Goal: Task Accomplishment & Management: Manage account settings

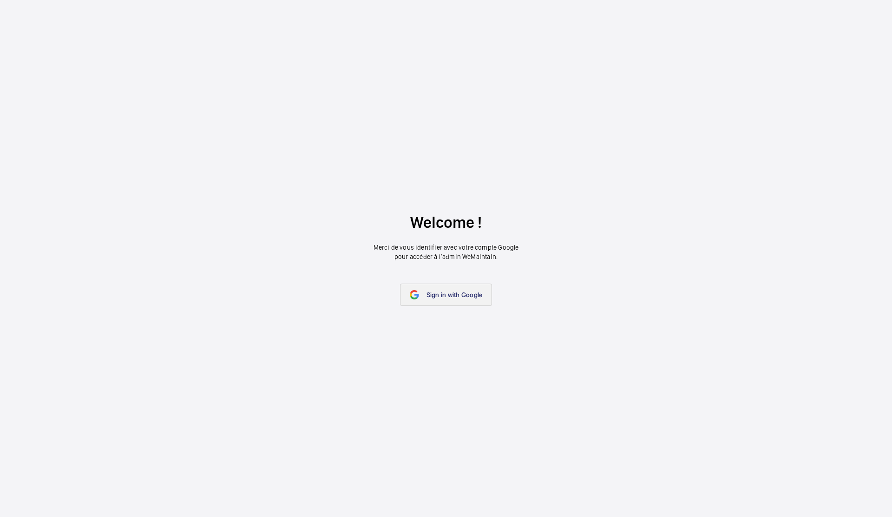
click at [438, 294] on span "Sign in with Google" at bounding box center [455, 294] width 56 height 7
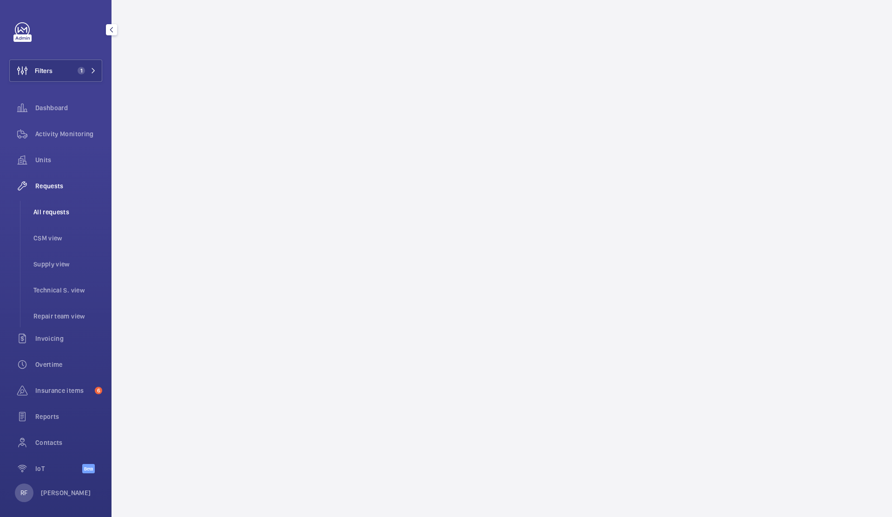
click at [61, 210] on span "All requests" at bounding box center [67, 211] width 69 height 9
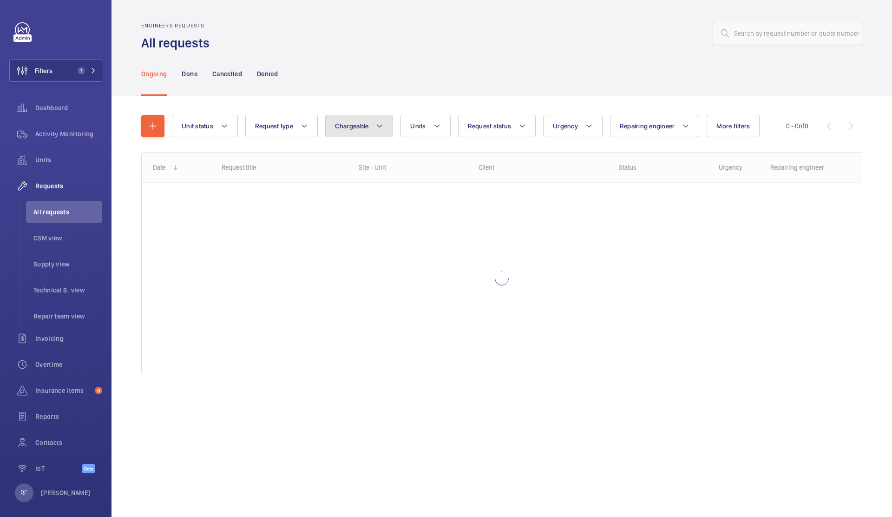
click at [337, 125] on span "Chargeable" at bounding box center [352, 125] width 34 height 7
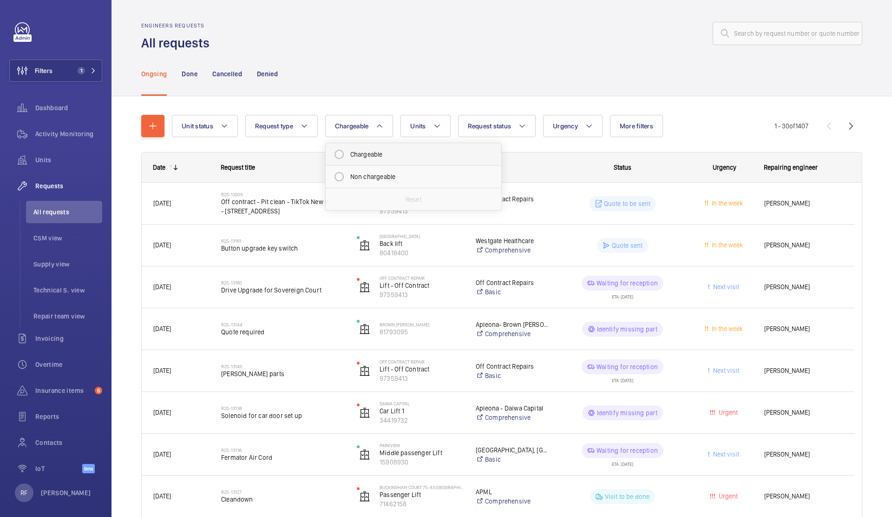
click at [367, 158] on mat-radio-button "Chargeable" at bounding box center [413, 154] width 167 height 19
radio input "true"
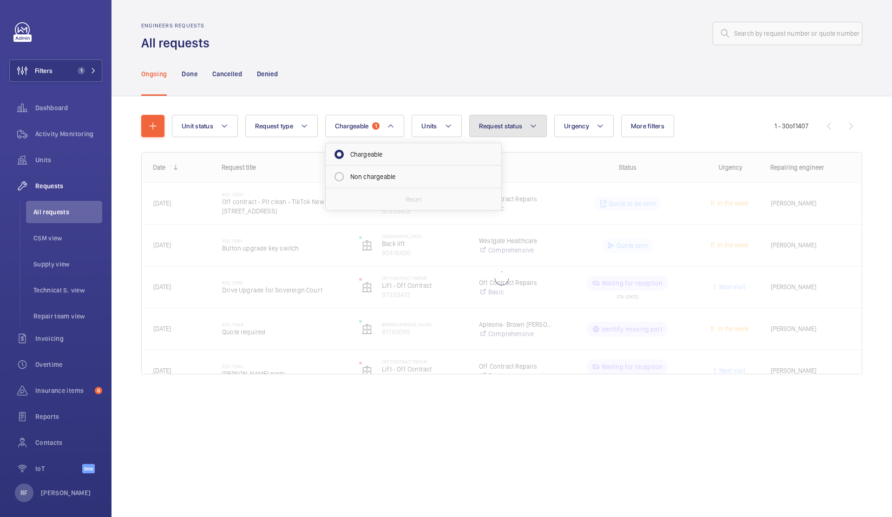
click at [508, 134] on button "Request status" at bounding box center [508, 126] width 78 height 22
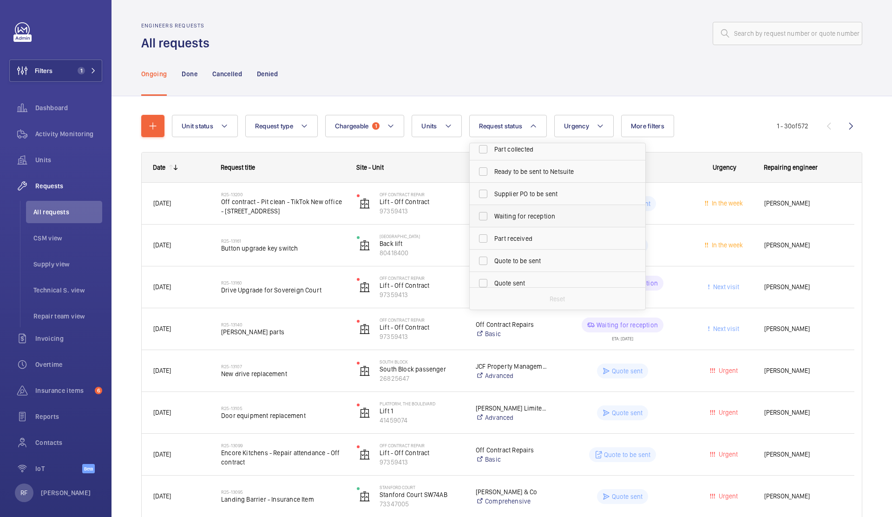
scroll to position [54, 0]
click at [527, 258] on span "Quote to be sent" at bounding box center [558, 255] width 128 height 9
click at [493, 258] on input "Quote to be sent" at bounding box center [483, 256] width 19 height 19
checkbox input "true"
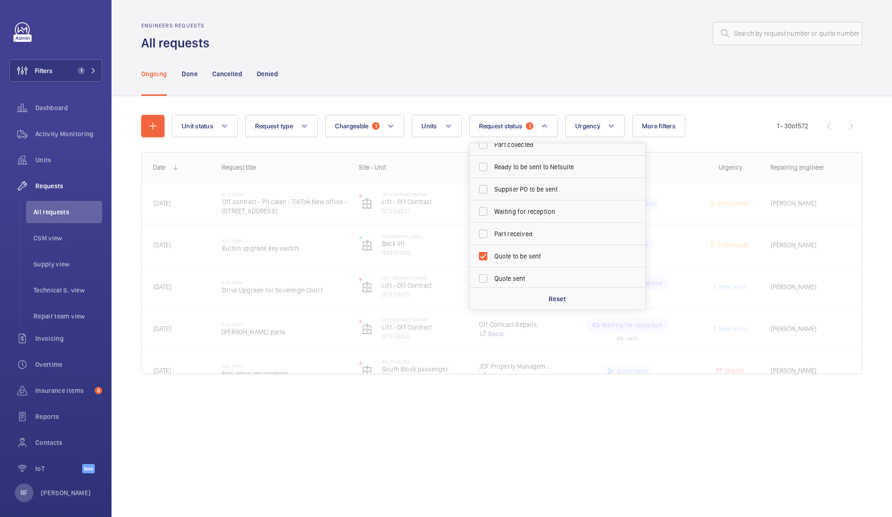
click at [421, 78] on div "Ongoing Done Cancelled Denied" at bounding box center [501, 74] width 721 height 44
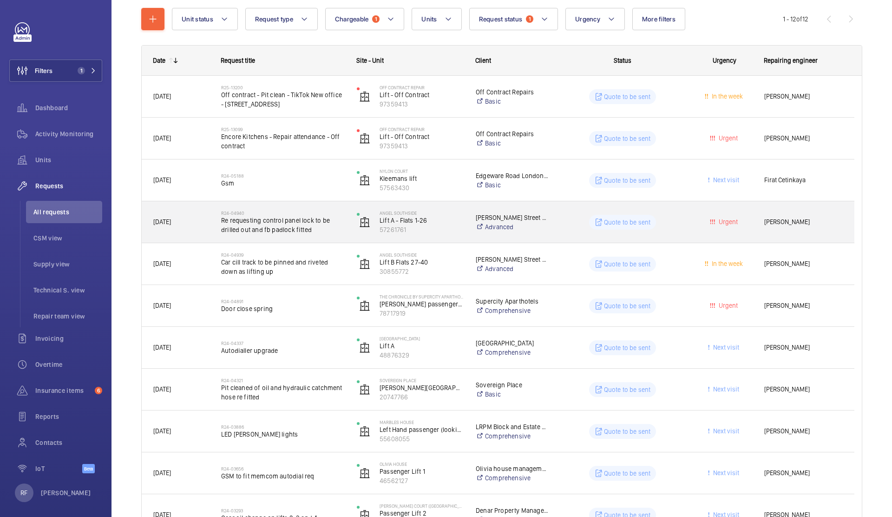
scroll to position [107, 0]
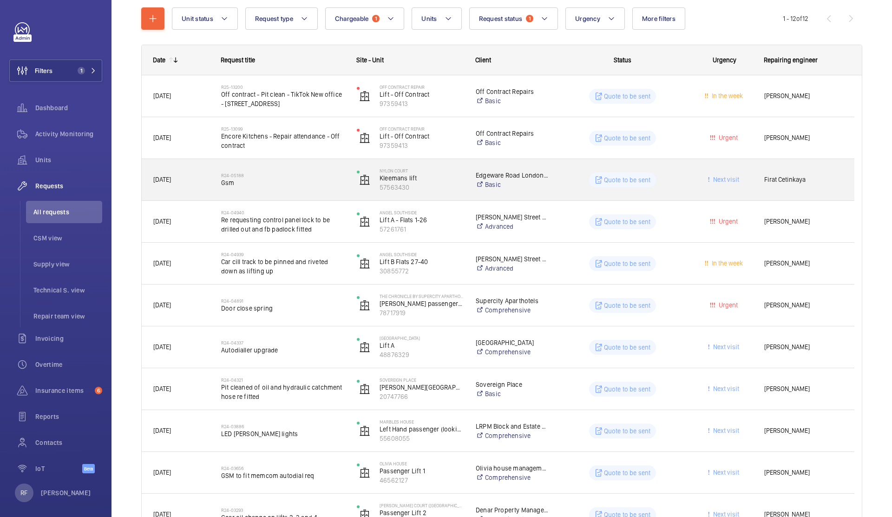
click at [310, 182] on span "Gsm" at bounding box center [283, 182] width 124 height 9
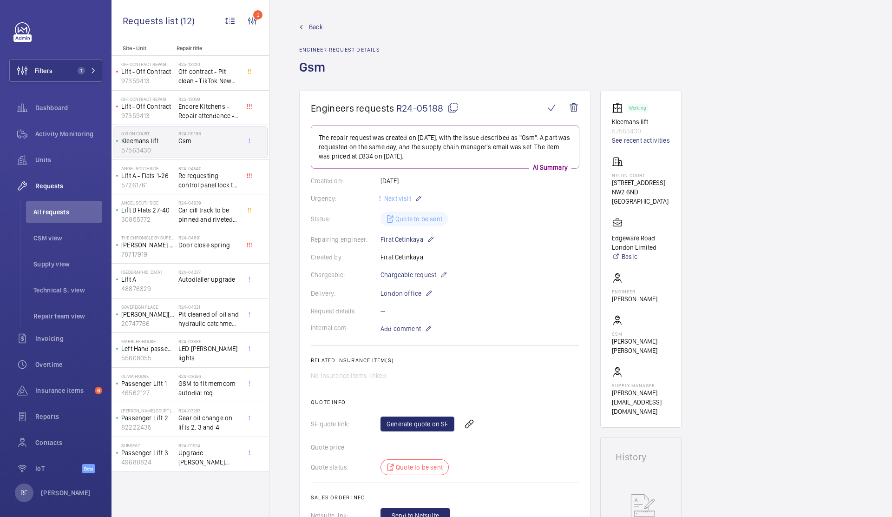
click at [630, 132] on p "57563430" at bounding box center [641, 130] width 58 height 9
click at [632, 139] on link "See recent activities" at bounding box center [641, 140] width 58 height 9
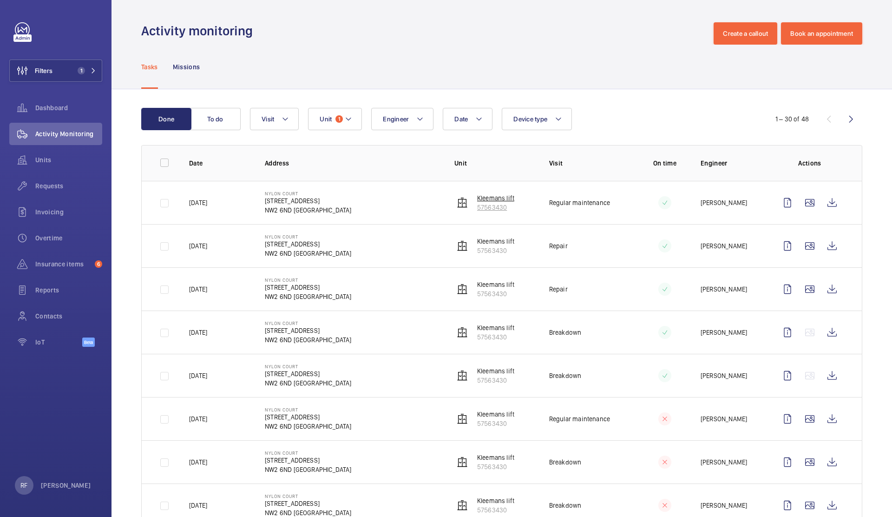
click at [500, 207] on p "57563430" at bounding box center [495, 207] width 37 height 9
click at [53, 188] on span "Requests" at bounding box center [68, 185] width 67 height 9
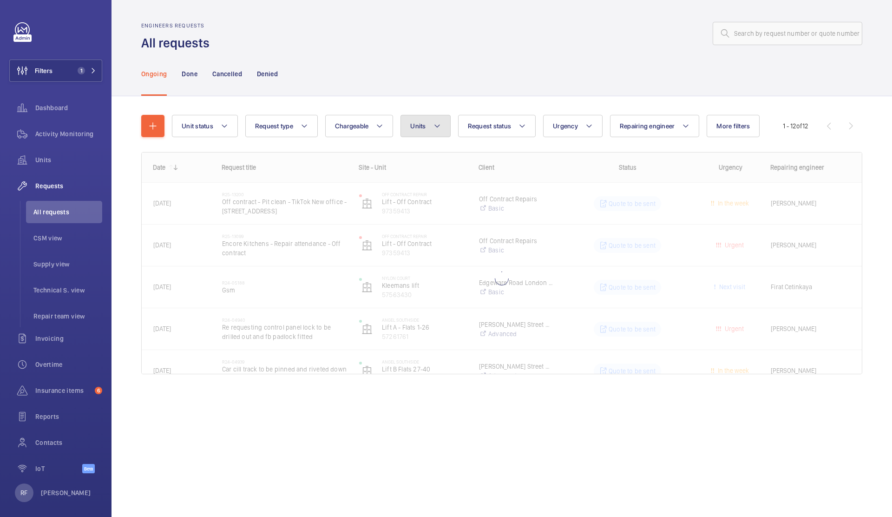
click at [428, 129] on button "Units" at bounding box center [426, 126] width 50 height 22
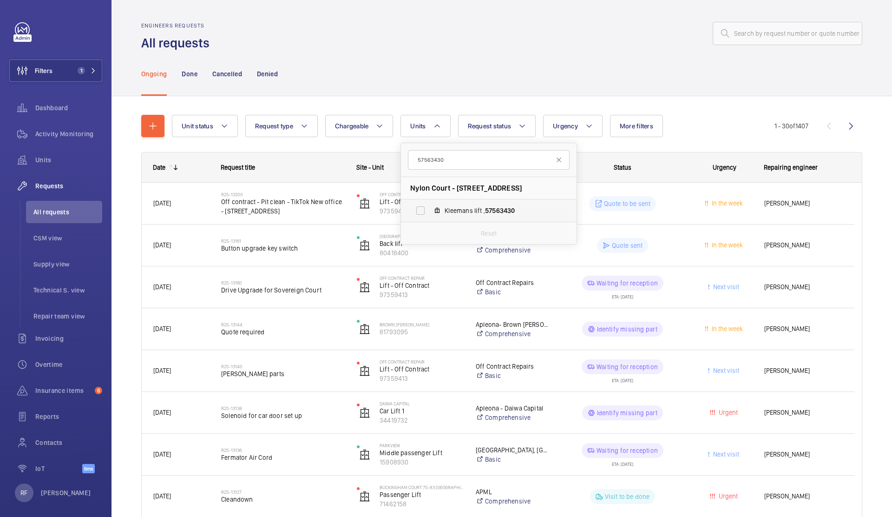
type input "57563430"
click at [458, 209] on span "Kleemans lift , 57563430" at bounding box center [499, 210] width 108 height 9
click at [430, 209] on input "Kleemans lift , 57563430" at bounding box center [420, 210] width 19 height 19
checkbox input "true"
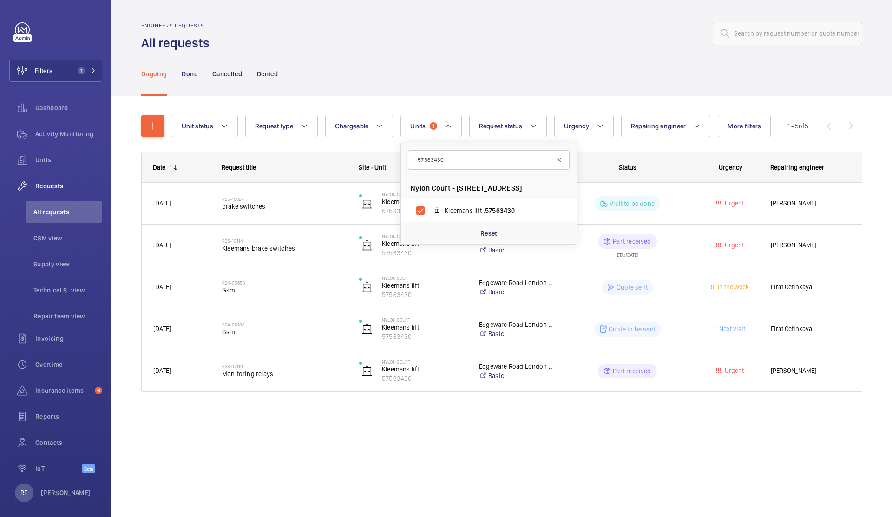
click at [531, 78] on div "Ongoing Done Cancelled Denied" at bounding box center [501, 74] width 721 height 44
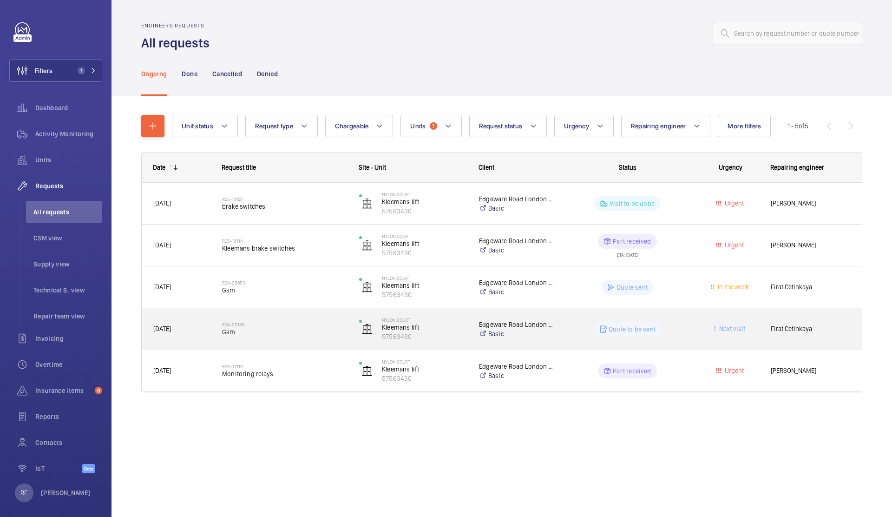
click at [578, 331] on wm-front-pills-cell "Quote to be sent" at bounding box center [627, 329] width 125 height 15
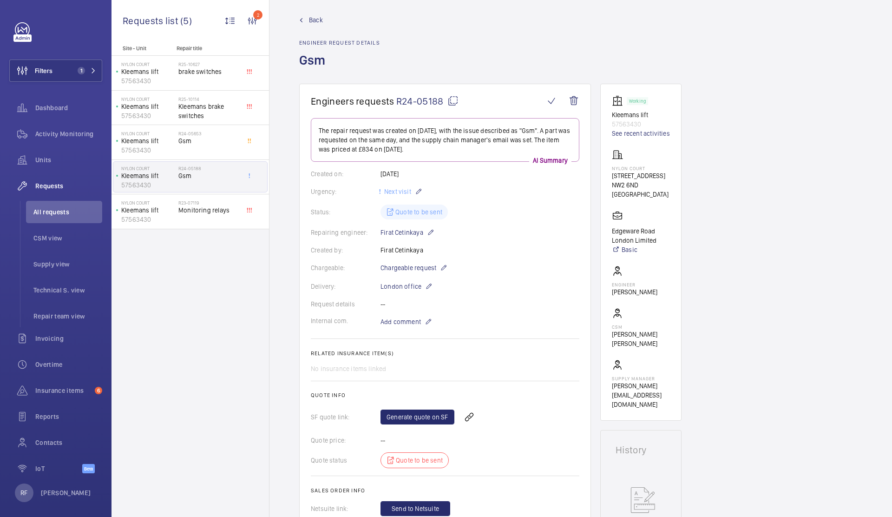
scroll to position [9, 0]
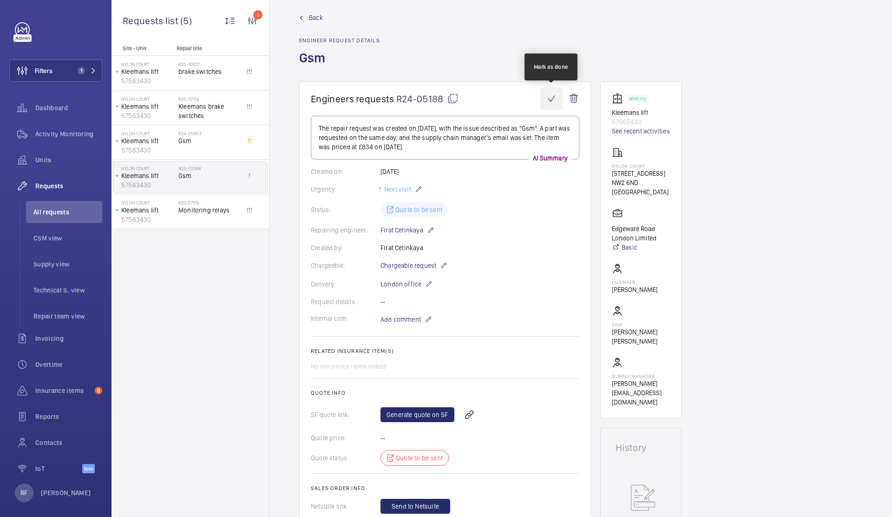
click at [553, 99] on wm-front-icon-button at bounding box center [551, 98] width 22 height 22
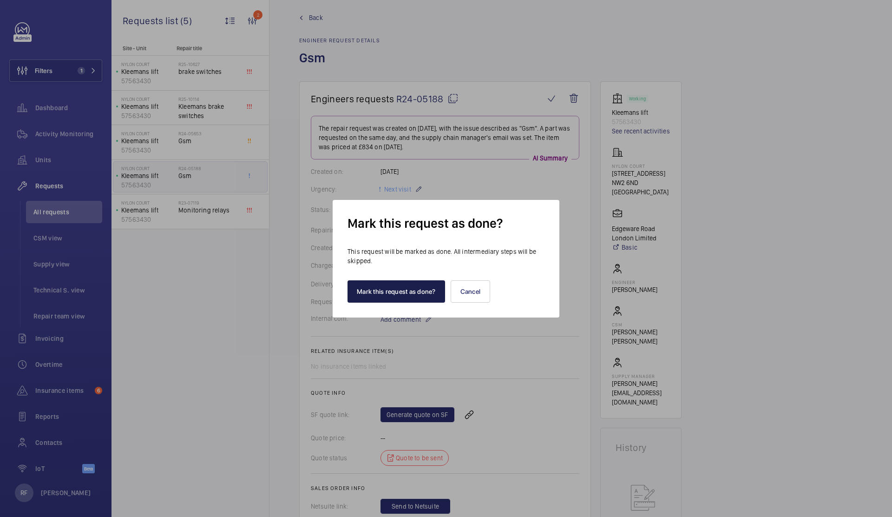
click at [428, 291] on button "Mark this request as done?" at bounding box center [397, 291] width 98 height 22
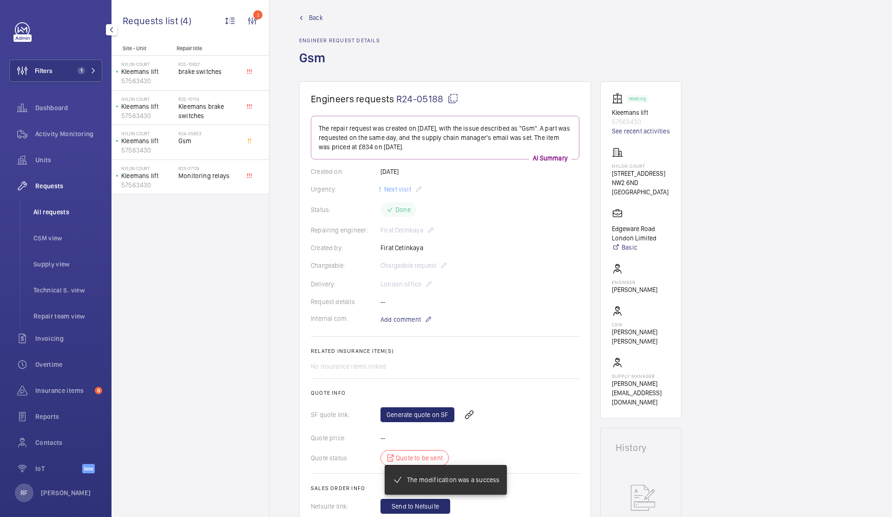
click at [52, 212] on span "All requests" at bounding box center [67, 211] width 69 height 9
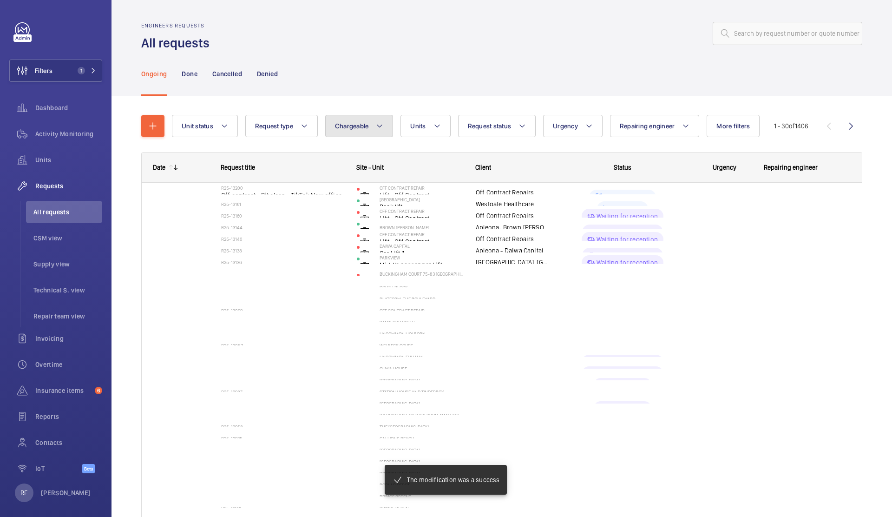
click at [351, 124] on span "Chargeable" at bounding box center [352, 125] width 34 height 7
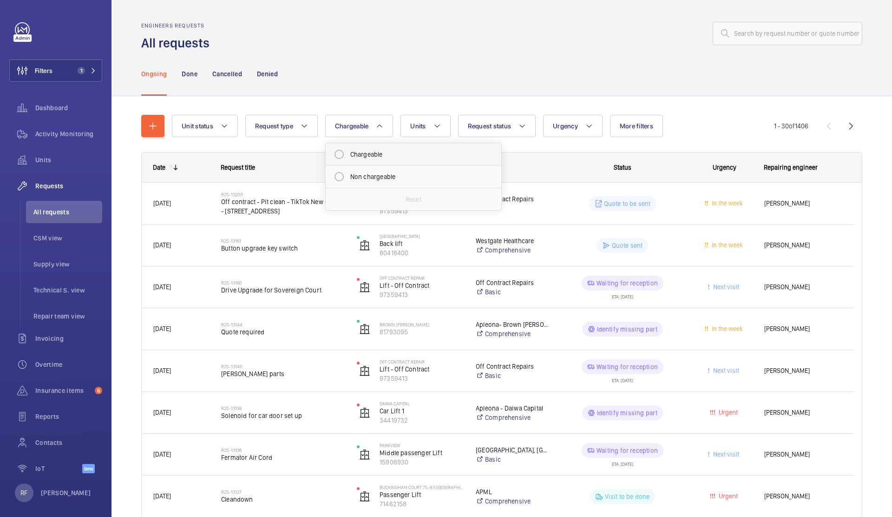
click at [365, 151] on mat-radio-button "Chargeable" at bounding box center [413, 154] width 167 height 19
radio input "true"
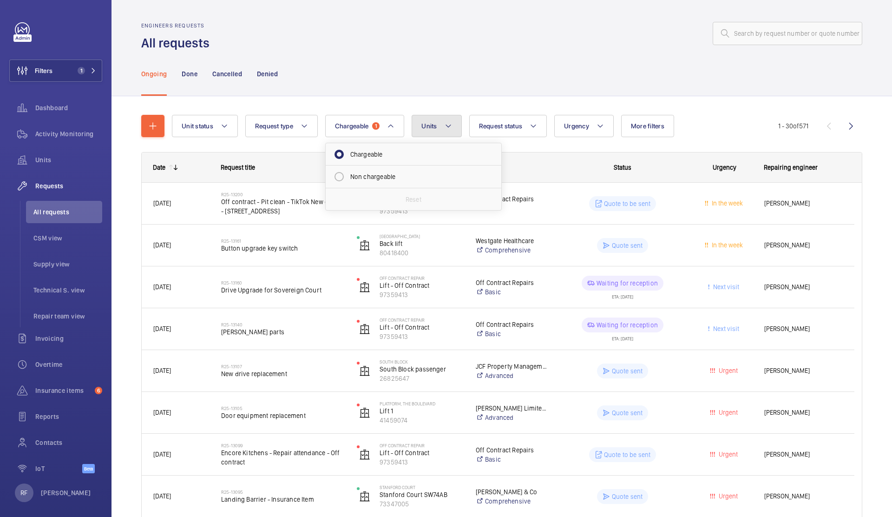
click at [437, 126] on span "Units" at bounding box center [428, 125] width 15 height 7
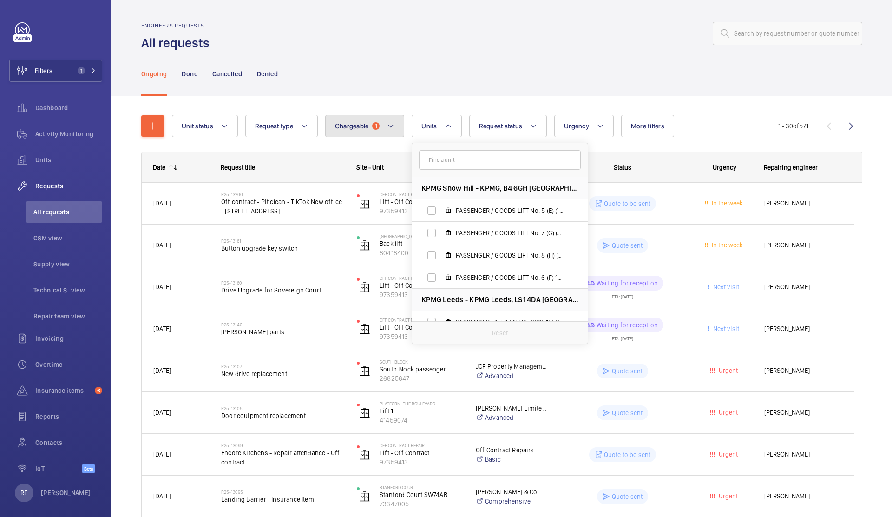
click at [388, 129] on mat-icon at bounding box center [390, 125] width 7 height 11
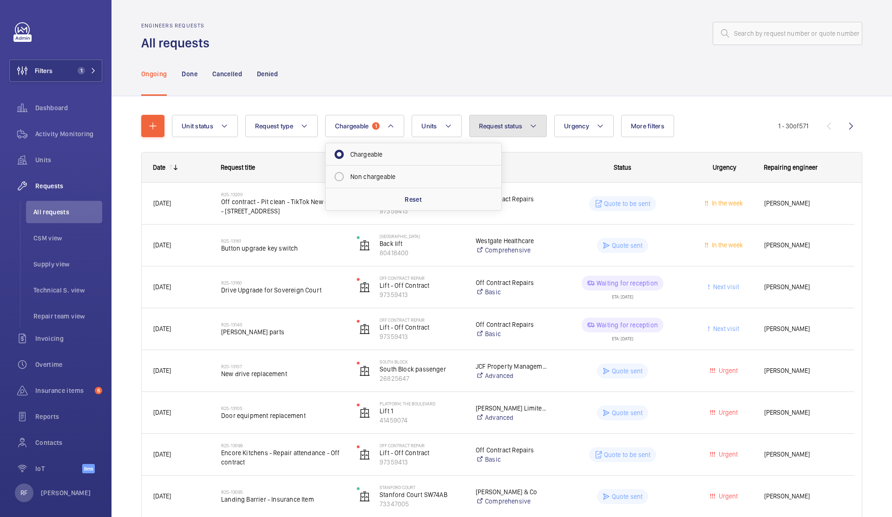
click at [511, 129] on span "Request status" at bounding box center [501, 125] width 44 height 7
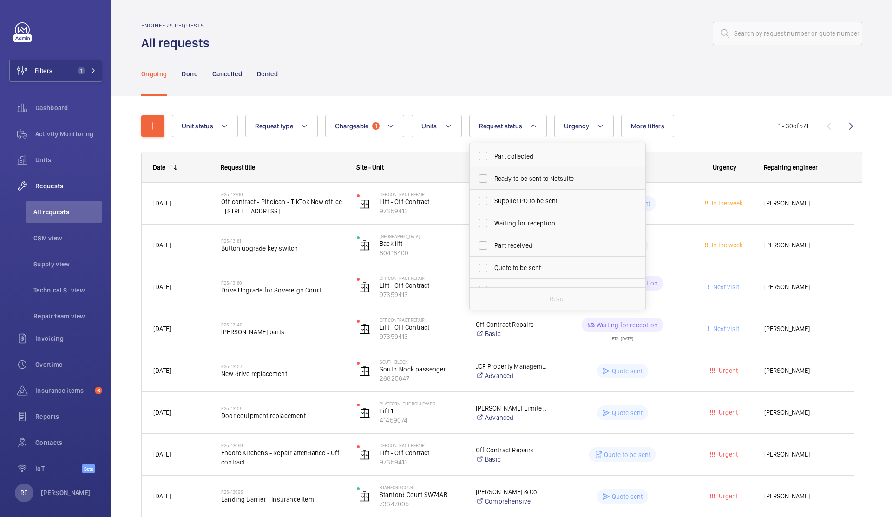
scroll to position [124, 0]
click at [527, 187] on span "Quote to be sent" at bounding box center [558, 186] width 128 height 9
click at [493, 187] on input "Quote to be sent" at bounding box center [483, 187] width 19 height 19
checkbox input "true"
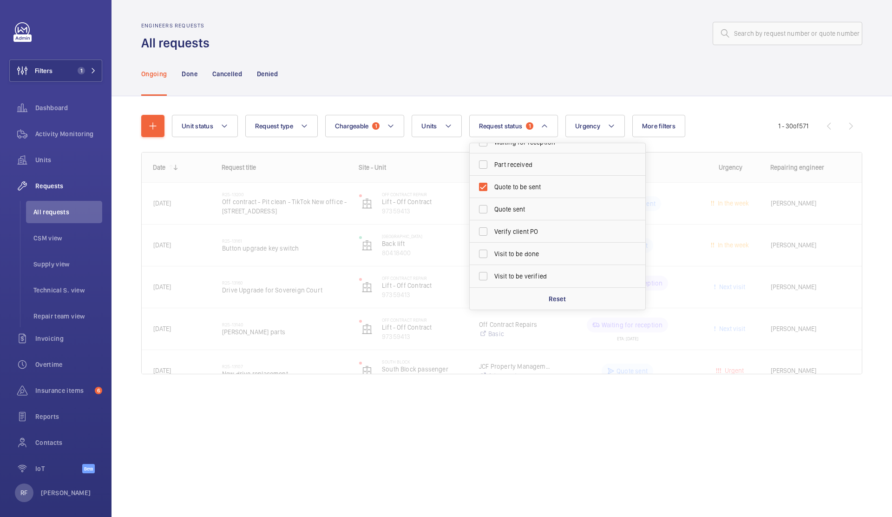
click at [519, 102] on div "Unit status Request type Chargeable 1 Units Request status 1 Cost to be estimat…" at bounding box center [501, 248] width 721 height 296
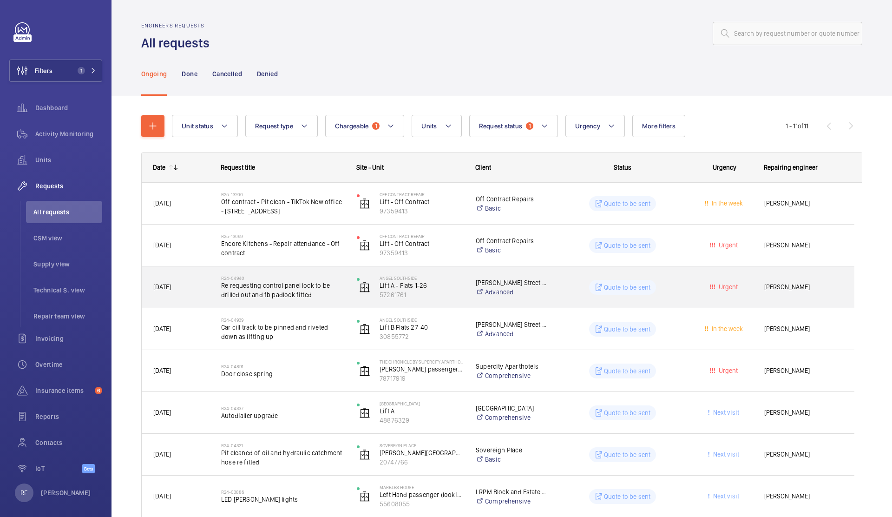
click at [345, 296] on div "Angel Southside Lift A - Flats 1-26 57261761" at bounding box center [404, 286] width 119 height 41
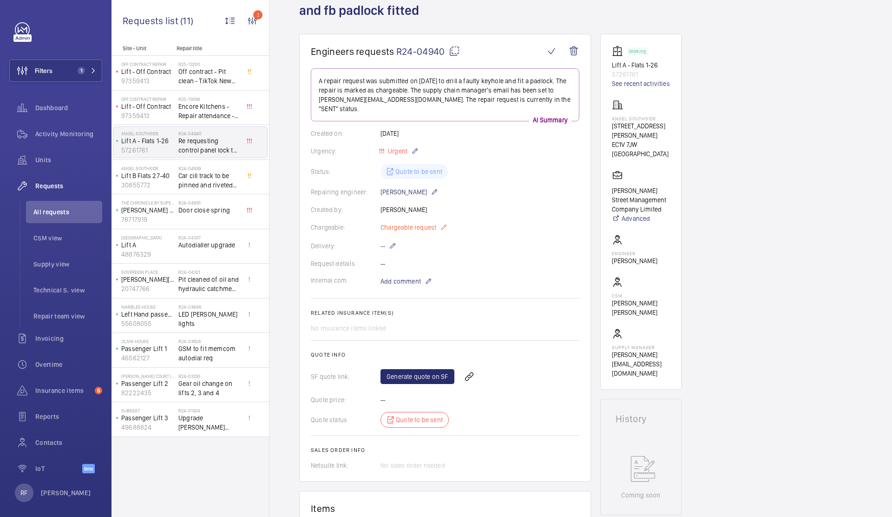
scroll to position [12, 0]
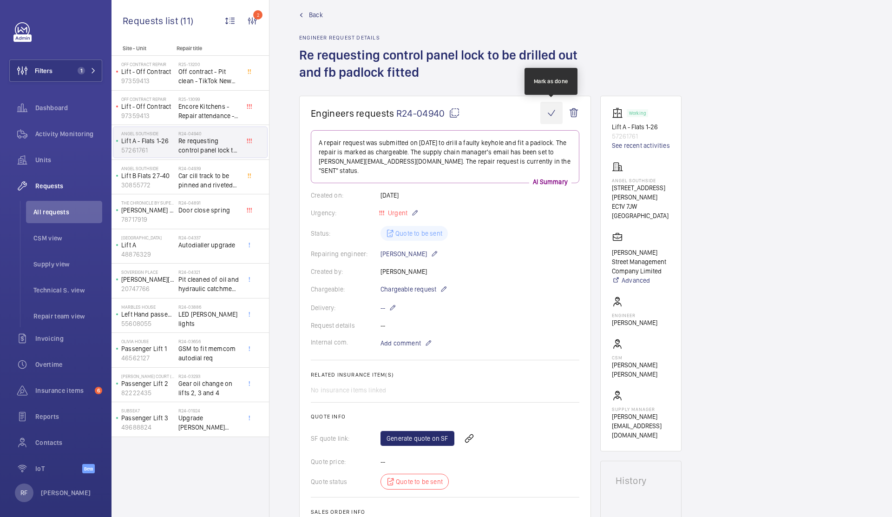
click at [545, 113] on wm-front-icon-button at bounding box center [551, 113] width 22 height 22
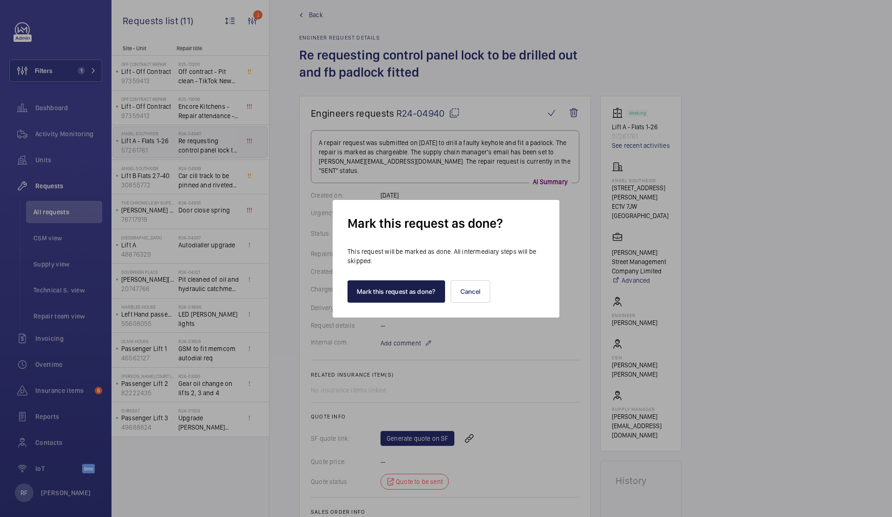
click at [371, 290] on button "Mark this request as done?" at bounding box center [397, 291] width 98 height 22
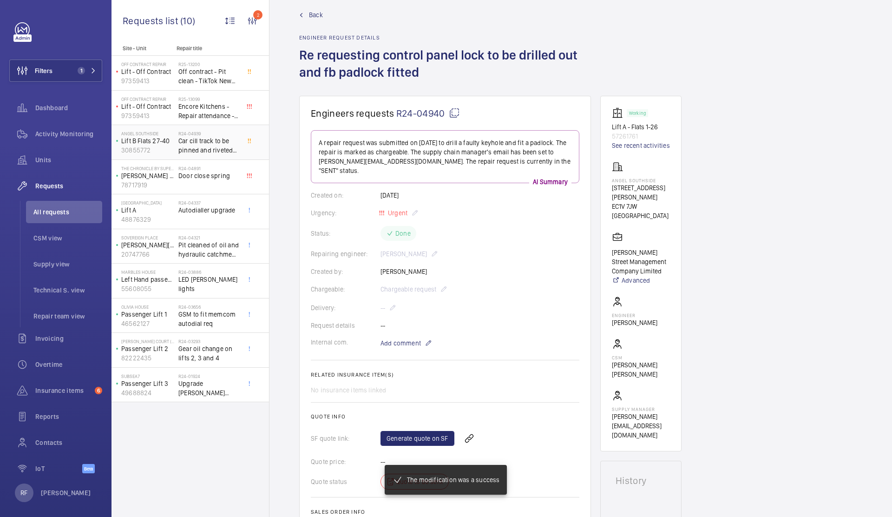
click at [209, 149] on span "Car cill track to be pinned and riveted down as lifting up" at bounding box center [208, 145] width 61 height 19
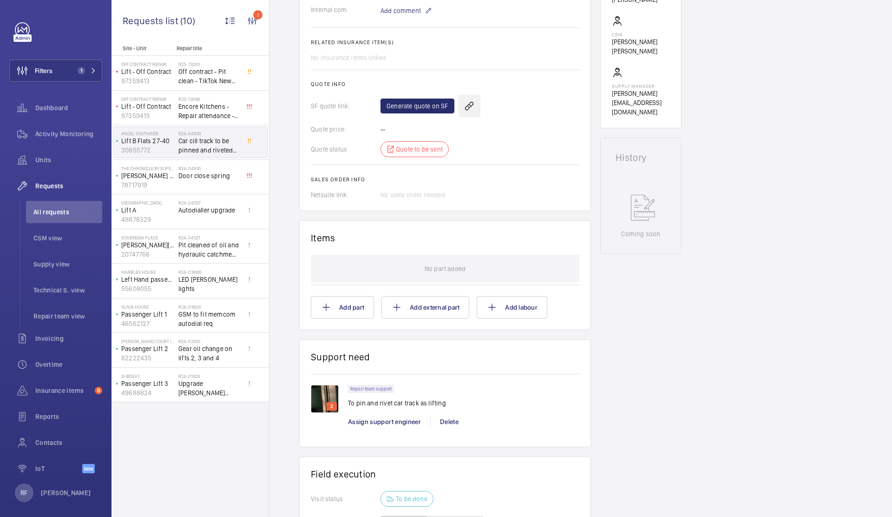
scroll to position [362, 0]
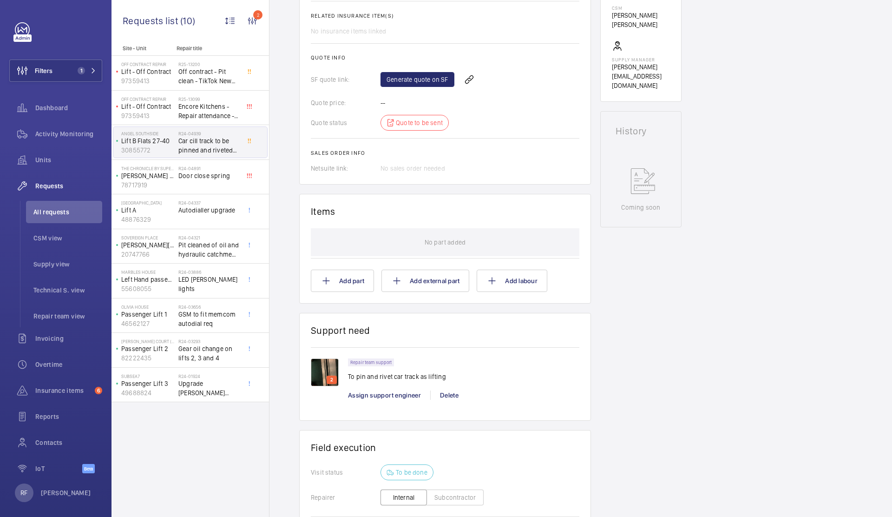
click at [326, 375] on img at bounding box center [325, 372] width 28 height 28
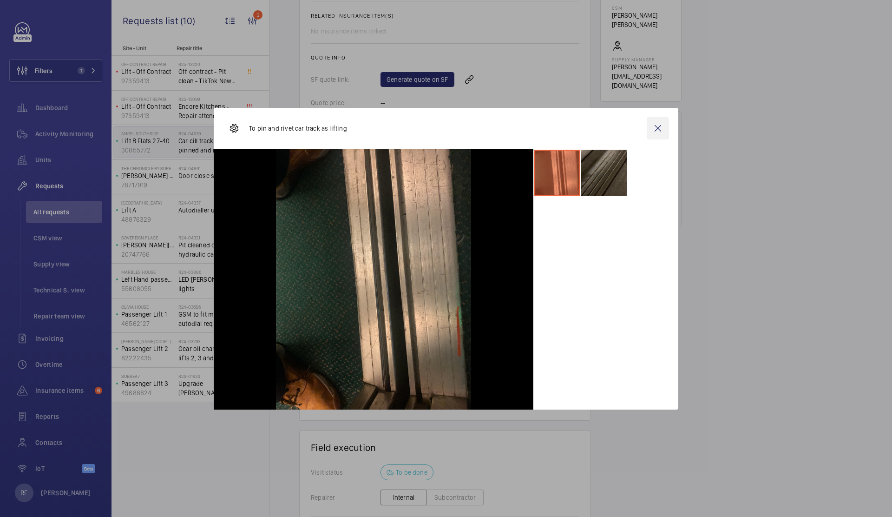
click at [663, 128] on wm-front-icon-button at bounding box center [658, 128] width 22 height 22
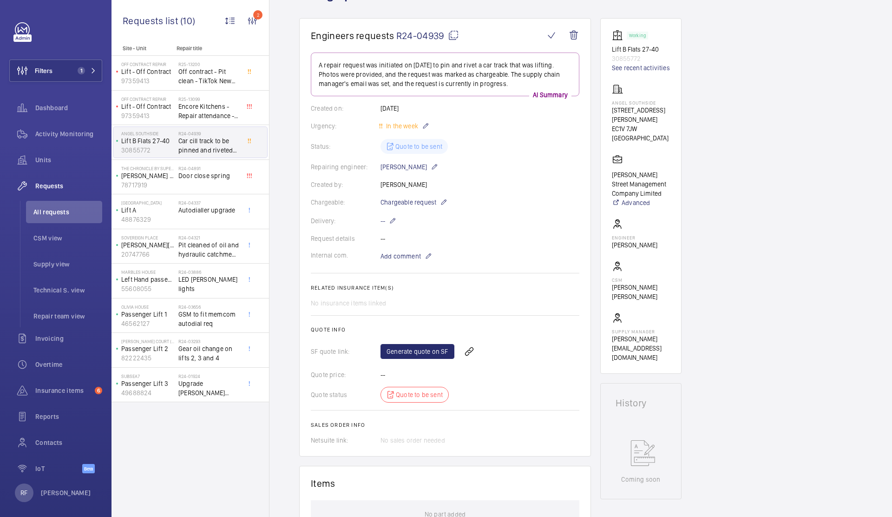
scroll to position [0, 0]
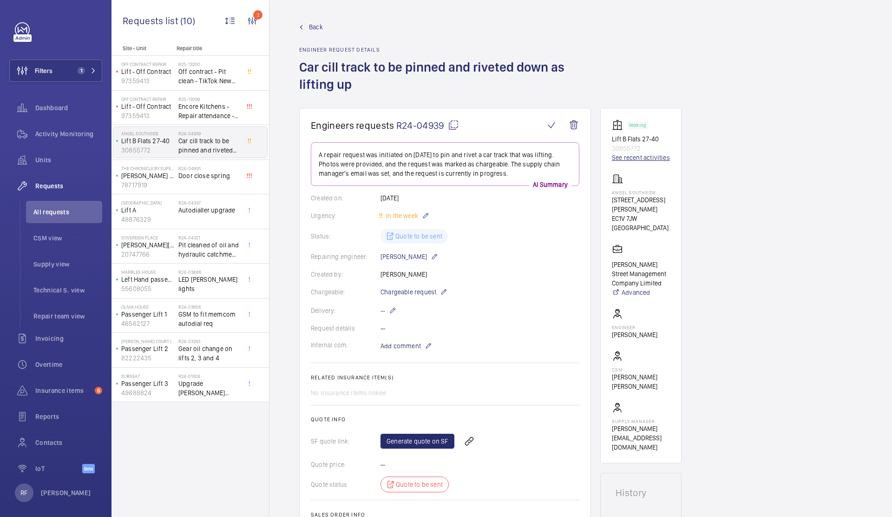
click at [642, 156] on link "See recent activities" at bounding box center [641, 157] width 58 height 9
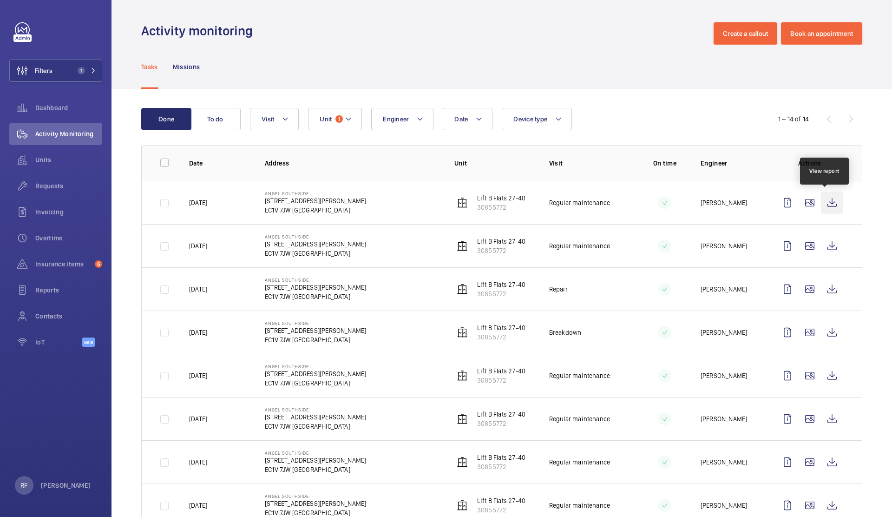
click at [823, 206] on wm-front-icon-button at bounding box center [832, 202] width 22 height 22
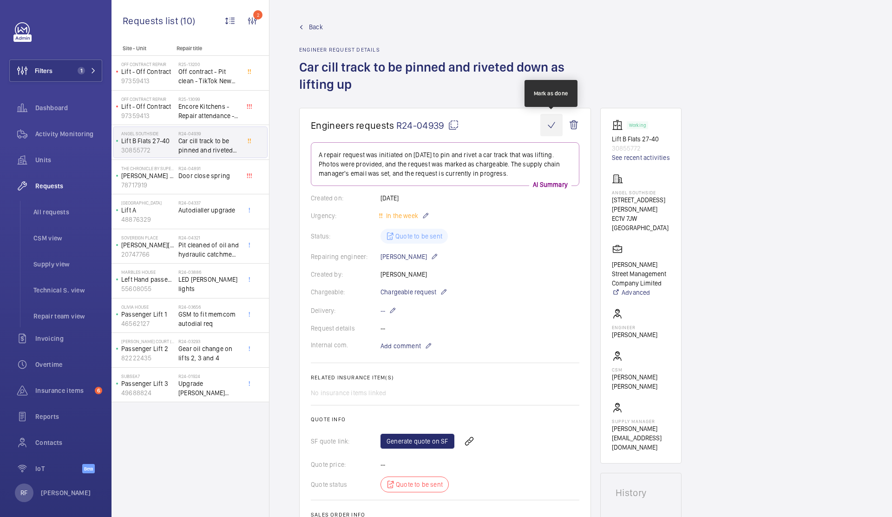
click at [554, 126] on wm-front-icon-button at bounding box center [551, 125] width 22 height 22
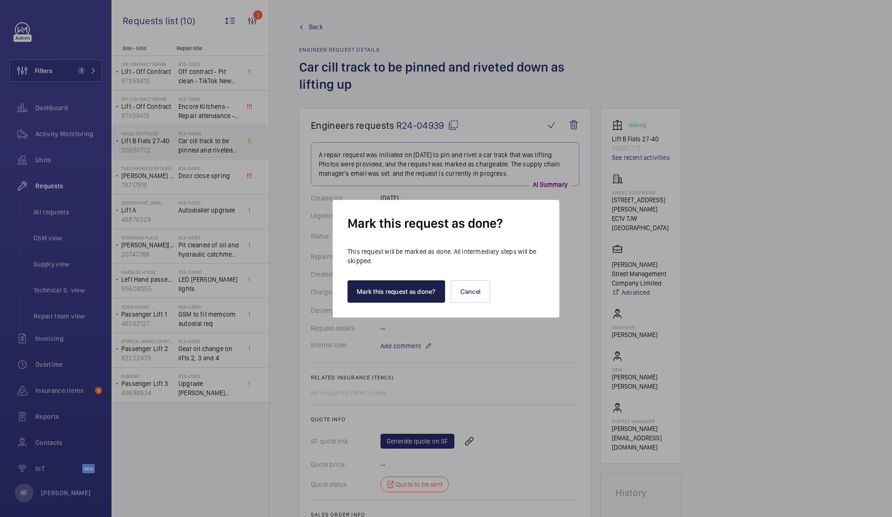
click at [401, 292] on button "Mark this request as done?" at bounding box center [397, 291] width 98 height 22
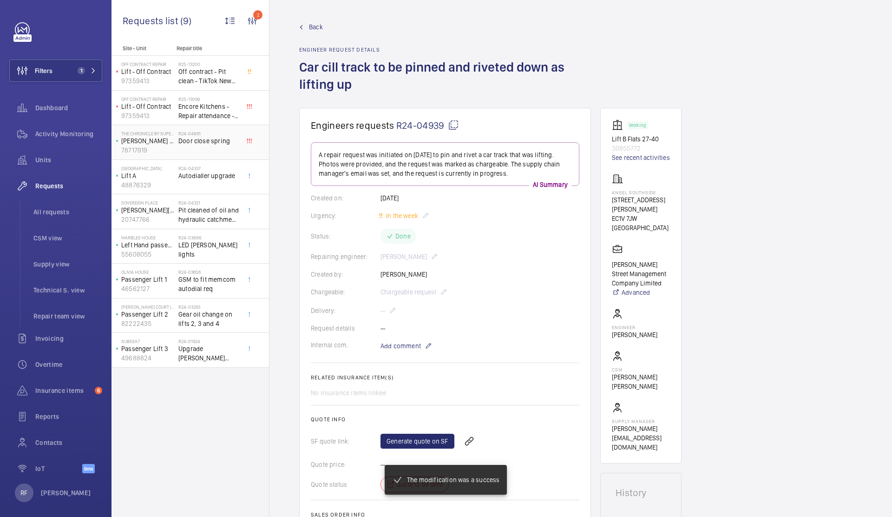
click at [213, 145] on div "R24-04891 Door close spring" at bounding box center [208, 144] width 61 height 27
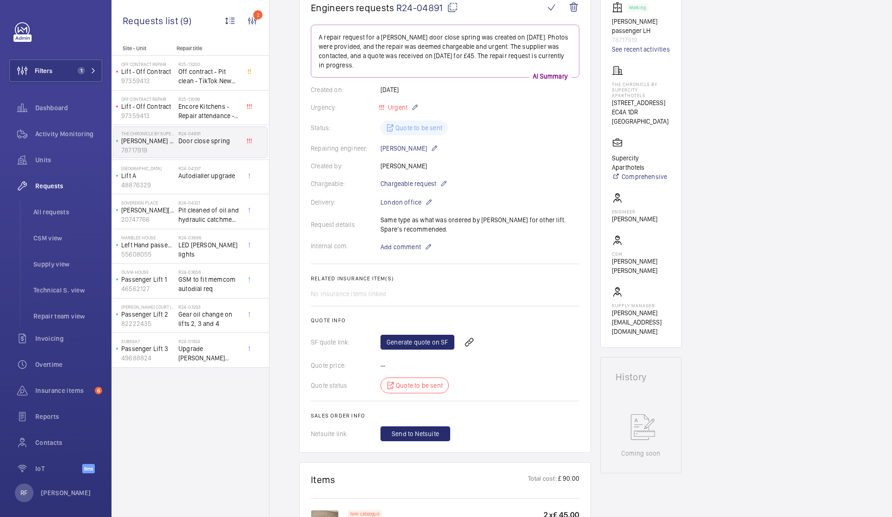
scroll to position [64, 0]
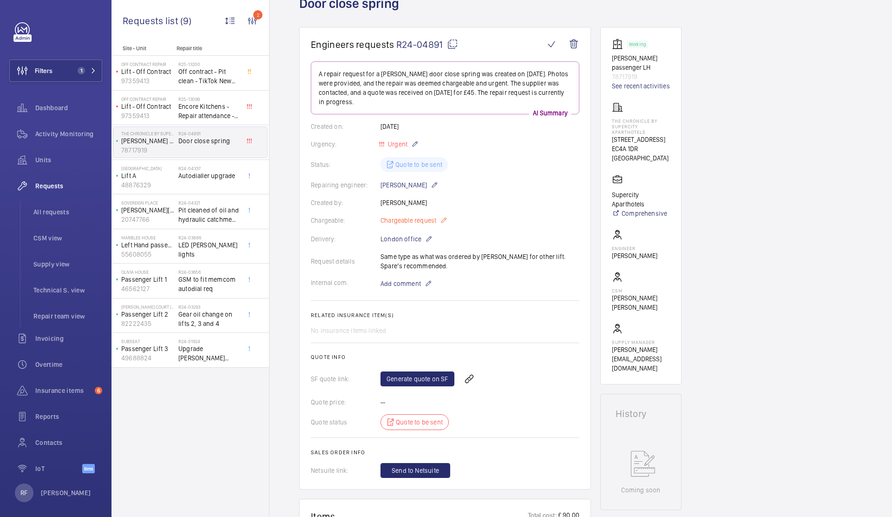
click at [423, 223] on span "Chargeable request" at bounding box center [409, 220] width 56 height 9
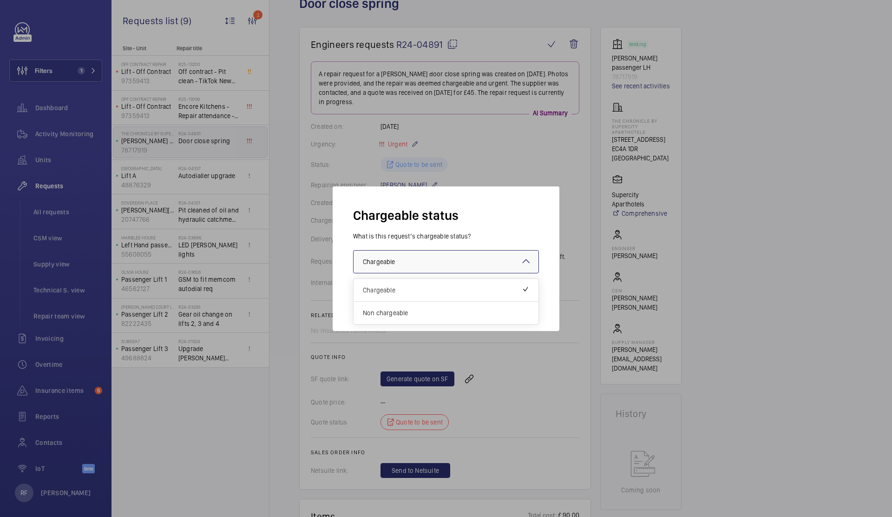
click at [425, 257] on div at bounding box center [446, 261] width 185 height 22
click at [415, 314] on span "Non chargeable" at bounding box center [446, 312] width 166 height 9
drag, startPoint x: 546, startPoint y: 305, endPoint x: 530, endPoint y: 305, distance: 16.7
click at [546, 305] on div "Chargeable status What is this request’s chargeable status? Choose one option ×…" at bounding box center [446, 258] width 227 height 145
click at [532, 300] on button "Validate" at bounding box center [518, 299] width 41 height 22
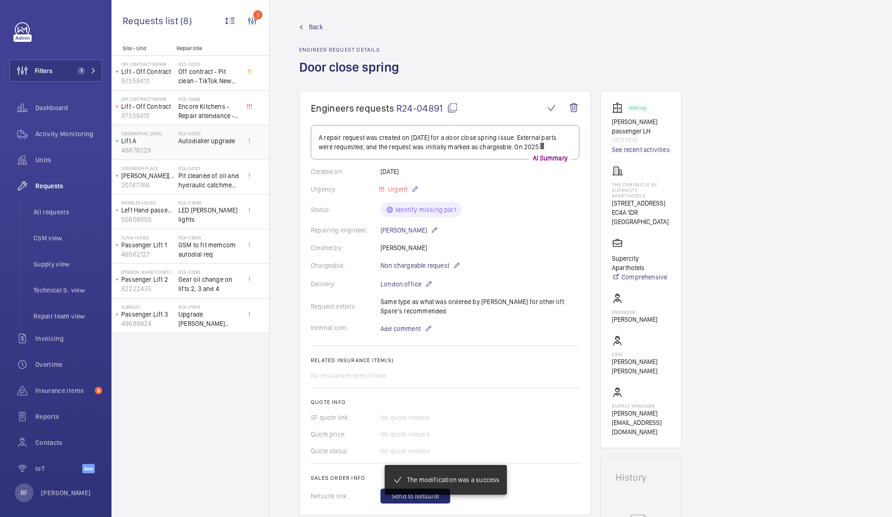
click at [237, 146] on div "R24-04337 Autodialler upgrade" at bounding box center [208, 144] width 61 height 27
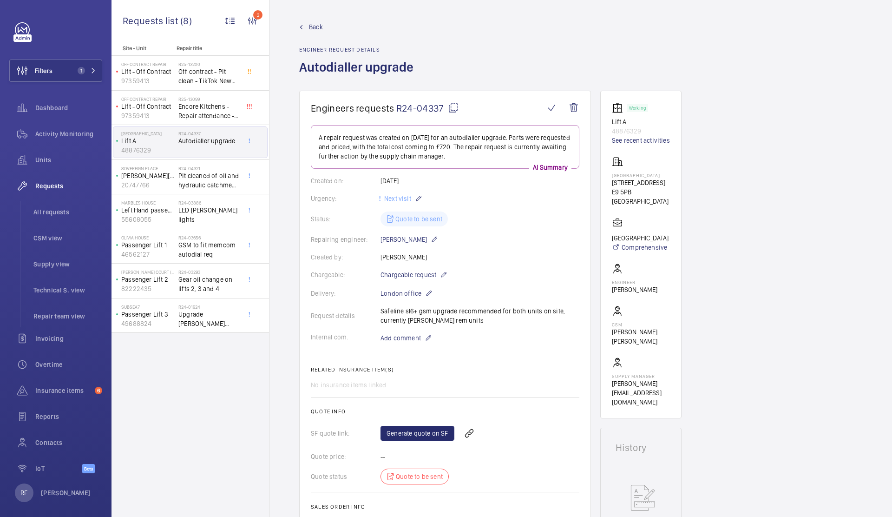
click at [627, 129] on p "48876329" at bounding box center [641, 130] width 58 height 9
copy p "48876329"
click at [79, 206] on li "All requests" at bounding box center [64, 212] width 76 height 22
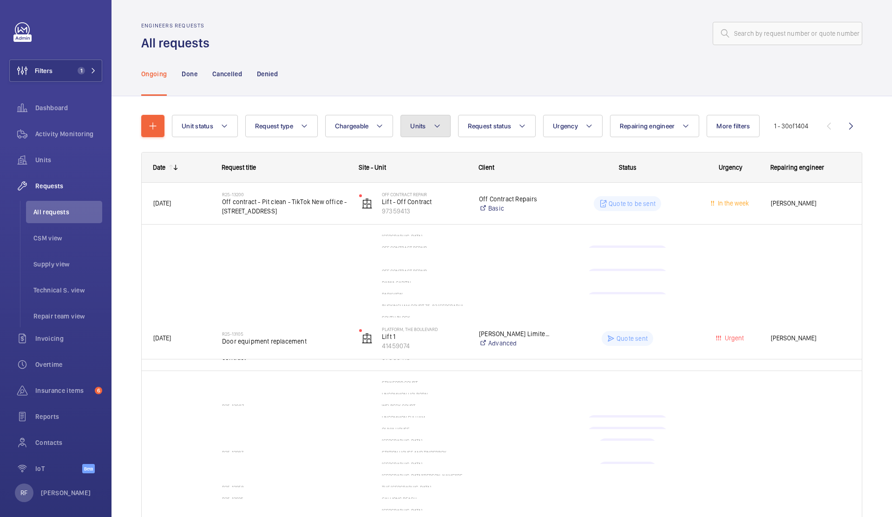
click at [434, 126] on mat-icon at bounding box center [437, 125] width 7 height 11
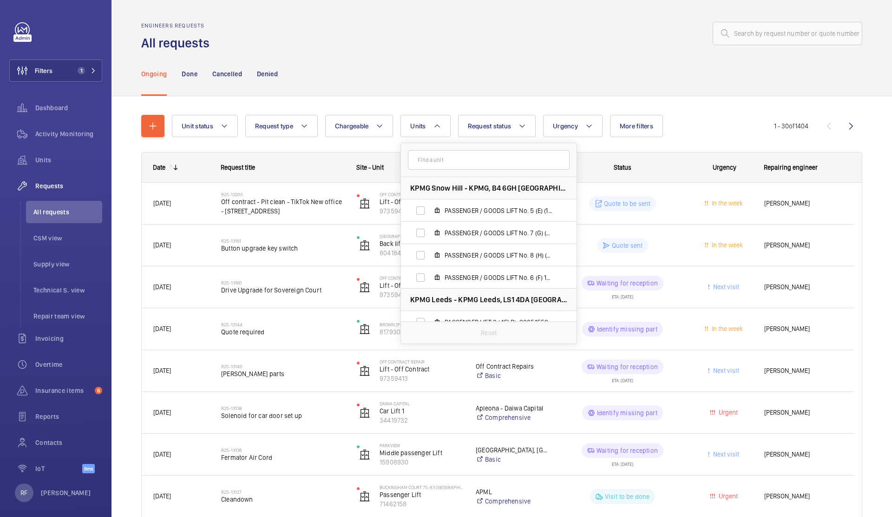
click at [435, 158] on input "text" at bounding box center [489, 160] width 162 height 20
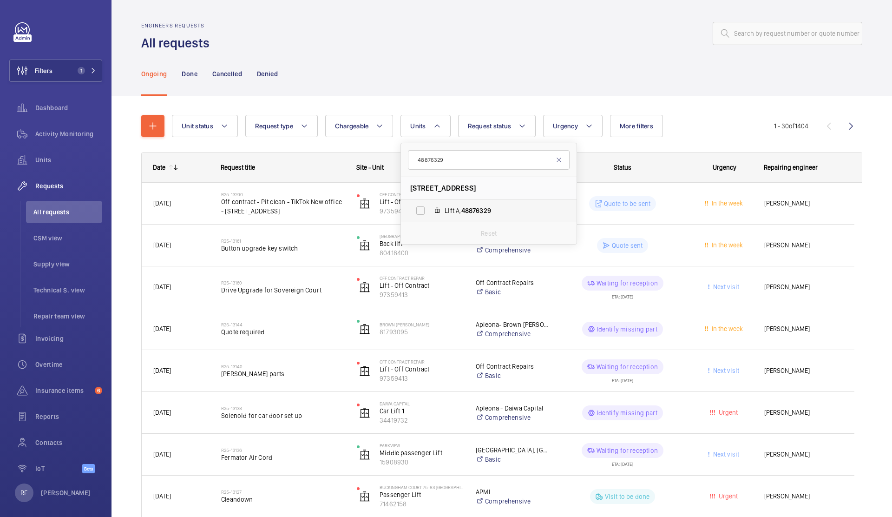
type input "48876329"
click at [465, 206] on span "Lift A, 48876329" at bounding box center [499, 210] width 108 height 9
click at [427, 211] on input "Lift A, 48876329" at bounding box center [420, 210] width 19 height 19
checkbox input "true"
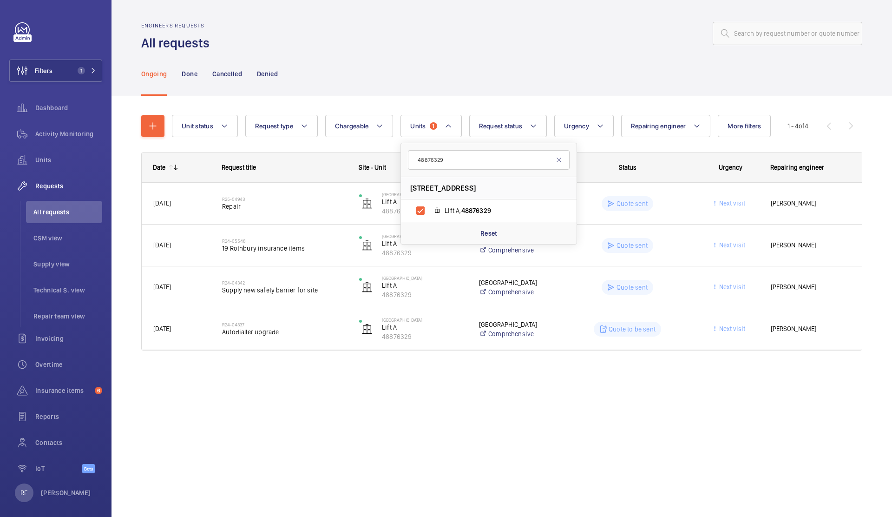
click at [513, 48] on div "Engineers requests All requests" at bounding box center [501, 36] width 721 height 29
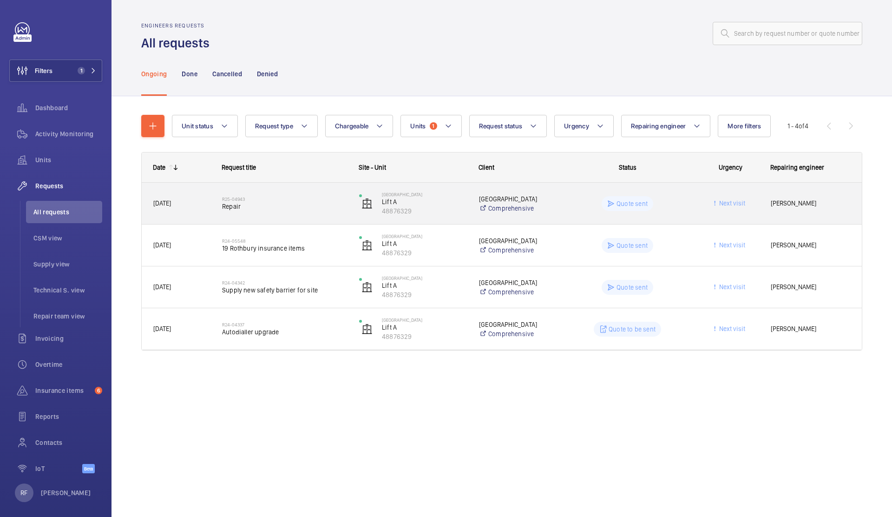
click at [564, 205] on div "Quote sent" at bounding box center [622, 203] width 136 height 33
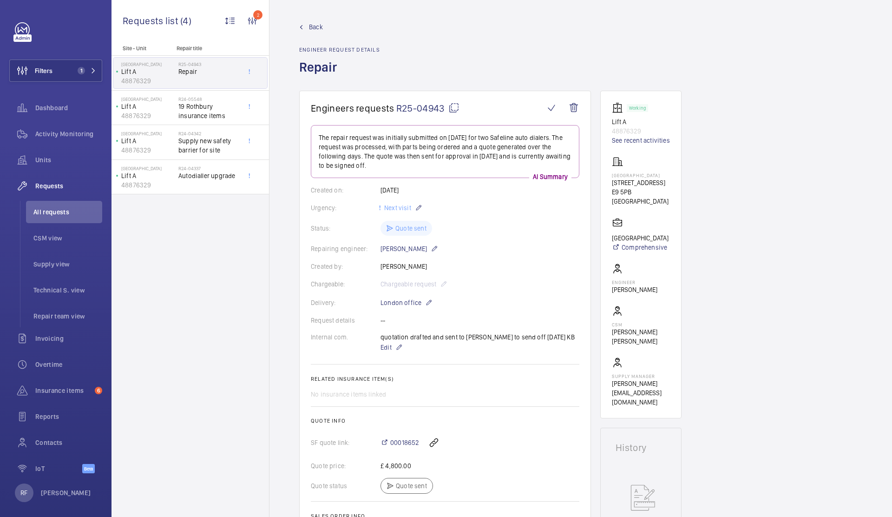
scroll to position [237, 0]
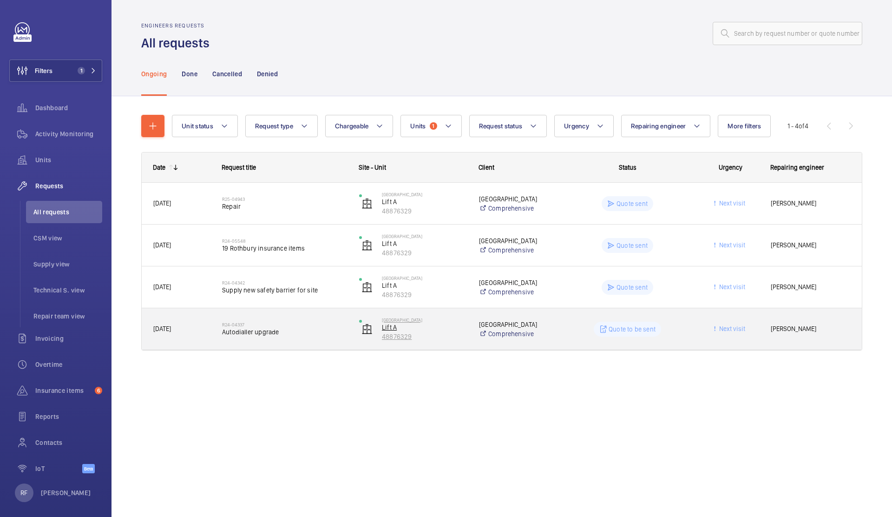
click at [437, 332] on p "48876329" at bounding box center [424, 336] width 85 height 9
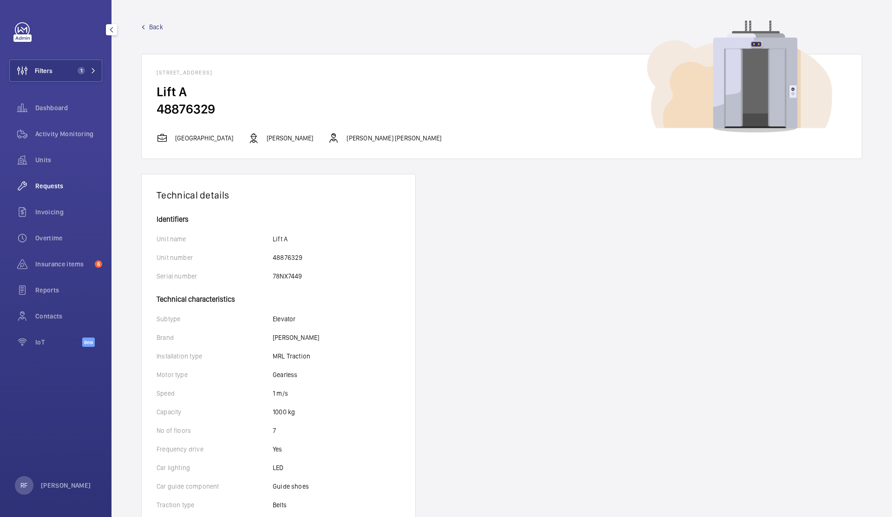
click at [63, 191] on div "Requests" at bounding box center [55, 186] width 93 height 22
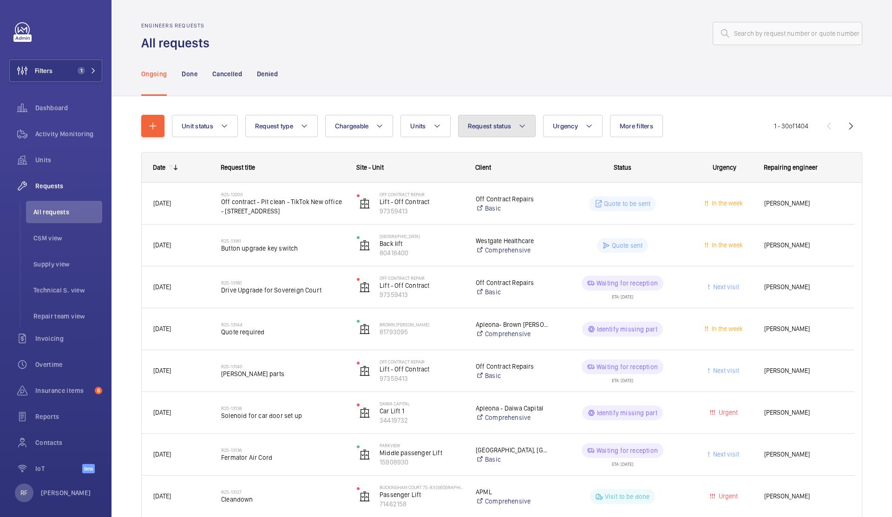
click at [472, 125] on span "Request status" at bounding box center [490, 125] width 44 height 7
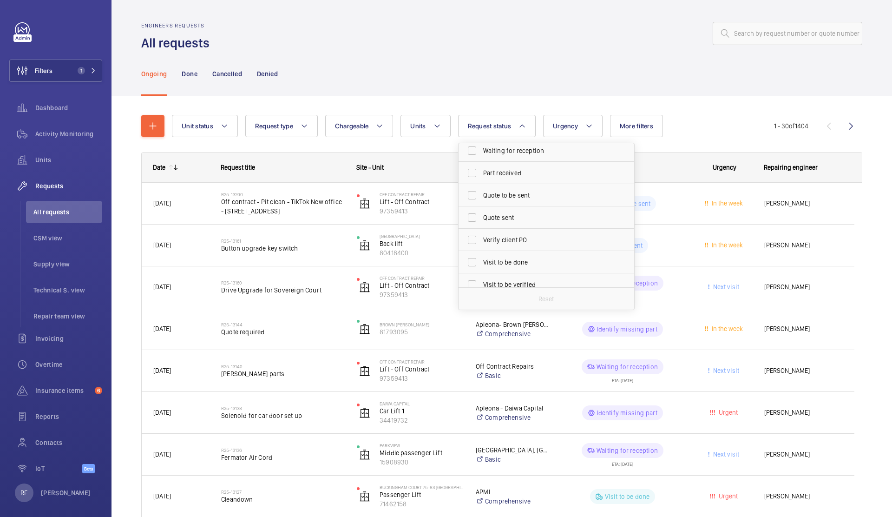
scroll to position [121, 0]
click at [518, 187] on span "Quote to be sent" at bounding box center [547, 189] width 128 height 9
click at [481, 187] on input "Quote to be sent" at bounding box center [472, 189] width 19 height 19
checkbox input "true"
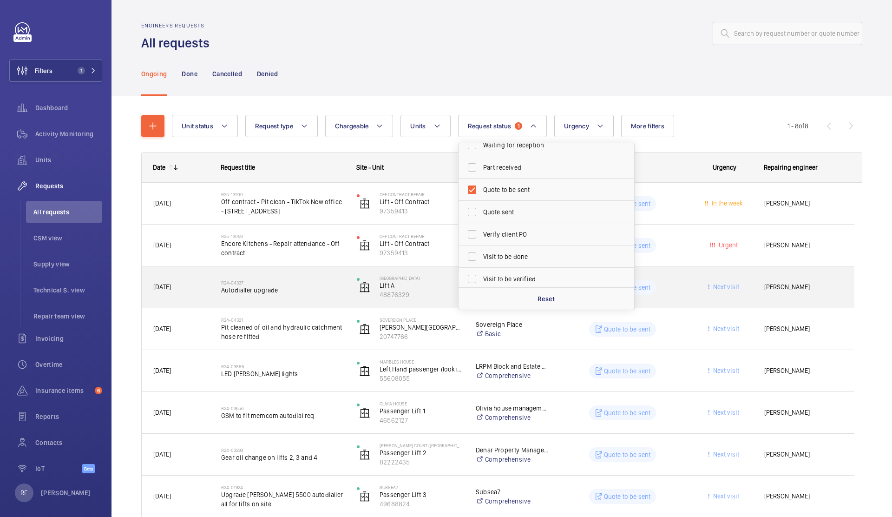
click at [311, 293] on span "Autodialler upgrade" at bounding box center [283, 289] width 124 height 9
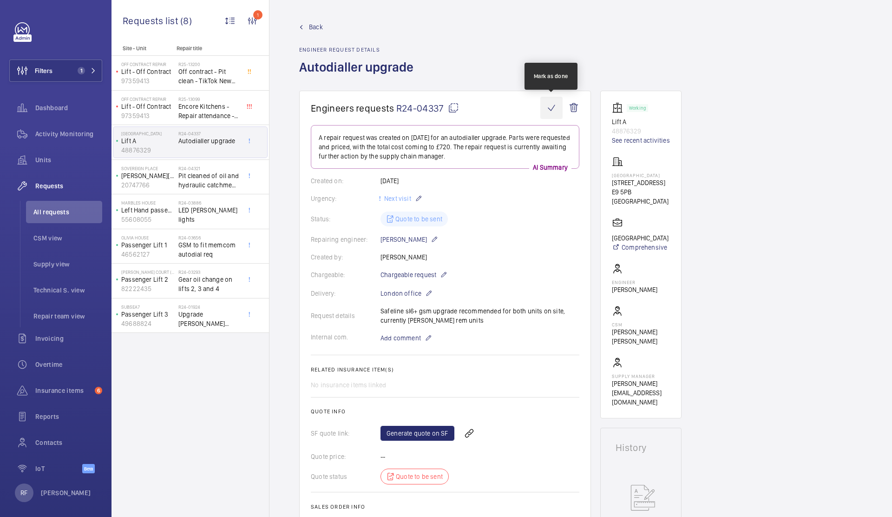
click at [557, 106] on wm-front-icon-button at bounding box center [551, 108] width 22 height 22
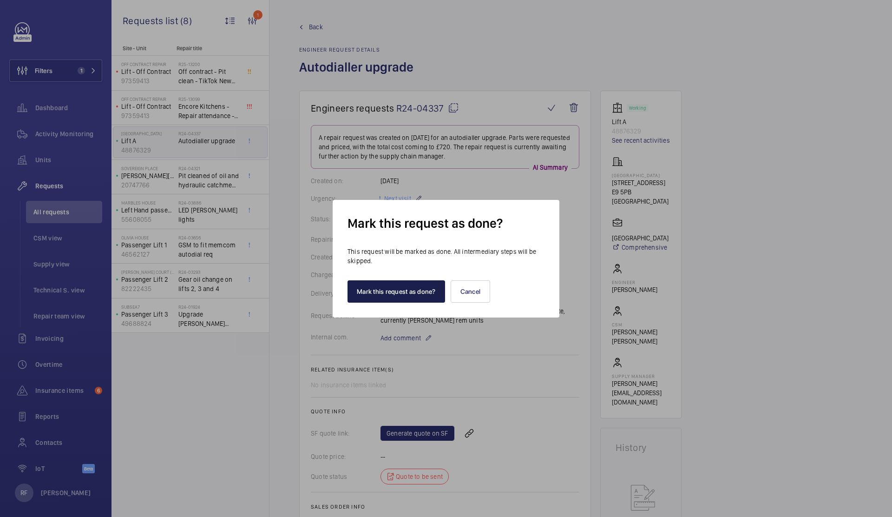
click at [387, 294] on button "Mark this request as done?" at bounding box center [397, 291] width 98 height 22
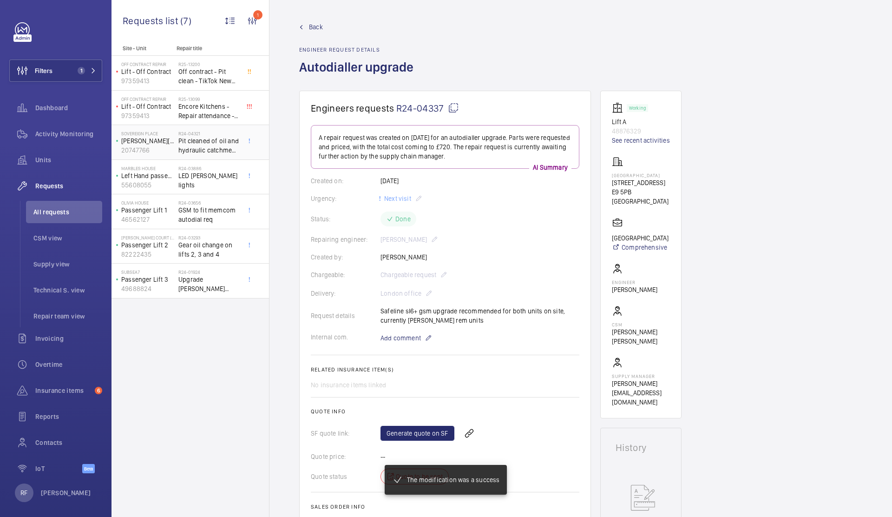
click at [206, 138] on span "Pit cleaned of oil and hydraulic catchment hose re fitted" at bounding box center [208, 145] width 61 height 19
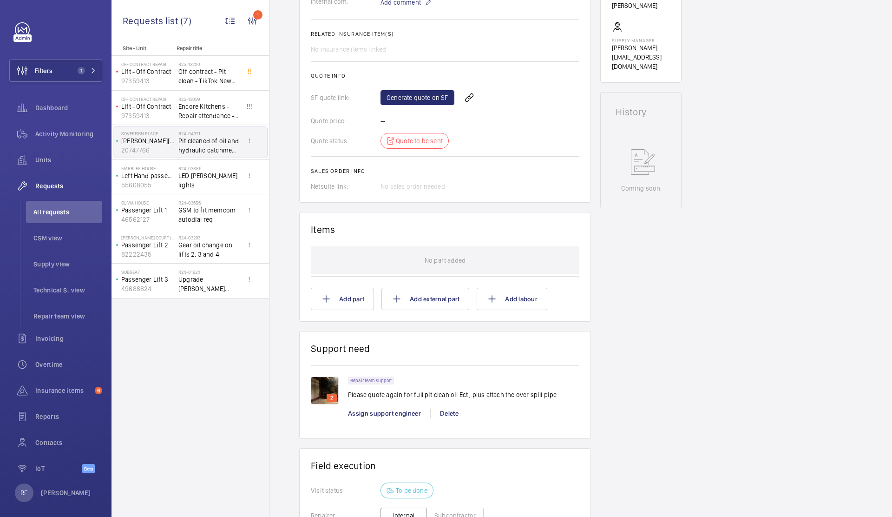
scroll to position [362, 0]
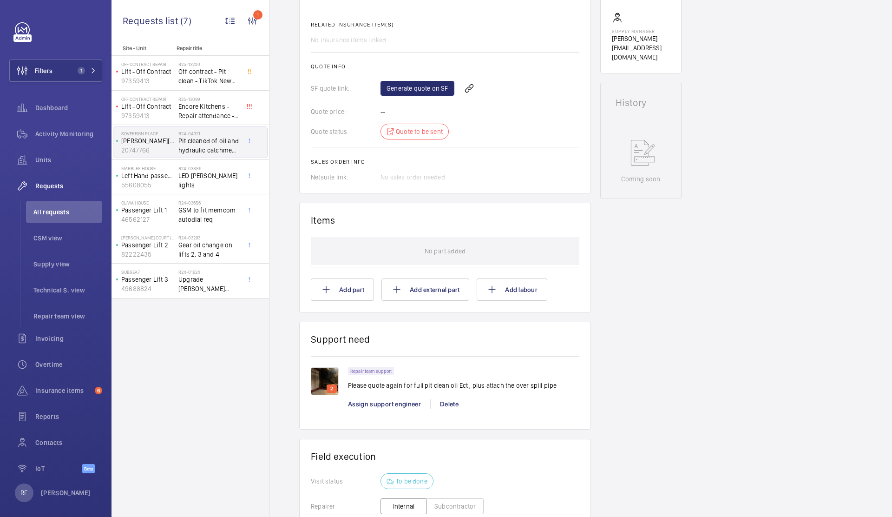
click at [330, 378] on img at bounding box center [325, 381] width 28 height 28
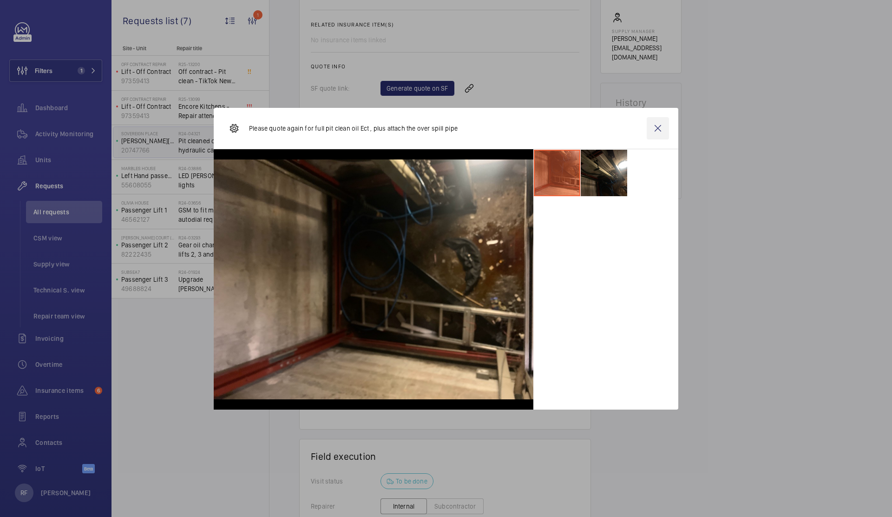
click at [658, 132] on wm-front-icon-button at bounding box center [658, 128] width 22 height 22
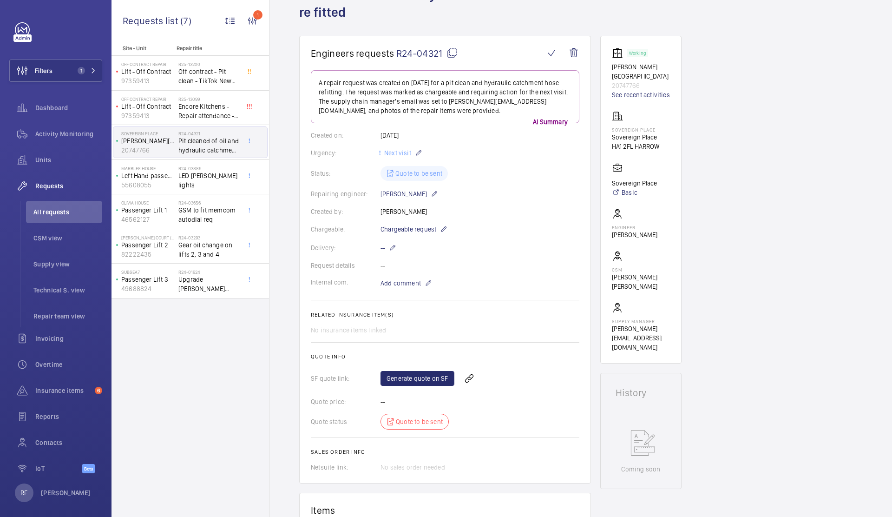
scroll to position [0, 0]
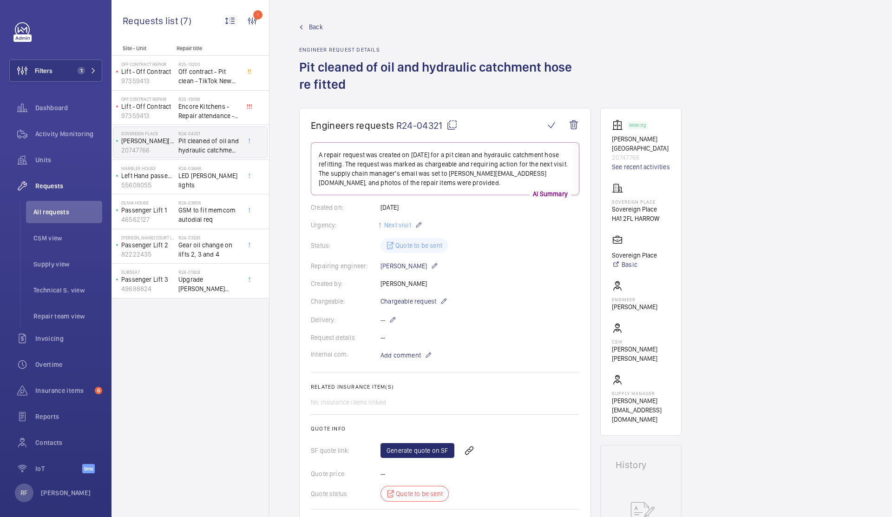
click at [619, 153] on p "20747766" at bounding box center [641, 157] width 58 height 9
click at [620, 153] on p "20747766" at bounding box center [641, 157] width 58 height 9
copy p "20747766"
click at [69, 212] on span "All requests" at bounding box center [67, 211] width 69 height 9
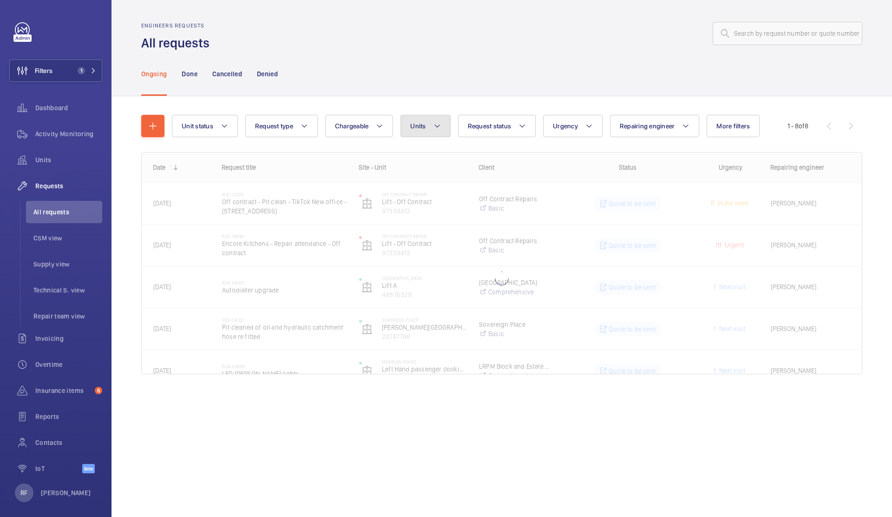
click at [422, 129] on span "Units" at bounding box center [417, 125] width 15 height 7
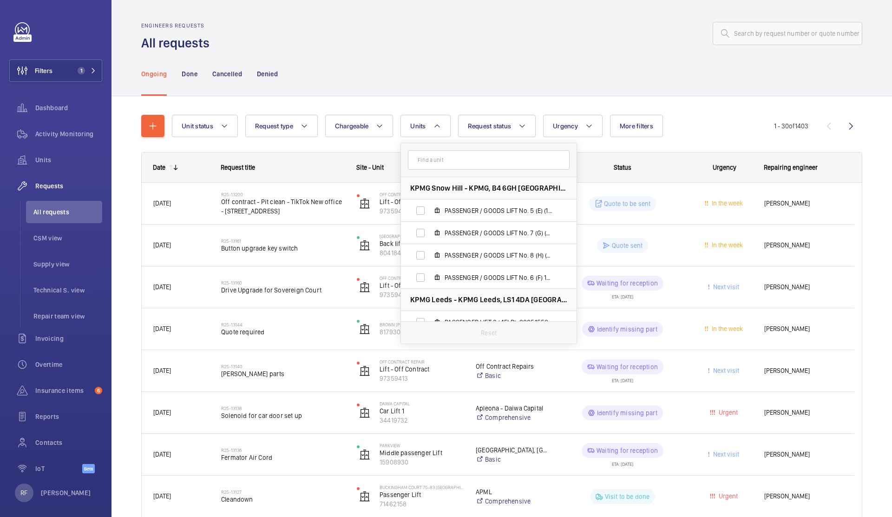
click at [425, 165] on input "text" at bounding box center [489, 160] width 162 height 20
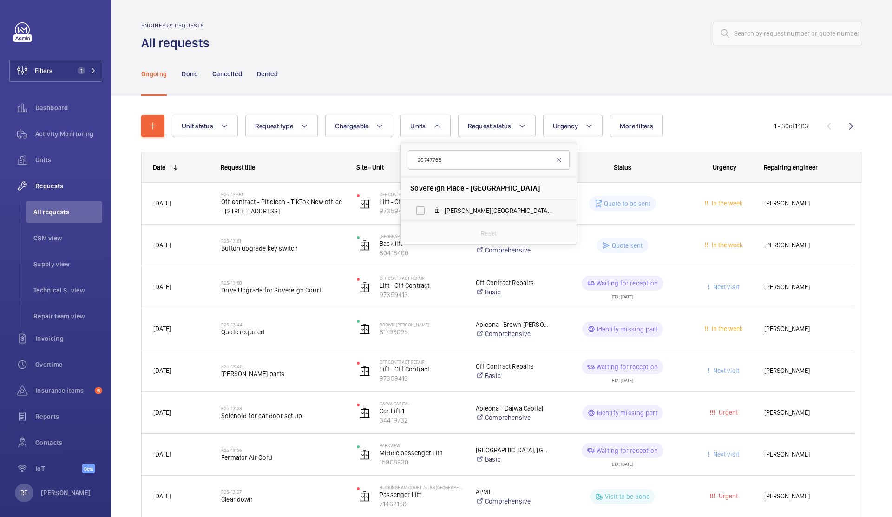
type input "20747766"
click at [471, 212] on span "[PERSON_NAME][GEOGRAPHIC_DATA] , 20747766" at bounding box center [499, 210] width 108 height 9
click at [430, 212] on input "[PERSON_NAME][GEOGRAPHIC_DATA] , 20747766" at bounding box center [420, 210] width 19 height 19
checkbox input "true"
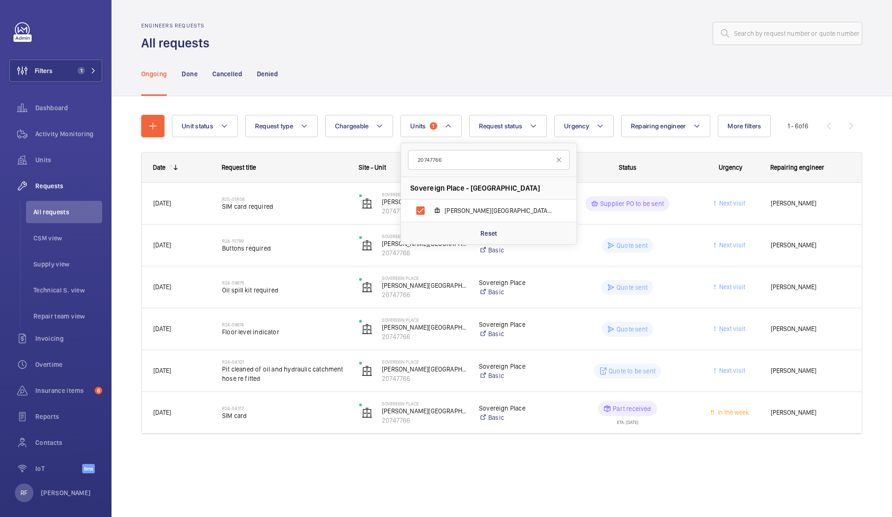
click at [583, 480] on div "Engineers requests All requests Ongoing Done Cancelled Denied Unit status Reque…" at bounding box center [502, 258] width 781 height 517
click at [53, 212] on span "All requests" at bounding box center [67, 211] width 69 height 9
click at [57, 211] on span "All requests" at bounding box center [67, 211] width 69 height 9
click at [50, 204] on li "All requests" at bounding box center [64, 212] width 76 height 22
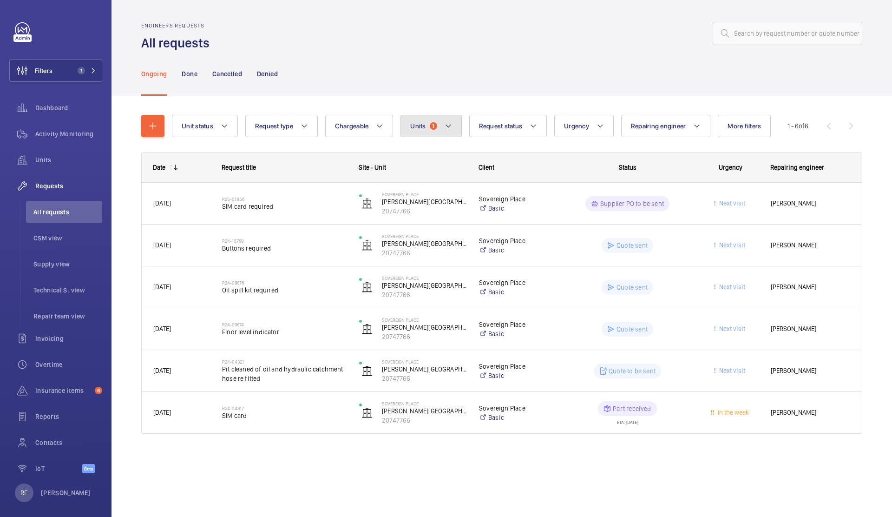
click at [434, 129] on span "1" at bounding box center [433, 125] width 7 height 7
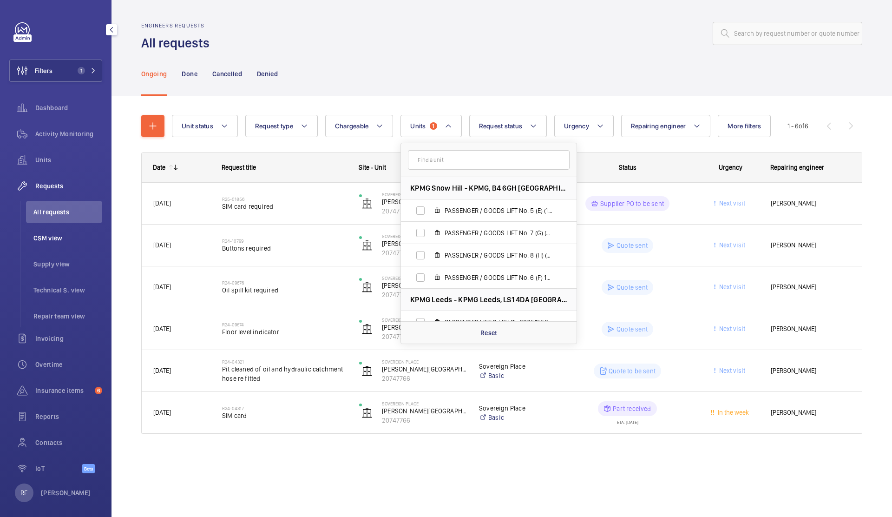
click at [46, 237] on span "CSM view" at bounding box center [67, 237] width 69 height 9
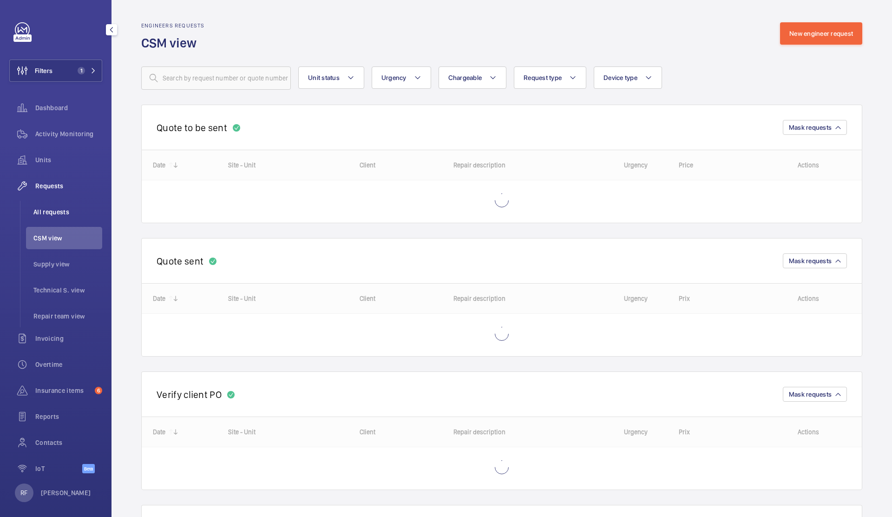
click at [51, 207] on span "All requests" at bounding box center [67, 211] width 69 height 9
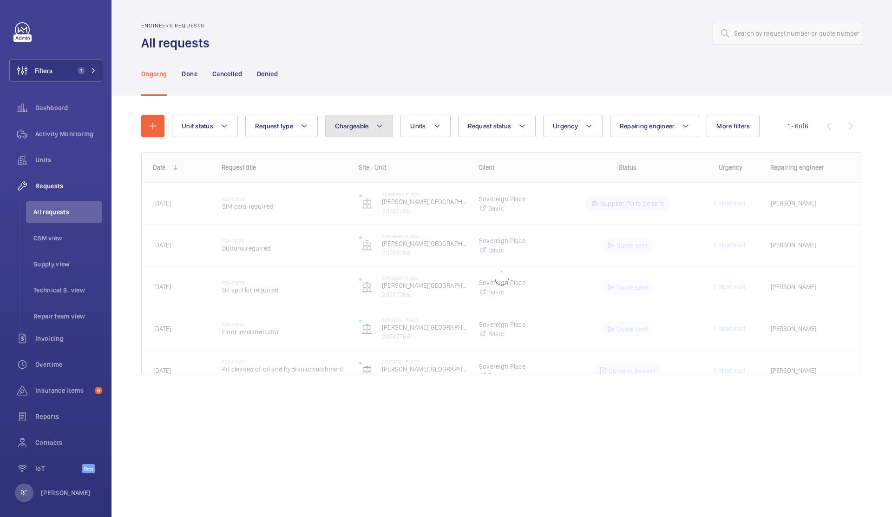
click at [362, 129] on span "Chargeable" at bounding box center [352, 125] width 34 height 7
click at [367, 157] on mat-radio-button "Chargeable" at bounding box center [413, 154] width 167 height 19
radio input "true"
click at [526, 127] on button "Request status" at bounding box center [508, 126] width 78 height 22
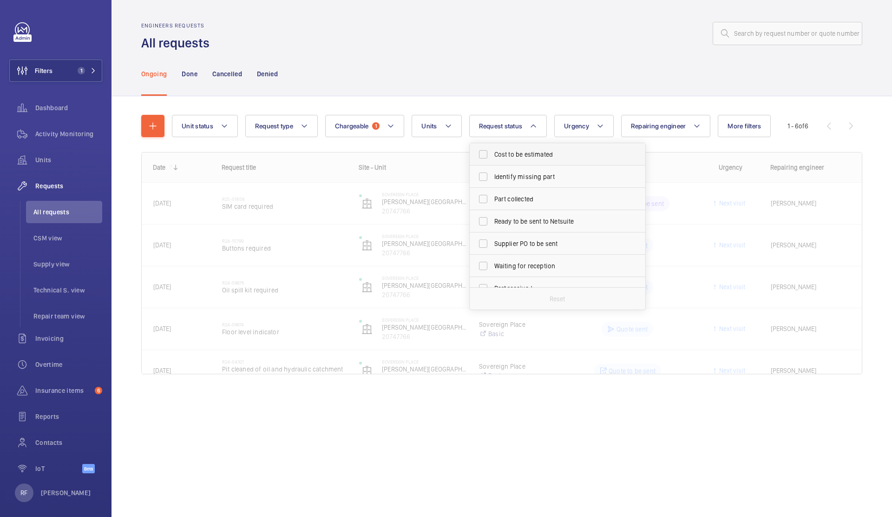
click at [521, 155] on span "Cost to be estimated" at bounding box center [558, 154] width 128 height 9
click at [493, 155] on input "Cost to be estimated" at bounding box center [483, 154] width 19 height 19
click at [521, 155] on span "Cost to be estimated" at bounding box center [558, 154] width 128 height 9
click at [493, 155] on input "Cost to be estimated" at bounding box center [483, 154] width 19 height 19
checkbox input "false"
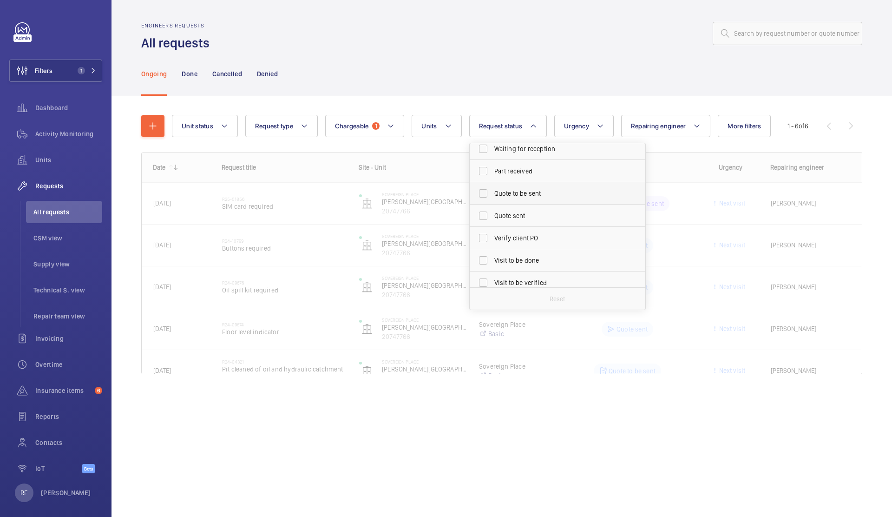
scroll to position [118, 0]
click at [520, 196] on span "Quote to be sent" at bounding box center [558, 192] width 128 height 9
click at [493, 196] on input "Quote to be sent" at bounding box center [483, 192] width 19 height 19
checkbox input "true"
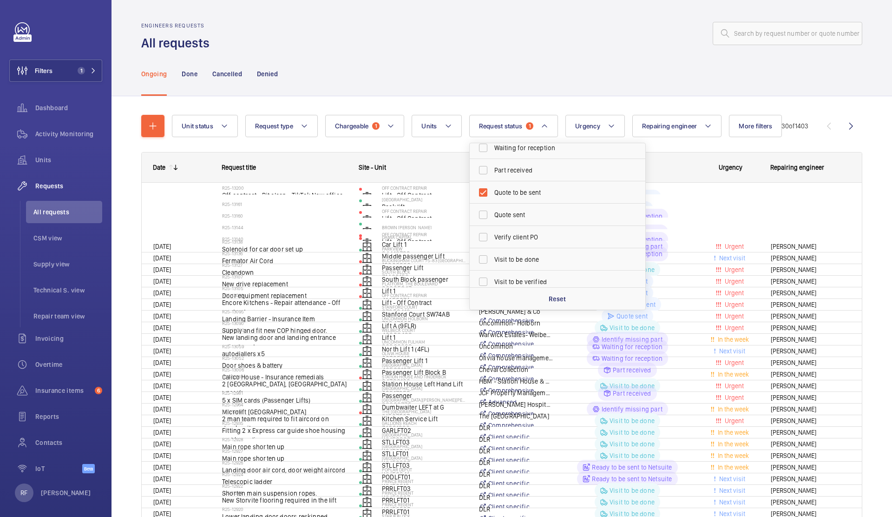
click at [495, 72] on div "Ongoing Done Cancelled Denied" at bounding box center [501, 74] width 721 height 44
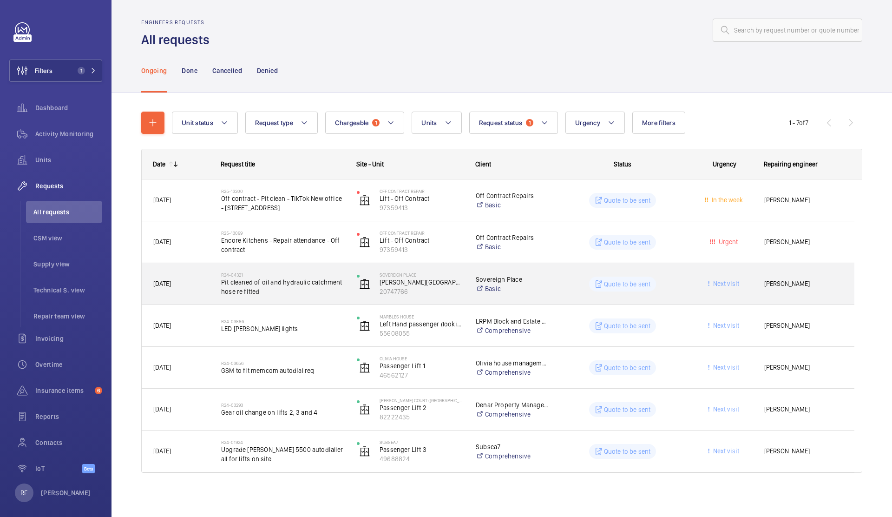
scroll to position [4, 0]
click at [188, 289] on div "[DATE]" at bounding box center [175, 283] width 67 height 29
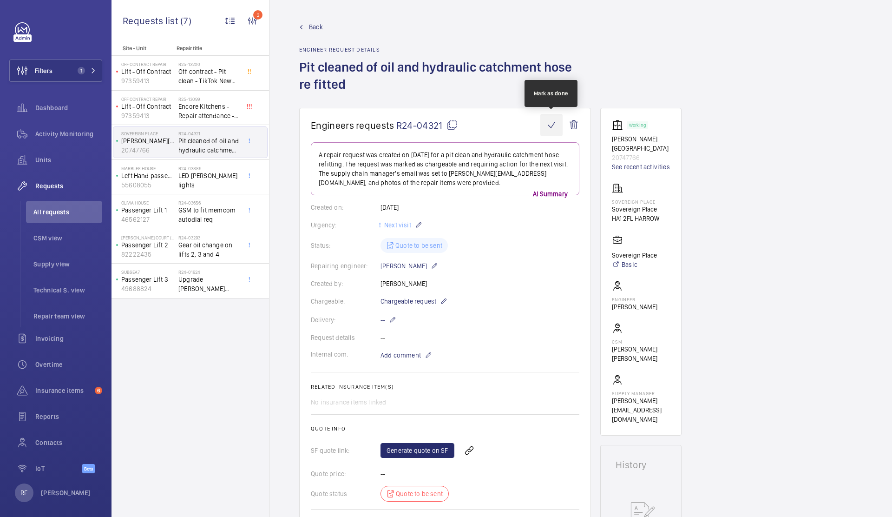
click at [547, 126] on wm-front-icon-button at bounding box center [551, 125] width 22 height 22
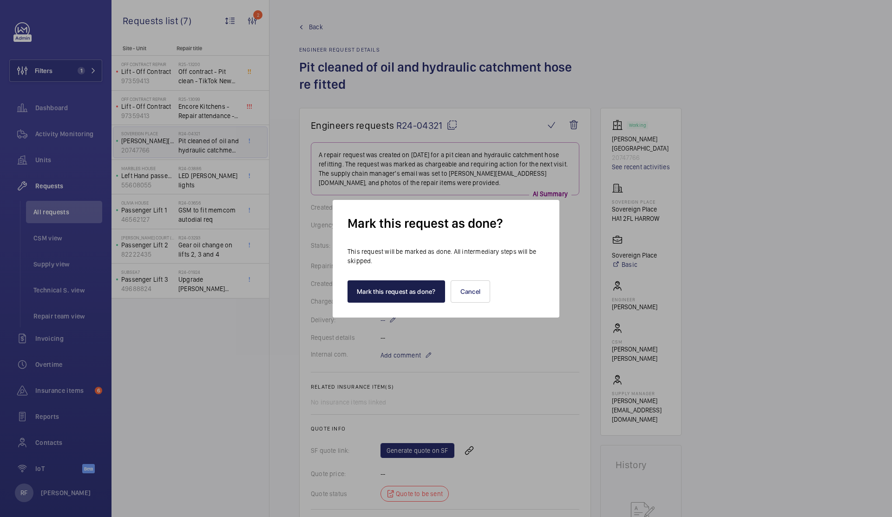
click at [403, 290] on button "Mark this request as done?" at bounding box center [397, 291] width 98 height 22
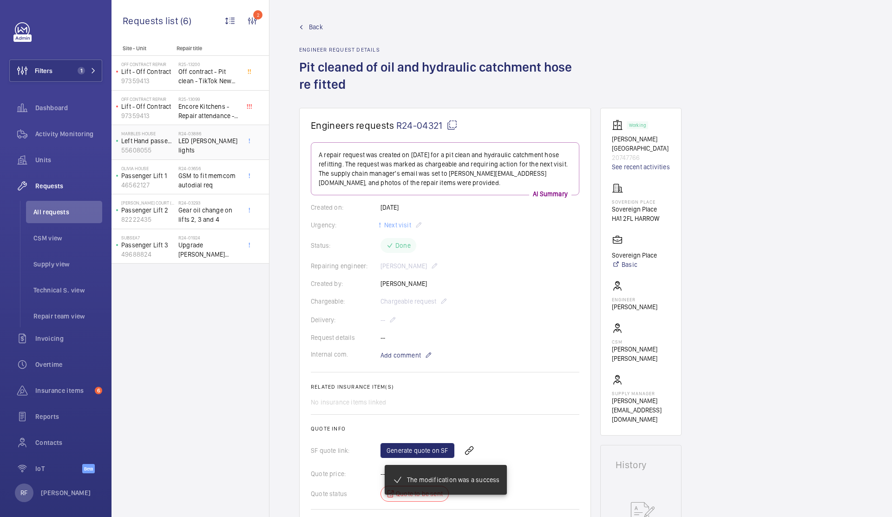
click at [224, 155] on div "R24-03886 LED [PERSON_NAME] lights" at bounding box center [208, 144] width 61 height 27
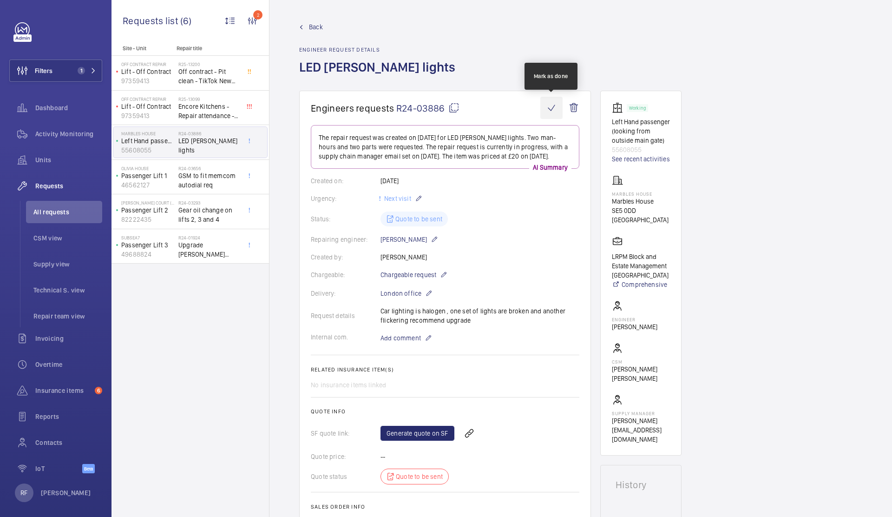
click at [554, 107] on wm-front-icon-button at bounding box center [551, 108] width 22 height 22
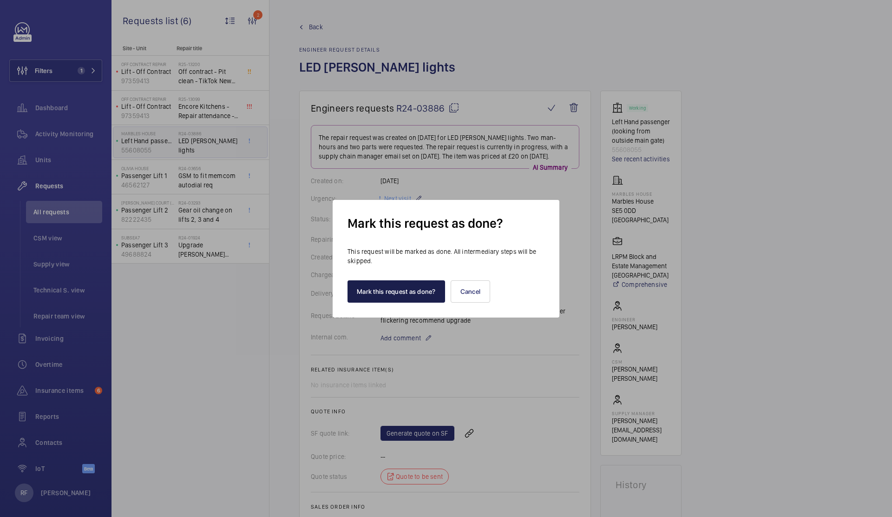
click at [427, 287] on button "Mark this request as done?" at bounding box center [397, 291] width 98 height 22
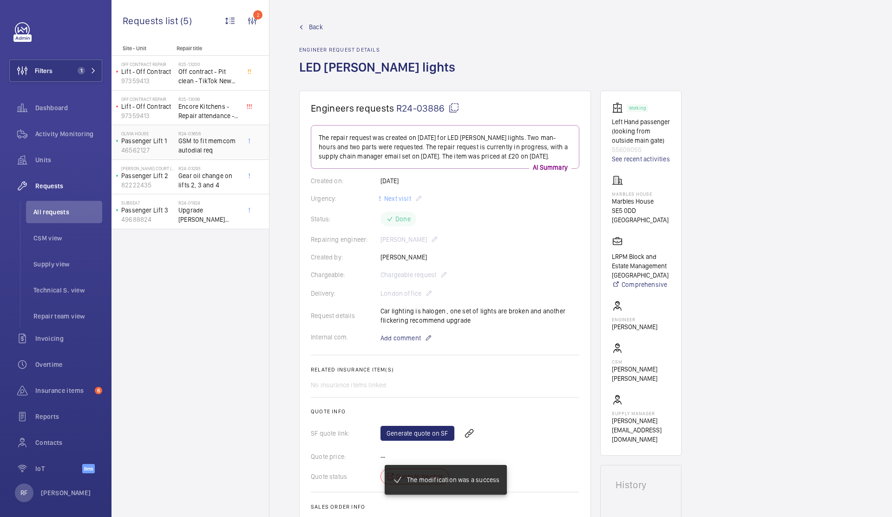
click at [213, 152] on span "GSM to fit memcom autodial req" at bounding box center [208, 145] width 61 height 19
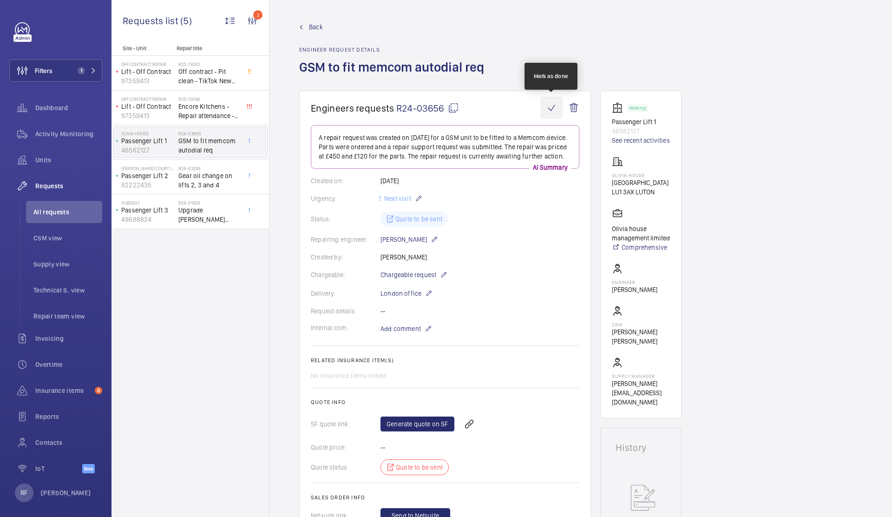
click at [549, 107] on wm-front-icon-button at bounding box center [551, 108] width 22 height 22
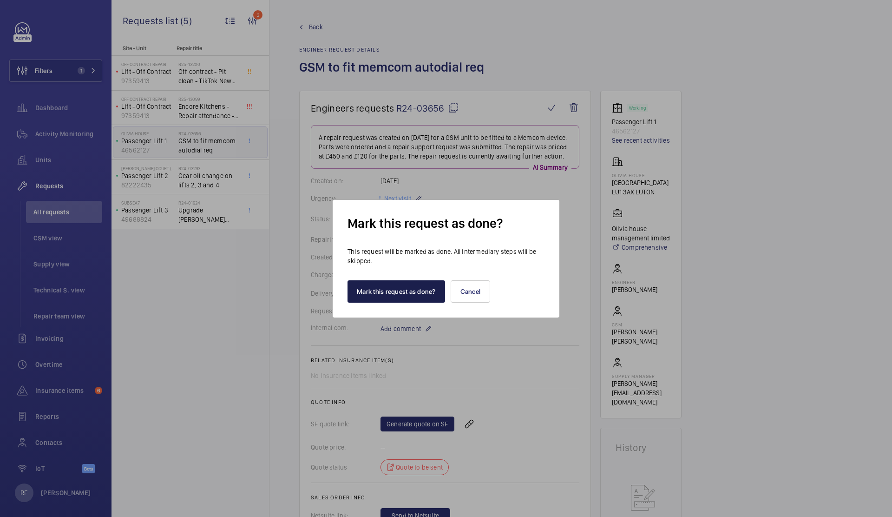
click at [413, 295] on button "Mark this request as done?" at bounding box center [397, 291] width 98 height 22
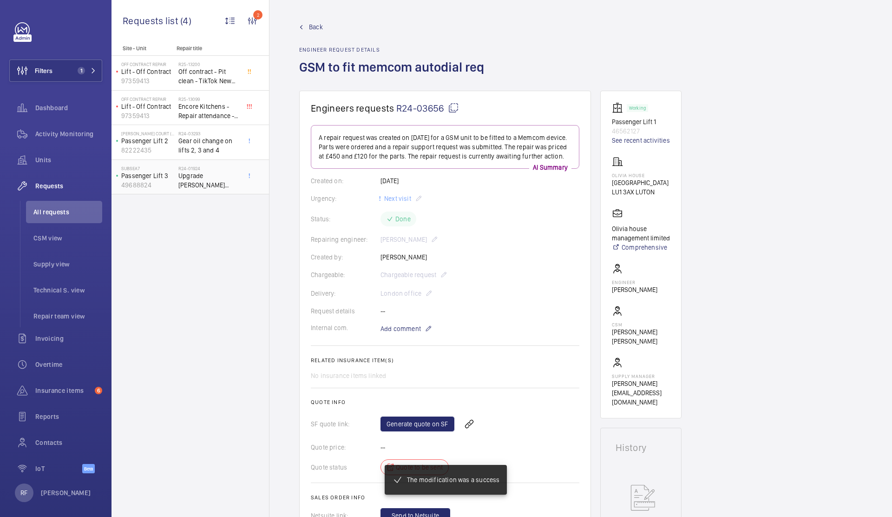
click at [177, 175] on div "Subsea7 Passenger Lift 3 49688824" at bounding box center [145, 177] width 65 height 31
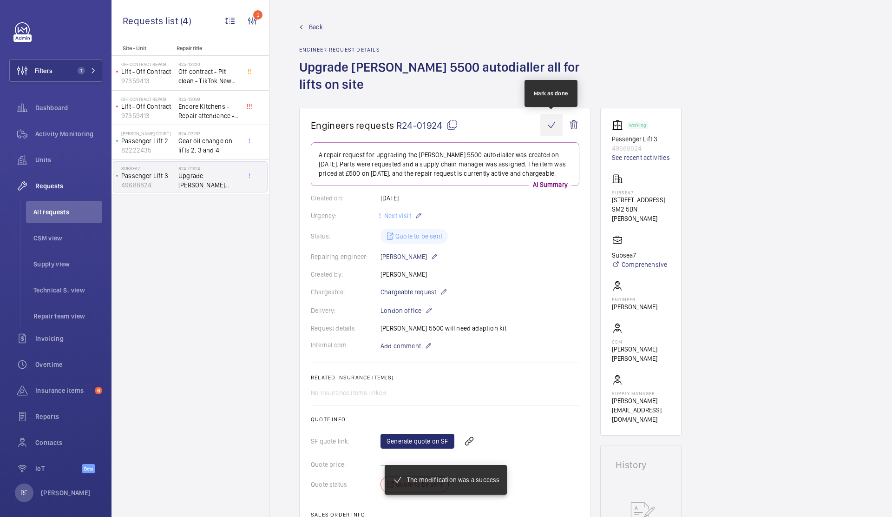
click at [553, 128] on wm-front-icon-button at bounding box center [551, 125] width 22 height 22
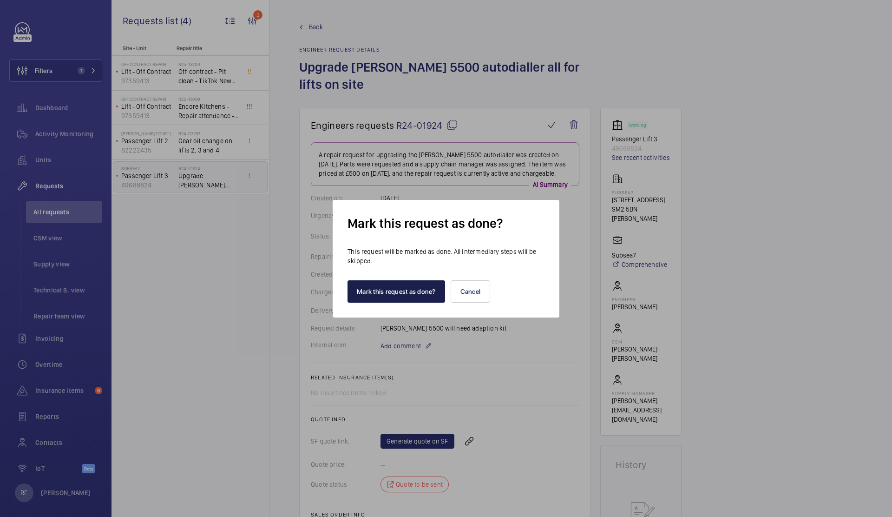
drag, startPoint x: 430, startPoint y: 284, endPoint x: 416, endPoint y: 281, distance: 14.4
click at [429, 285] on button "Mark this request as done?" at bounding box center [397, 291] width 98 height 22
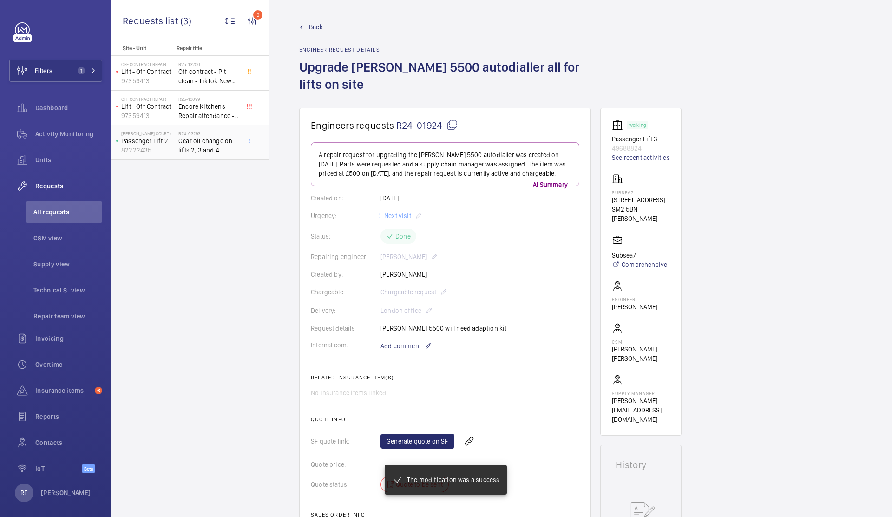
click at [204, 141] on span "Gear oil change on lifts 2, 3 and 4" at bounding box center [208, 145] width 61 height 19
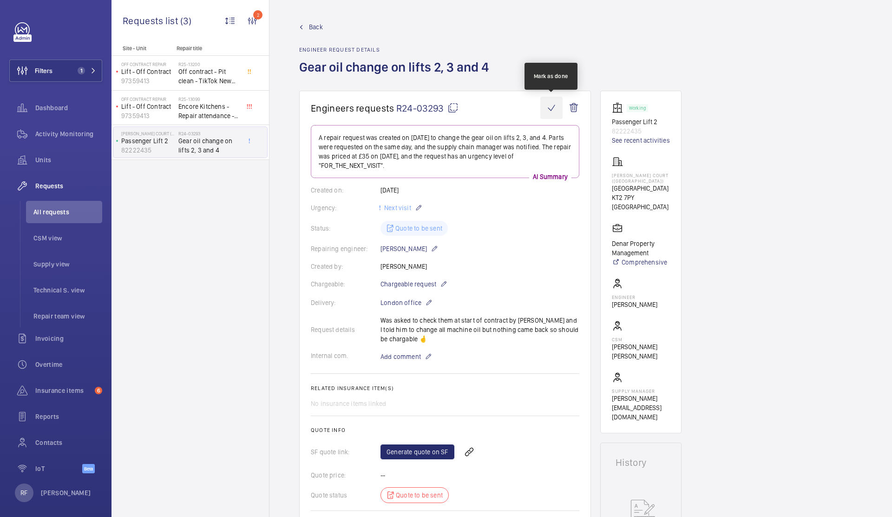
click at [550, 106] on wm-front-icon-button at bounding box center [551, 108] width 22 height 22
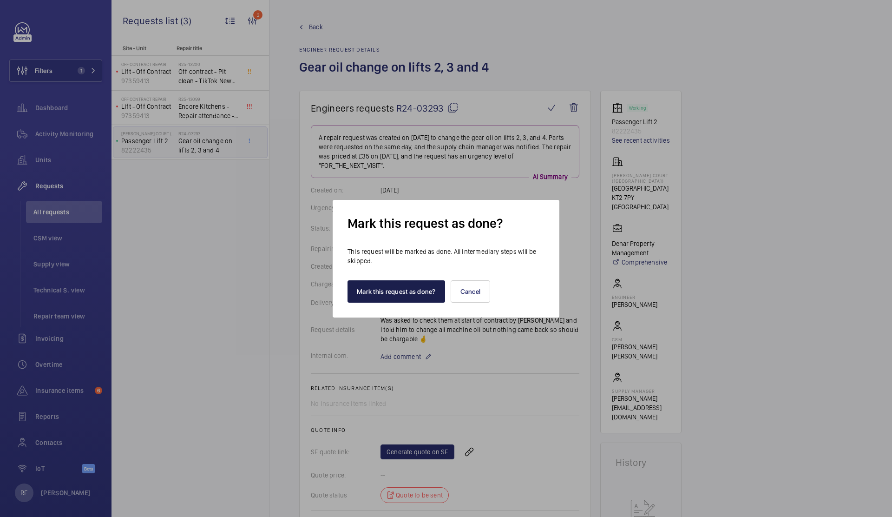
click at [426, 287] on button "Mark this request as done?" at bounding box center [397, 291] width 98 height 22
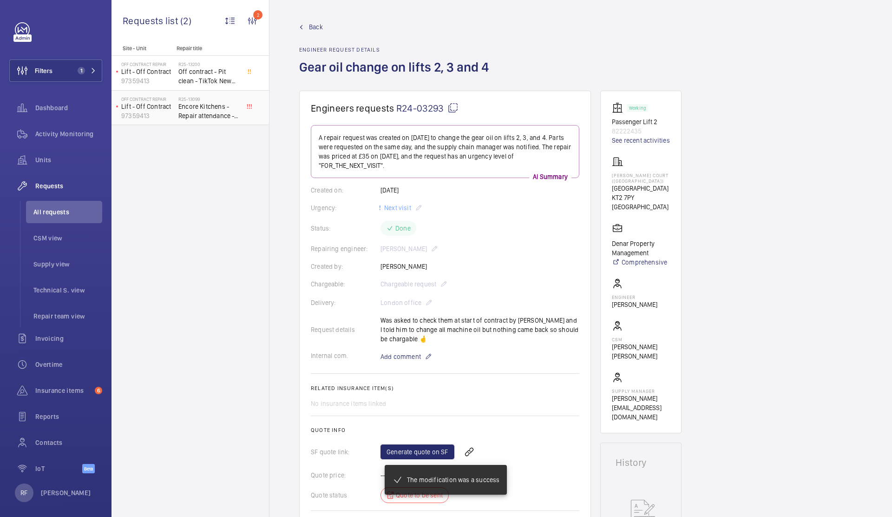
click at [212, 113] on span "Encore Kitchens - Repair attendance - Off contract" at bounding box center [208, 111] width 61 height 19
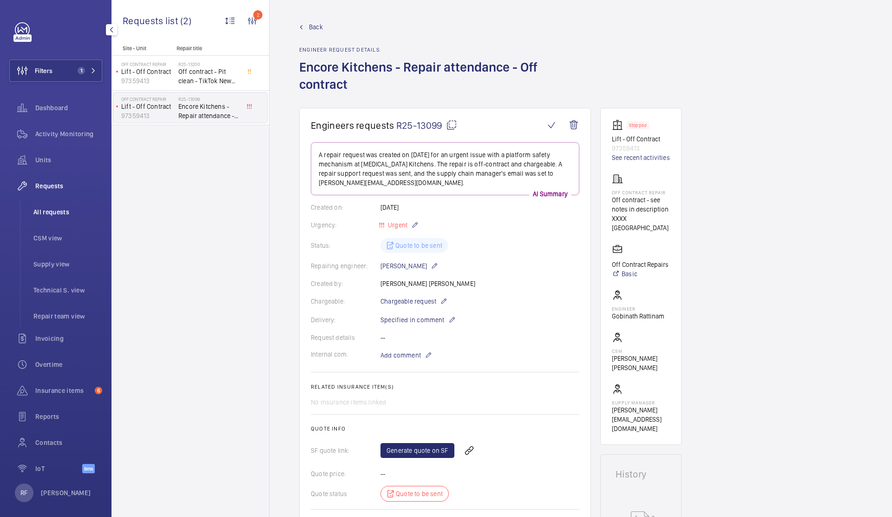
click at [45, 212] on span "All requests" at bounding box center [67, 211] width 69 height 9
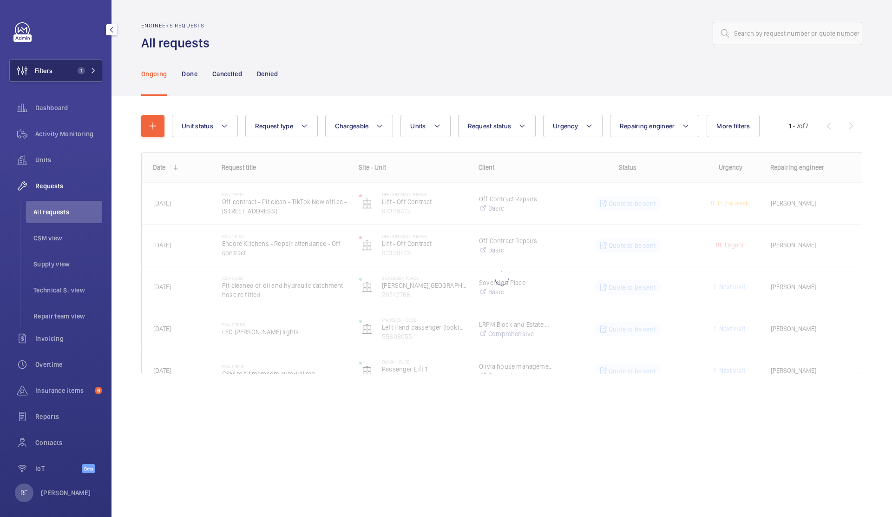
click at [79, 72] on span "1" at bounding box center [85, 70] width 22 height 7
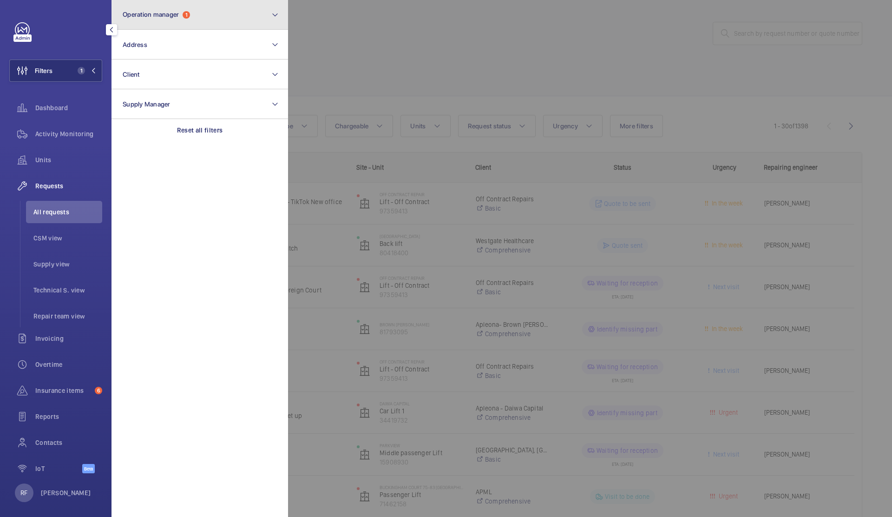
click at [199, 7] on button "Operation manager 1" at bounding box center [200, 15] width 177 height 30
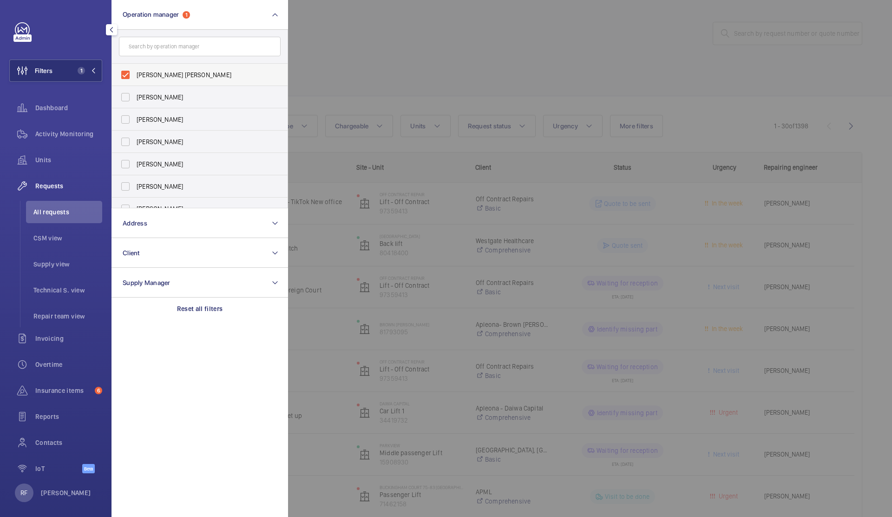
click at [139, 74] on span "[PERSON_NAME] [PERSON_NAME]" at bounding box center [201, 74] width 128 height 9
click at [135, 74] on input "[PERSON_NAME] [PERSON_NAME]" at bounding box center [125, 75] width 19 height 19
checkbox input "false"
click at [146, 113] on label "[PERSON_NAME]" at bounding box center [193, 119] width 162 height 22
click at [135, 113] on input "[PERSON_NAME]" at bounding box center [125, 119] width 19 height 19
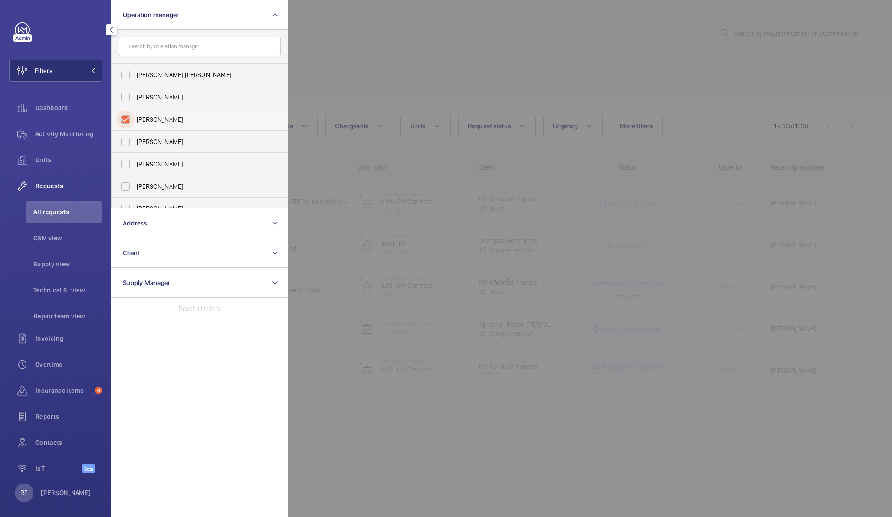
checkbox input "true"
click at [155, 98] on span "[PERSON_NAME]" at bounding box center [201, 96] width 128 height 9
click at [135, 98] on input "[PERSON_NAME]" at bounding box center [125, 97] width 19 height 19
checkbox input "true"
click at [373, 62] on div at bounding box center [734, 258] width 892 height 517
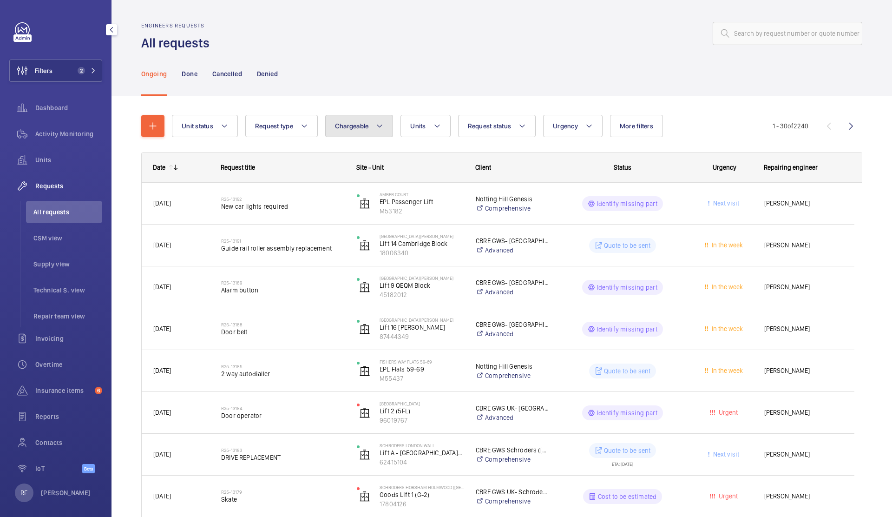
click at [358, 127] on span "Chargeable" at bounding box center [352, 125] width 34 height 7
click at [367, 152] on mat-radio-button "Chargeable" at bounding box center [413, 154] width 167 height 19
radio input "true"
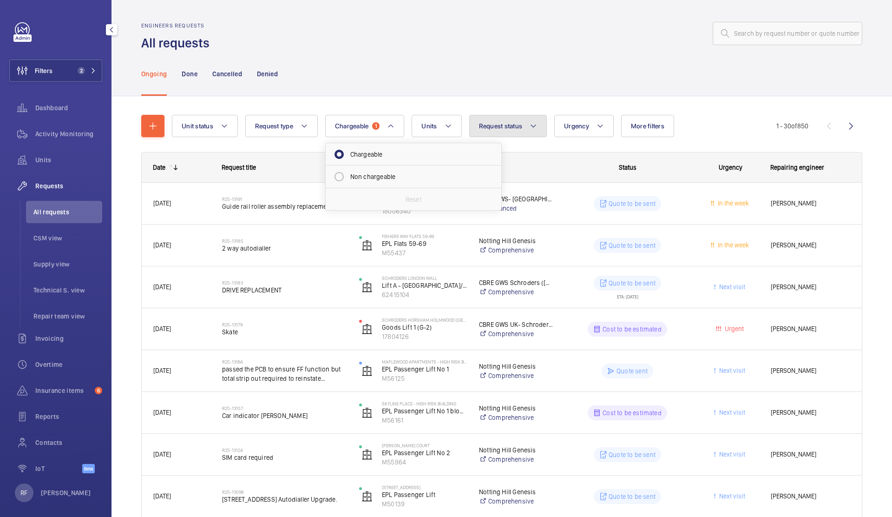
click at [537, 124] on mat-icon at bounding box center [533, 125] width 7 height 11
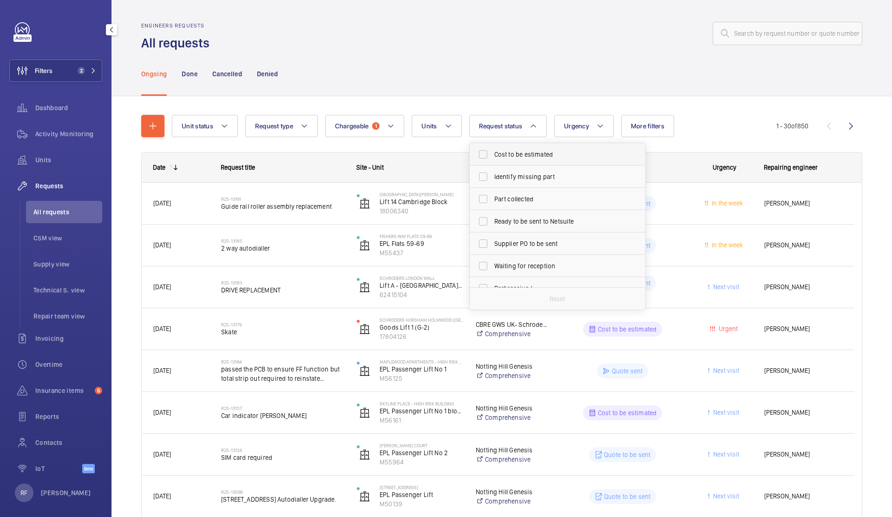
click at [525, 161] on label "Cost to be estimated" at bounding box center [551, 154] width 162 height 22
click at [493, 161] on input "Cost to be estimated" at bounding box center [483, 154] width 19 height 19
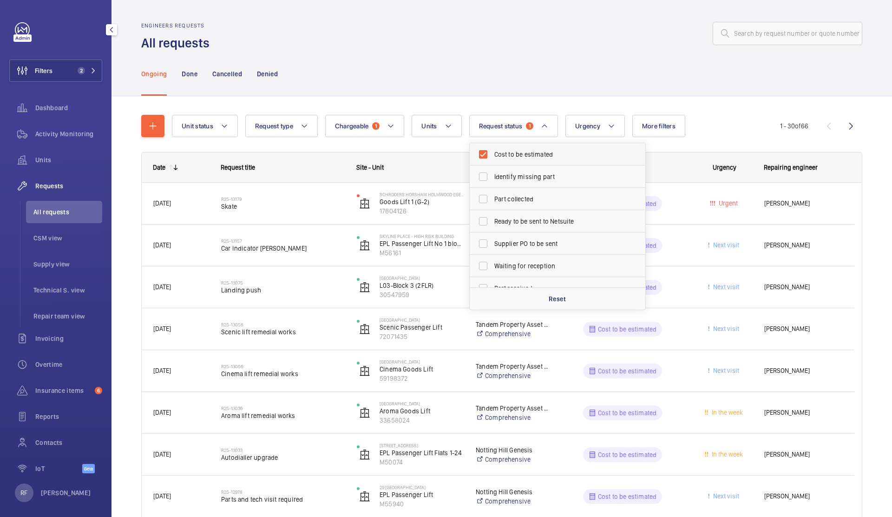
click at [515, 152] on span "Cost to be estimated" at bounding box center [558, 154] width 128 height 9
click at [493, 152] on input "Cost to be estimated" at bounding box center [483, 154] width 19 height 19
checkbox input "false"
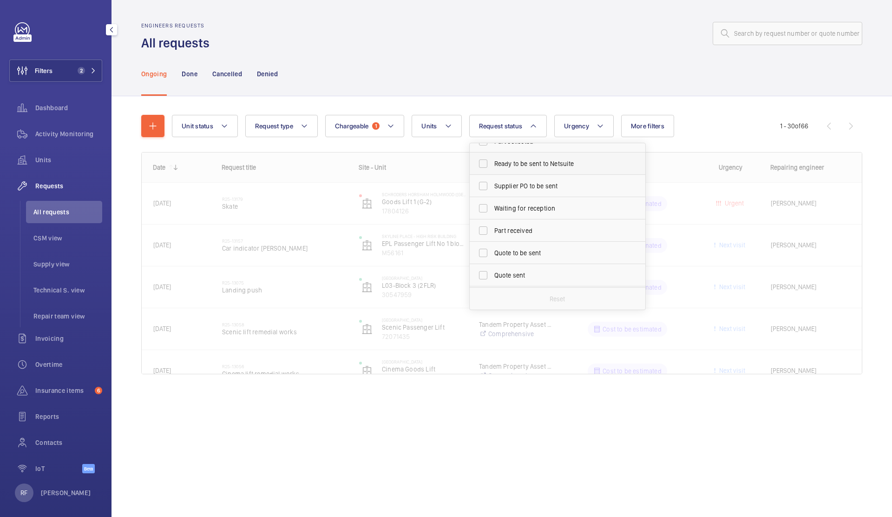
scroll to position [124, 0]
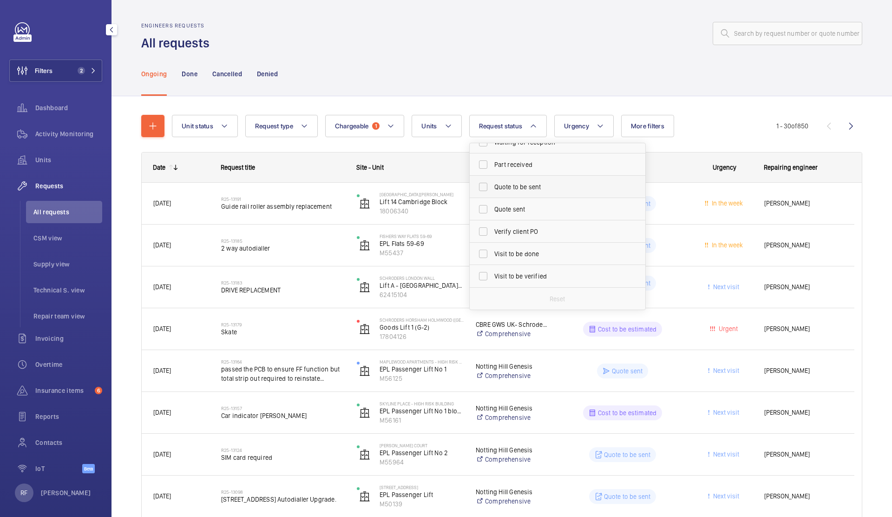
click at [519, 186] on span "Quote to be sent" at bounding box center [558, 186] width 128 height 9
click at [493, 186] on input "Quote to be sent" at bounding box center [483, 187] width 19 height 19
checkbox input "true"
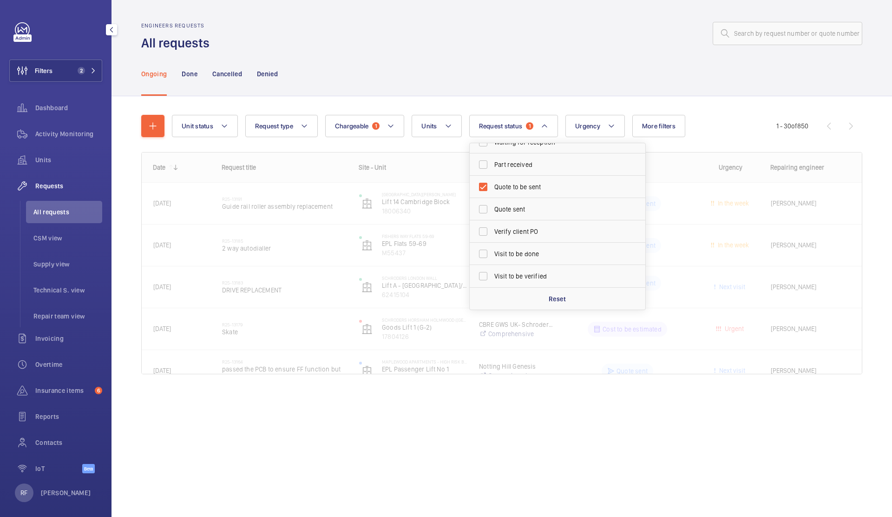
click at [543, 88] on div "Ongoing Done Cancelled Denied" at bounding box center [501, 74] width 721 height 44
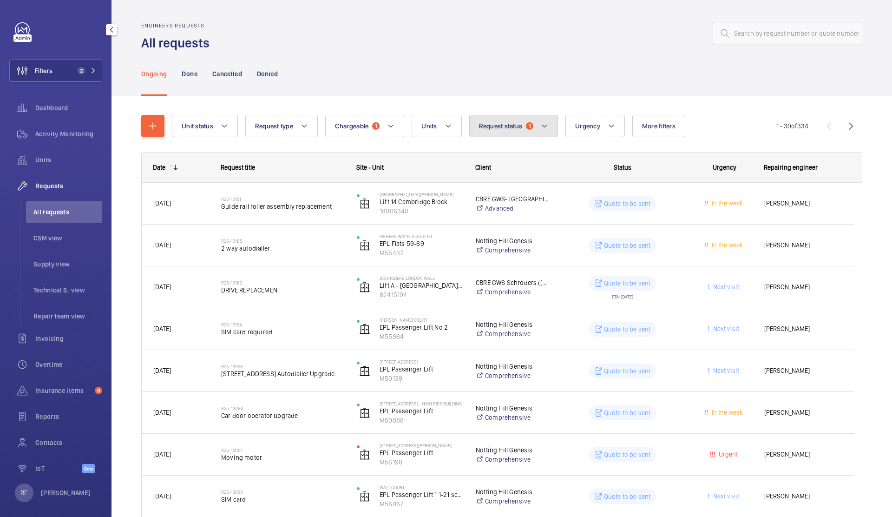
click at [523, 125] on button "Request status 1" at bounding box center [513, 126] width 89 height 22
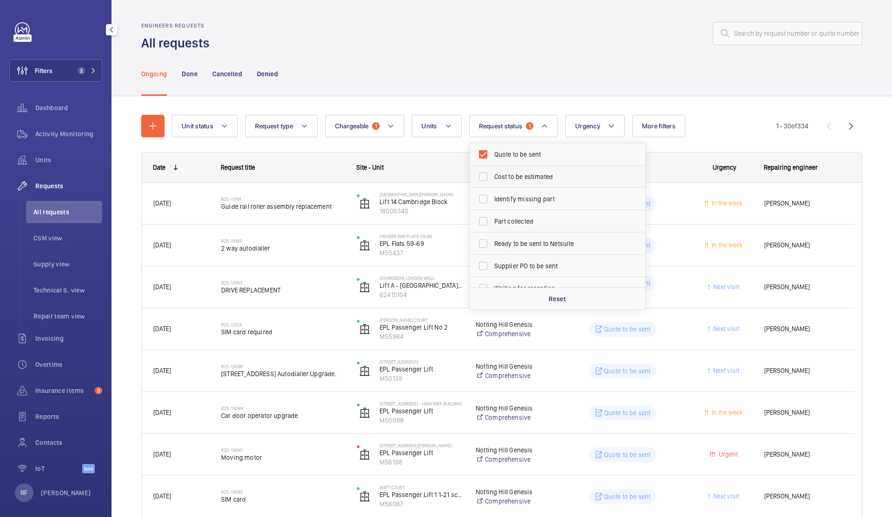
click at [521, 175] on span "Cost to be estimated" at bounding box center [558, 176] width 128 height 9
click at [493, 175] on input "Cost to be estimated" at bounding box center [483, 176] width 19 height 19
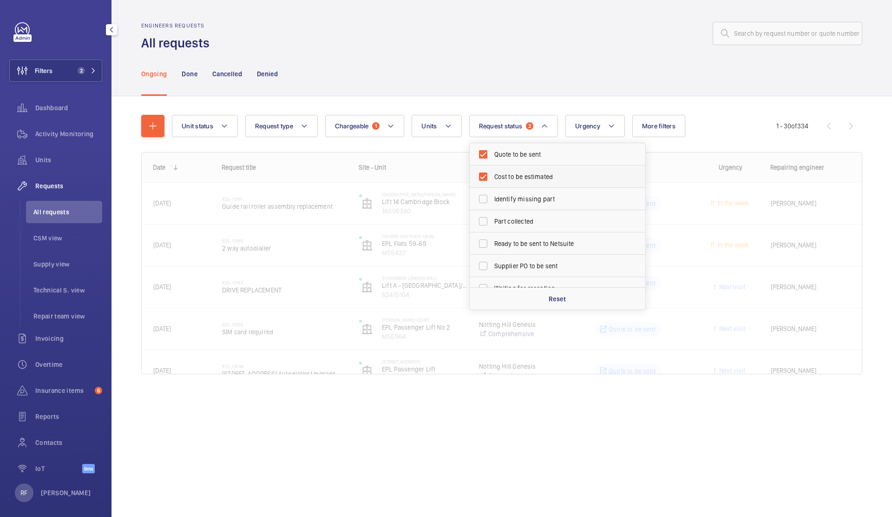
click at [521, 174] on span "Cost to be estimated" at bounding box center [558, 176] width 128 height 9
click at [493, 174] on input "Cost to be estimated" at bounding box center [483, 176] width 19 height 19
checkbox input "false"
click at [530, 69] on div "Ongoing Done Cancelled Denied" at bounding box center [501, 74] width 721 height 44
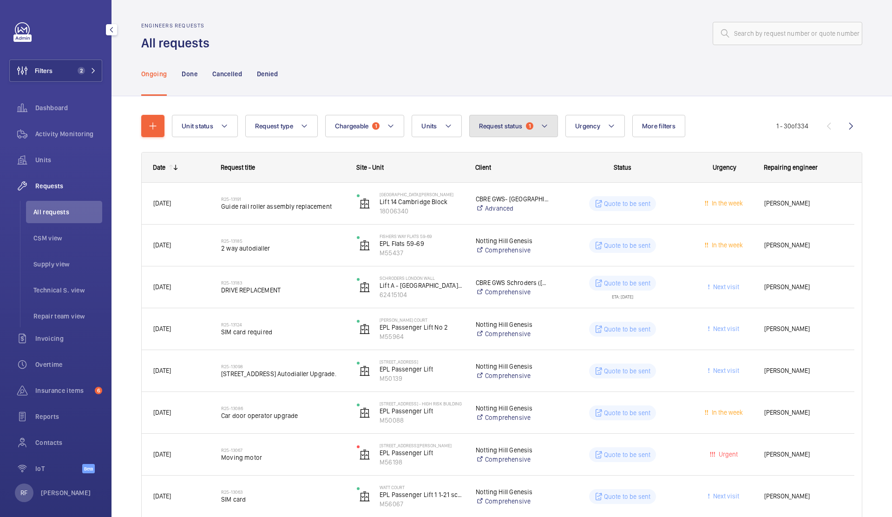
click at [522, 128] on span "Request status" at bounding box center [501, 125] width 44 height 7
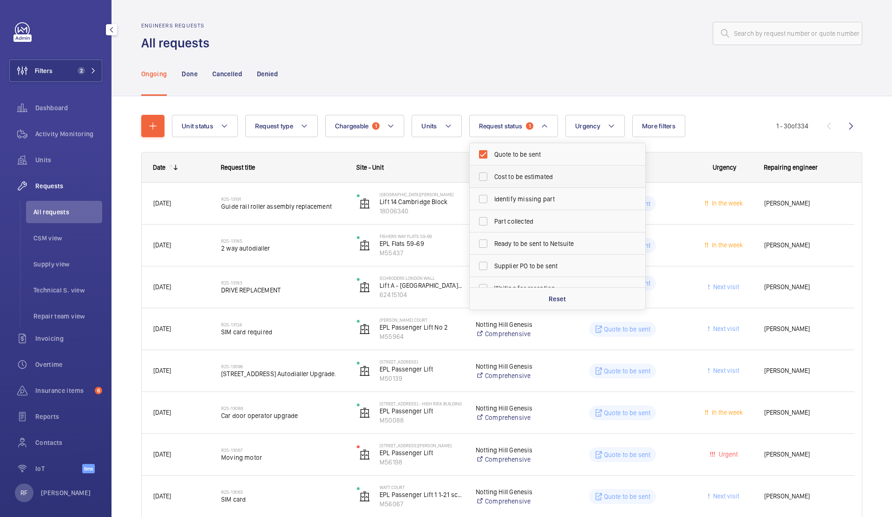
click at [527, 174] on span "Cost to be estimated" at bounding box center [558, 176] width 128 height 9
click at [493, 174] on input "Cost to be estimated" at bounding box center [483, 176] width 19 height 19
checkbox input "true"
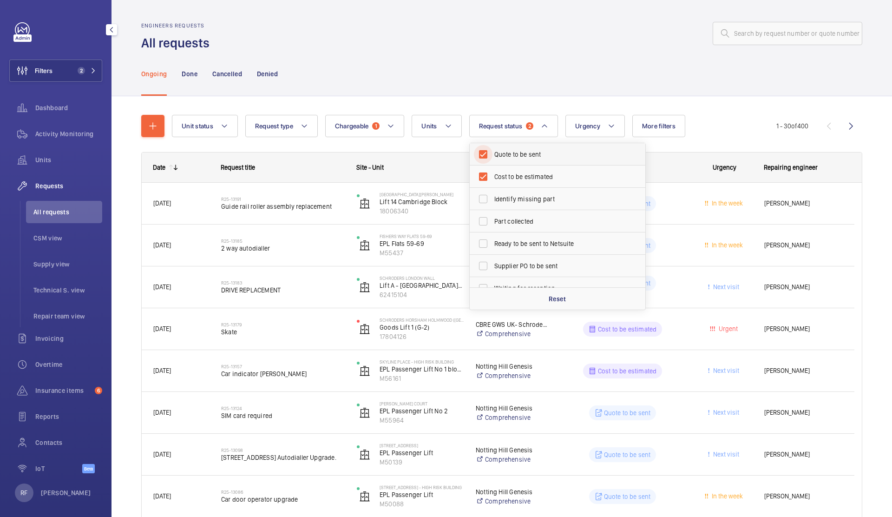
click at [484, 148] on input "Quote to be sent" at bounding box center [483, 154] width 19 height 19
checkbox input "false"
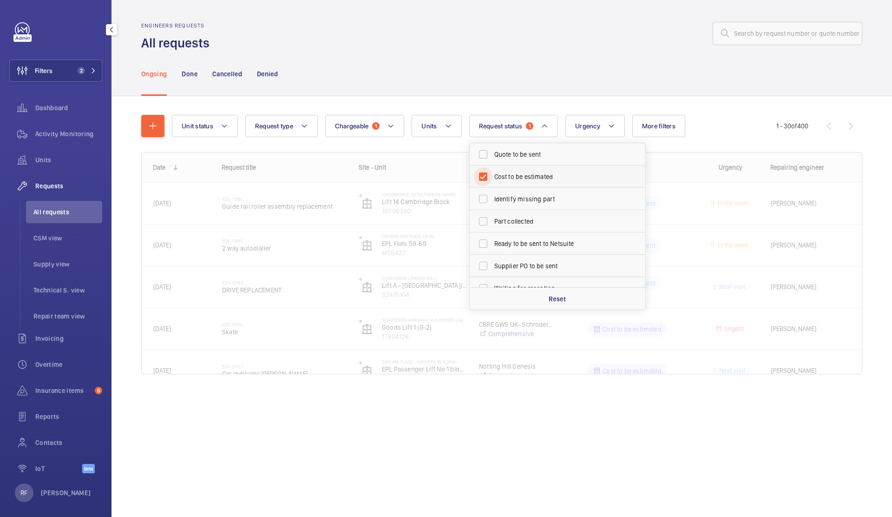
click at [481, 172] on input "Cost to be estimated" at bounding box center [483, 176] width 19 height 19
checkbox input "false"
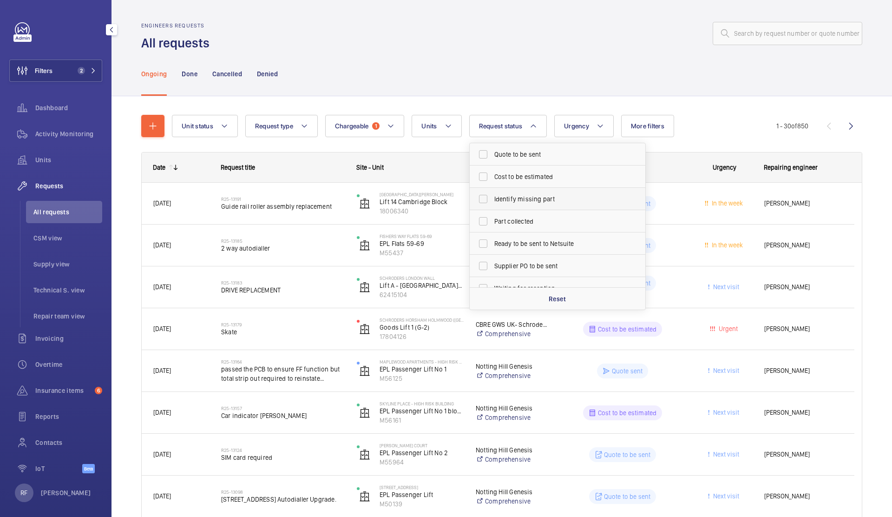
click at [518, 192] on label "Identify missing part" at bounding box center [551, 199] width 162 height 22
click at [493, 192] on input "Identify missing part" at bounding box center [483, 199] width 19 height 19
checkbox input "true"
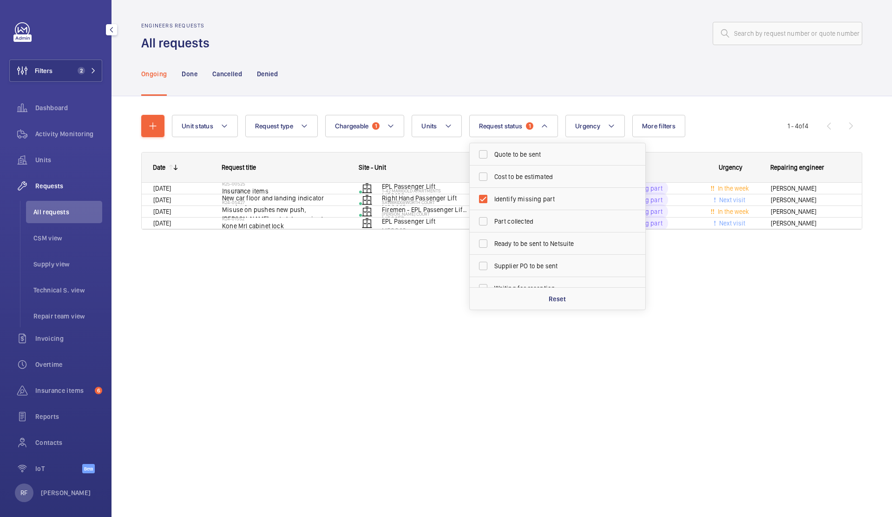
click at [492, 35] on div at bounding box center [538, 33] width 647 height 22
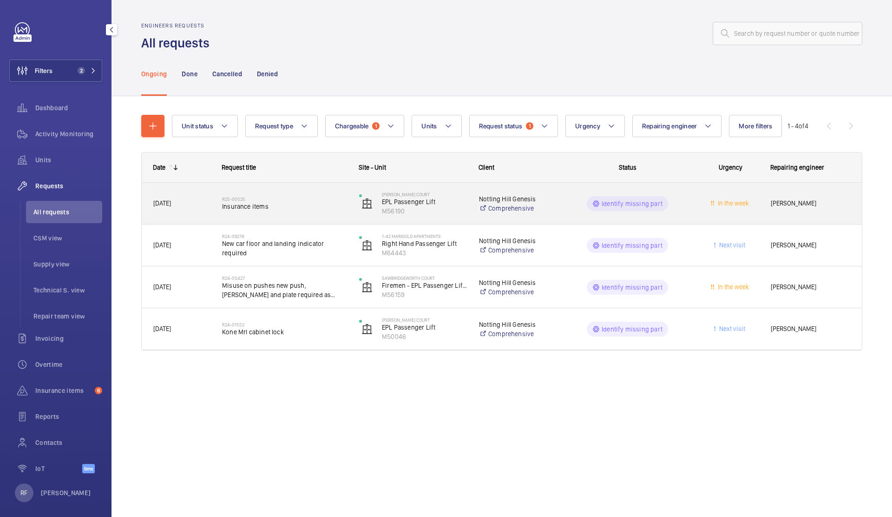
click at [559, 210] on div "Identify missing part" at bounding box center [622, 203] width 136 height 33
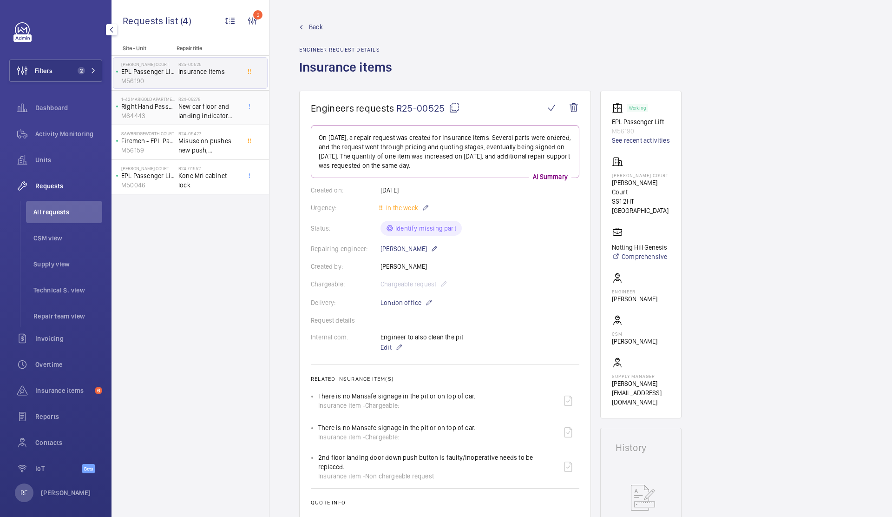
click at [217, 105] on span "New car floor and landing indicator required" at bounding box center [208, 111] width 61 height 19
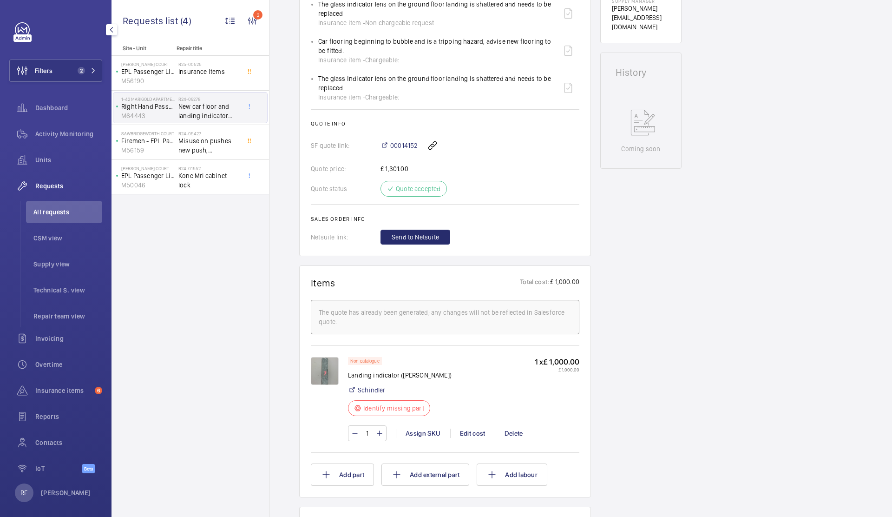
scroll to position [400, 0]
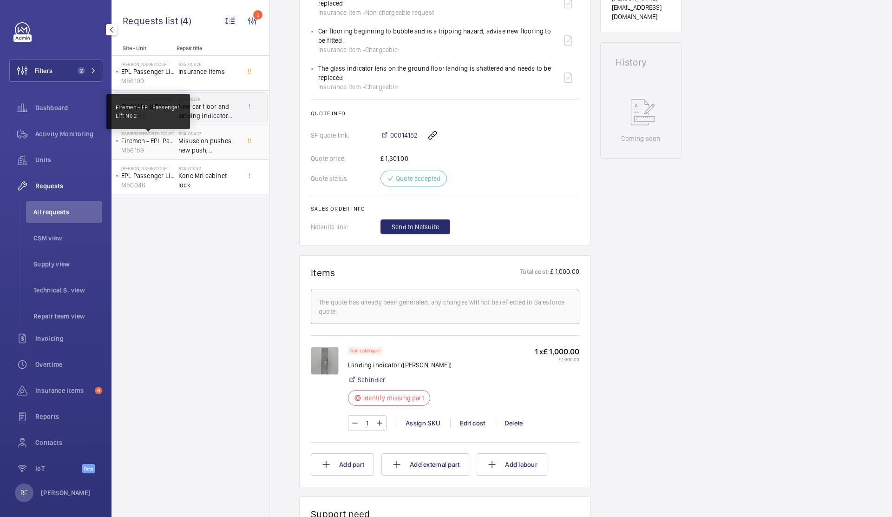
click at [159, 136] on p "Firemen - EPL Passenger Lift No 2" at bounding box center [147, 140] width 53 height 9
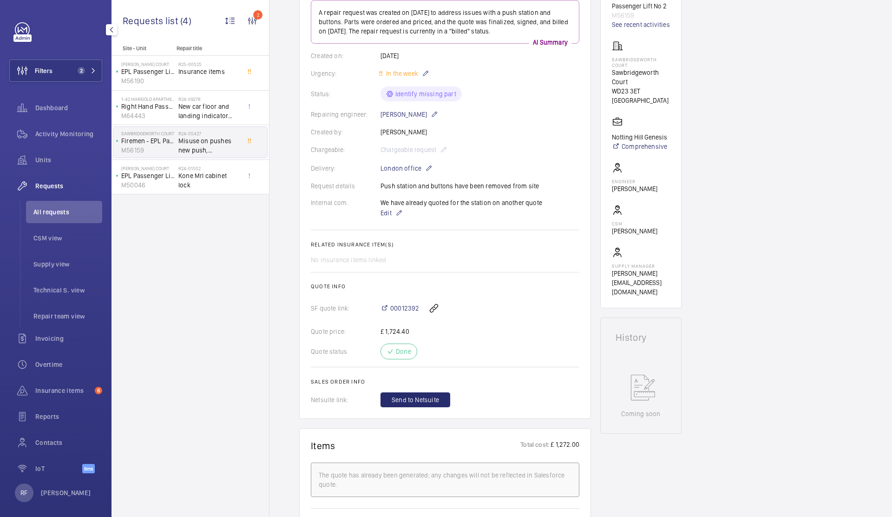
scroll to position [143, 0]
click at [195, 175] on span "Kone Mrl cabinet lock" at bounding box center [208, 180] width 61 height 19
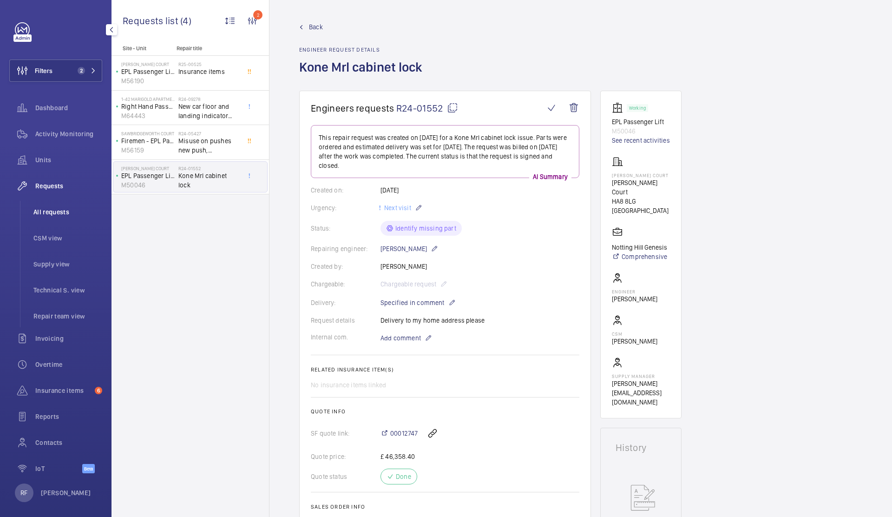
click at [46, 213] on span "All requests" at bounding box center [67, 211] width 69 height 9
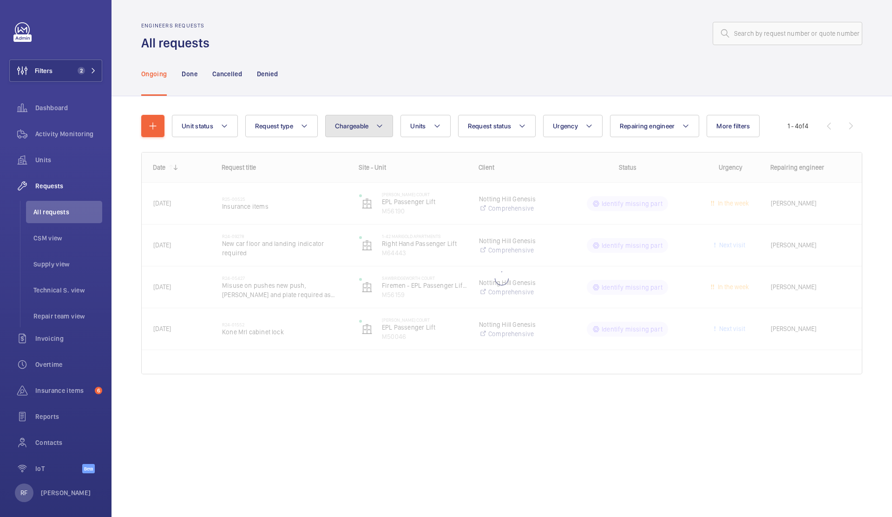
click at [354, 118] on button "Chargeable" at bounding box center [359, 126] width 68 height 22
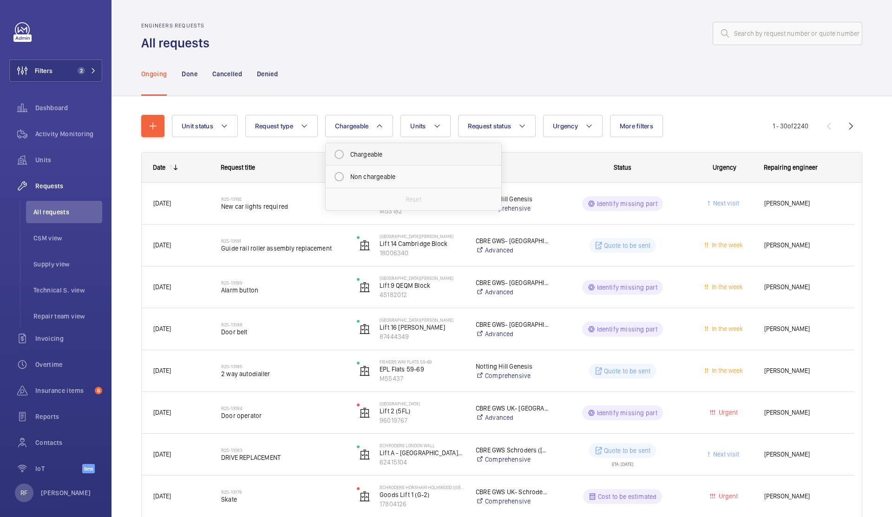
click at [362, 151] on mat-radio-button "Chargeable" at bounding box center [413, 154] width 167 height 19
radio input "true"
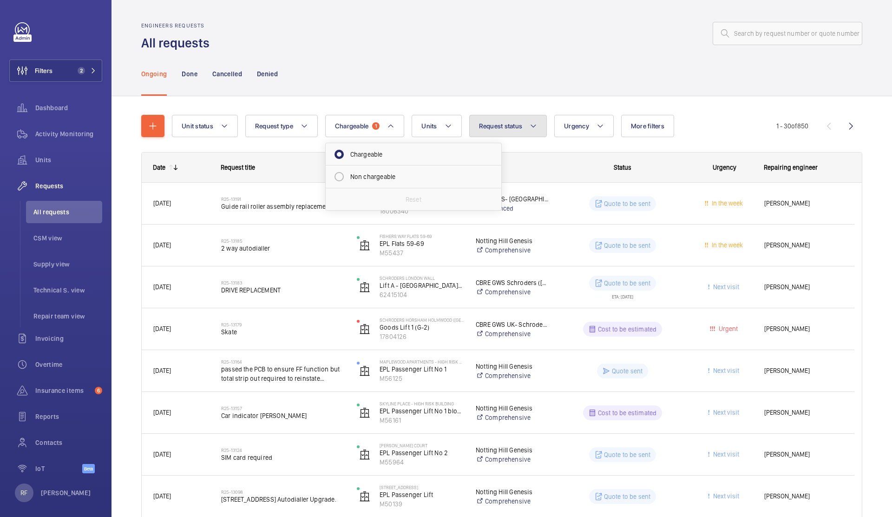
click at [516, 132] on button "Request status" at bounding box center [508, 126] width 78 height 22
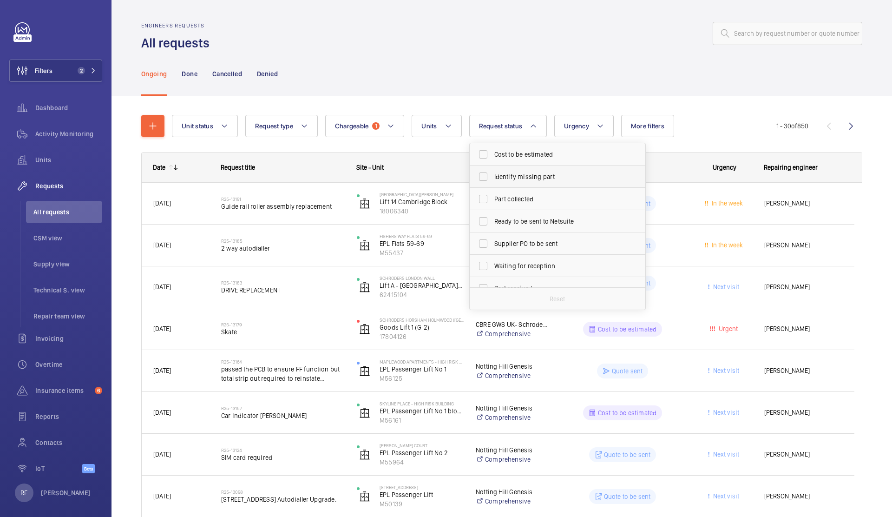
scroll to position [2, 0]
click at [528, 151] on span "Cost to be estimated" at bounding box center [558, 152] width 128 height 9
click at [493, 151] on input "Cost to be estimated" at bounding box center [483, 152] width 19 height 19
checkbox input "true"
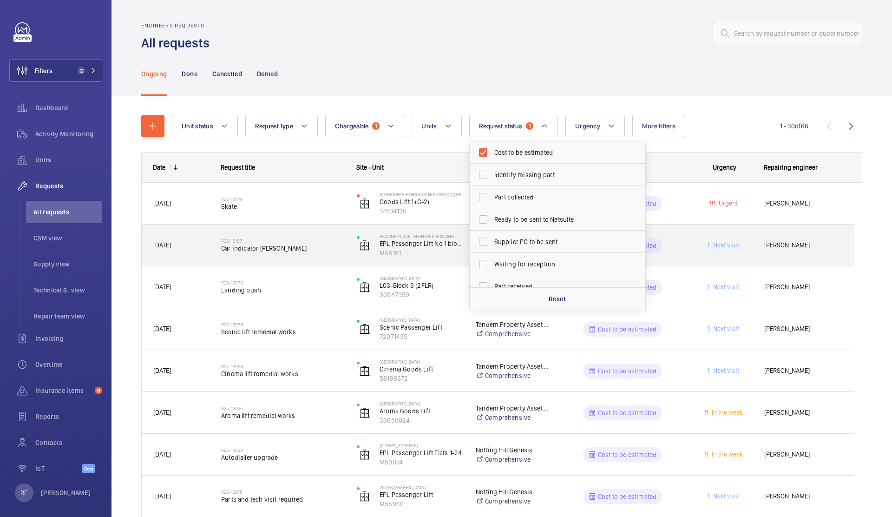
click at [447, 226] on div "Skyline Place - High Risk Building EPL Passenger Lift No 1 block 1/26 M56161" at bounding box center [405, 245] width 118 height 38
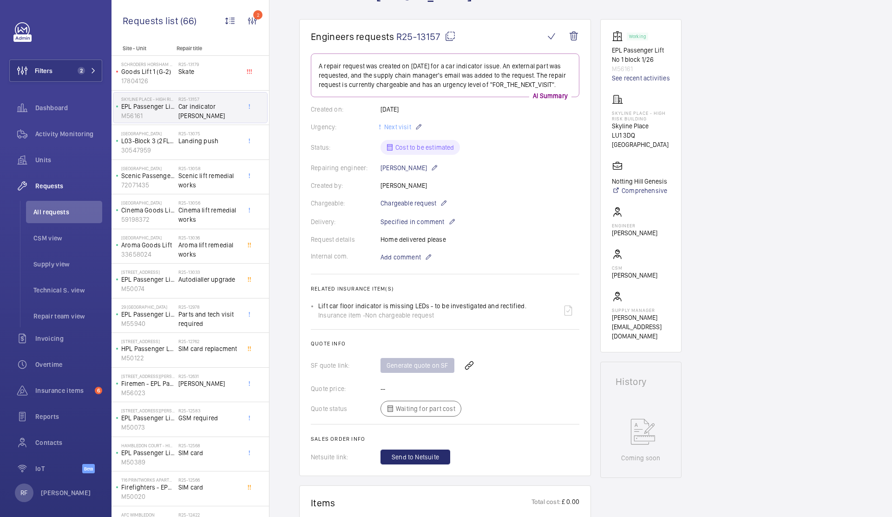
scroll to position [90, 0]
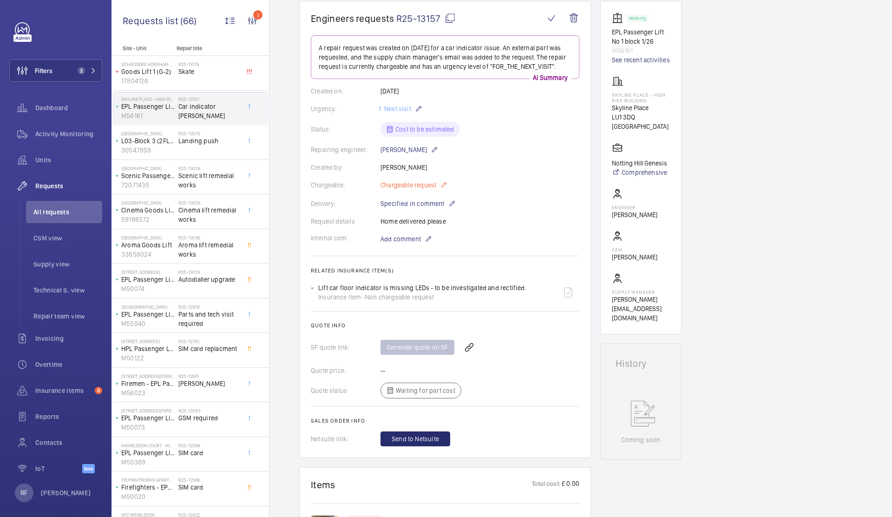
click at [439, 191] on p "Chargeable request" at bounding box center [414, 184] width 67 height 11
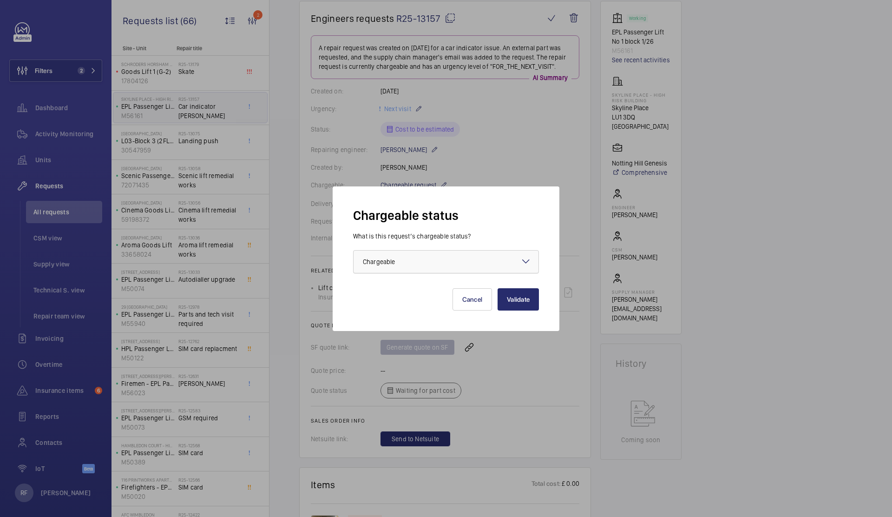
click at [440, 271] on div at bounding box center [446, 261] width 185 height 22
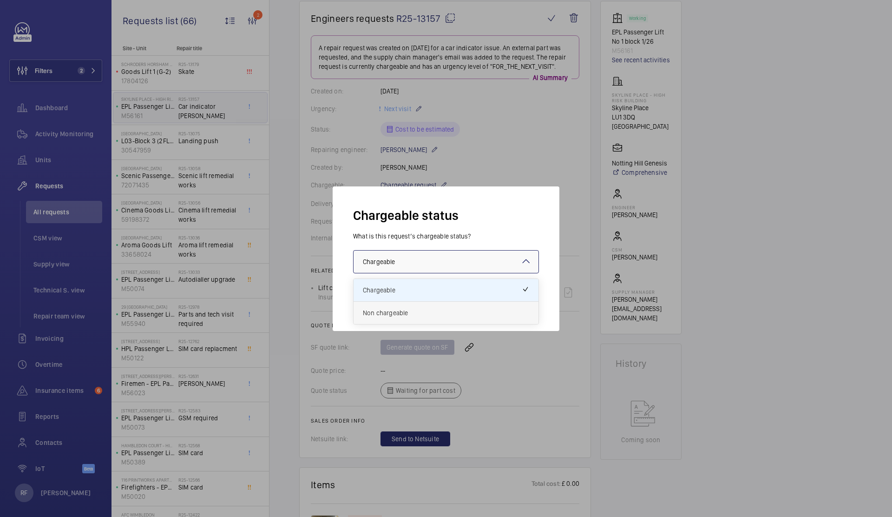
click at [420, 310] on span "Non chargeable" at bounding box center [446, 312] width 166 height 9
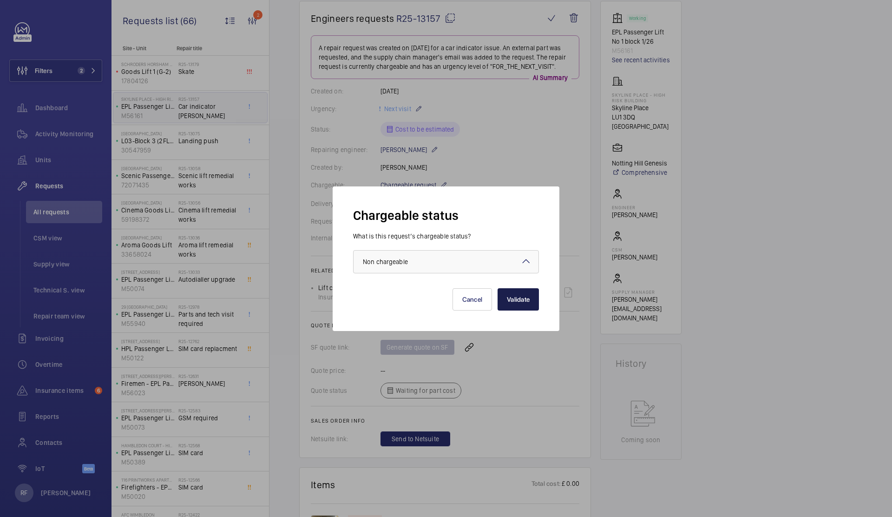
click at [514, 304] on button "Validate" at bounding box center [518, 299] width 41 height 22
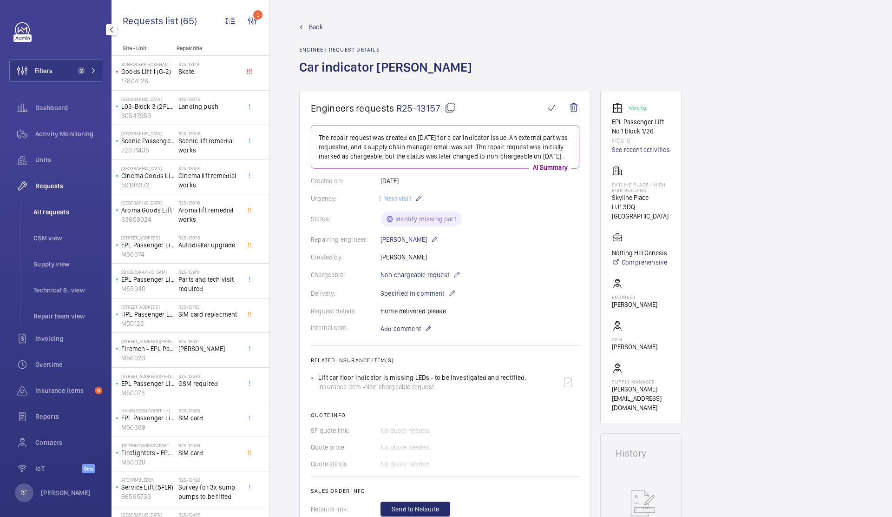
click at [66, 219] on li "All requests" at bounding box center [64, 212] width 76 height 22
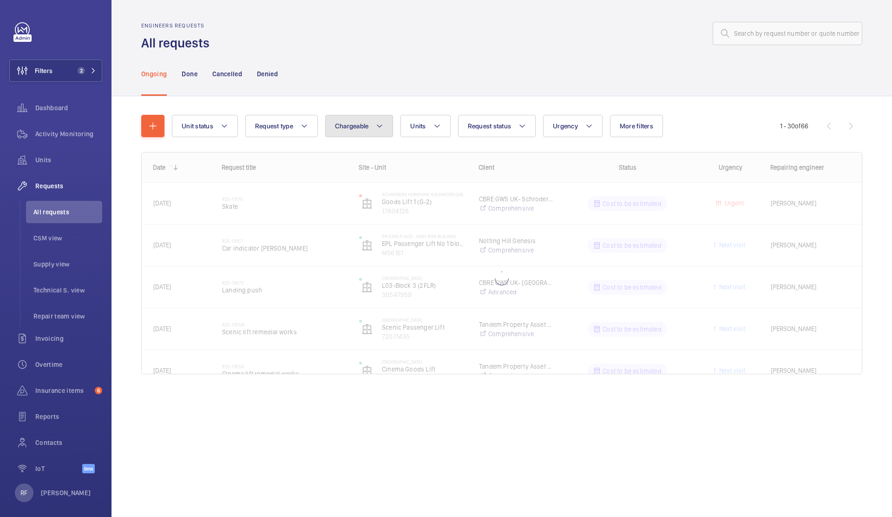
click at [355, 130] on button "Chargeable" at bounding box center [359, 126] width 68 height 22
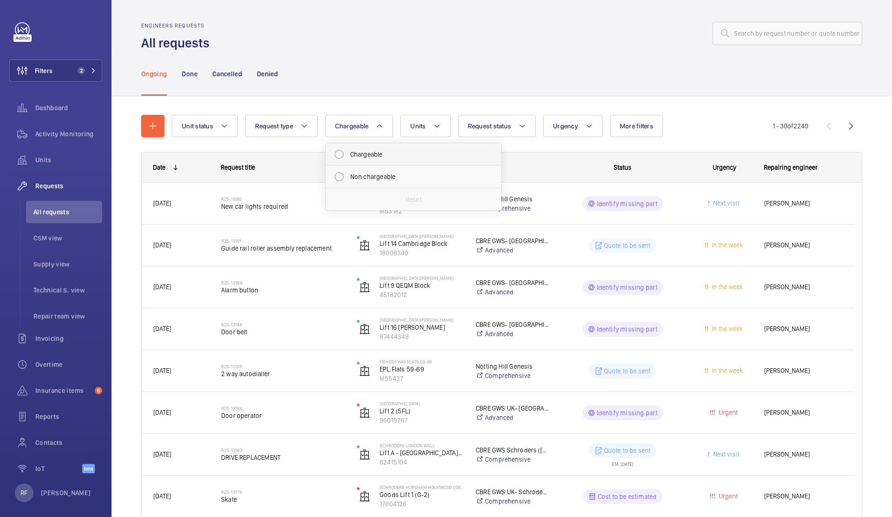
click at [376, 151] on mat-radio-button "Chargeable" at bounding box center [413, 154] width 167 height 19
radio input "true"
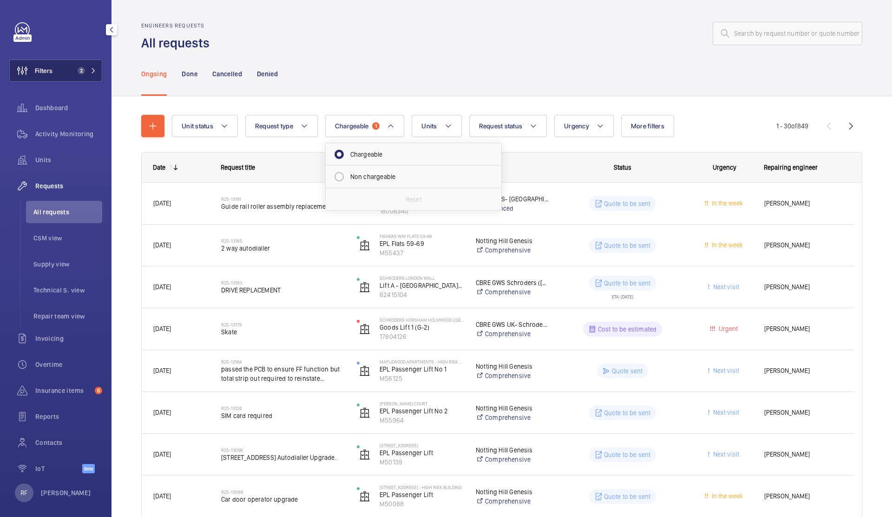
click at [65, 72] on button "Filters 2" at bounding box center [55, 70] width 93 height 22
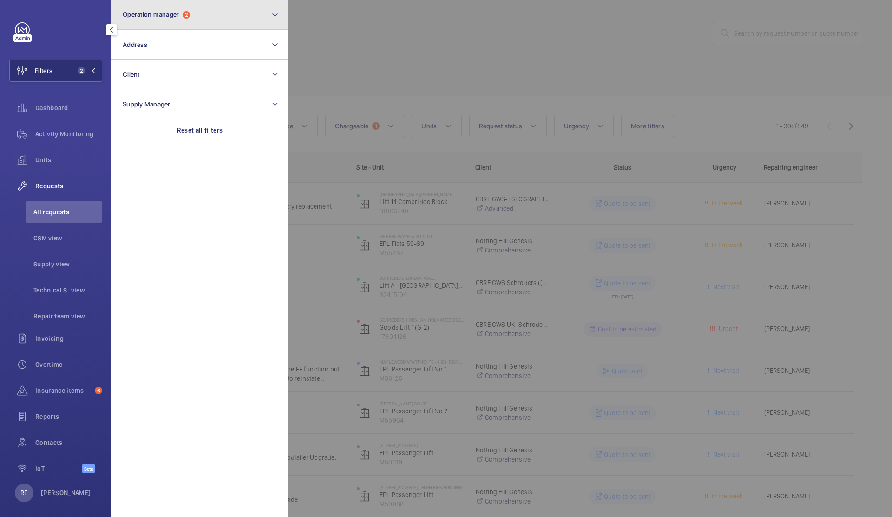
click at [181, 11] on span "Operation manager 2" at bounding box center [156, 15] width 67 height 8
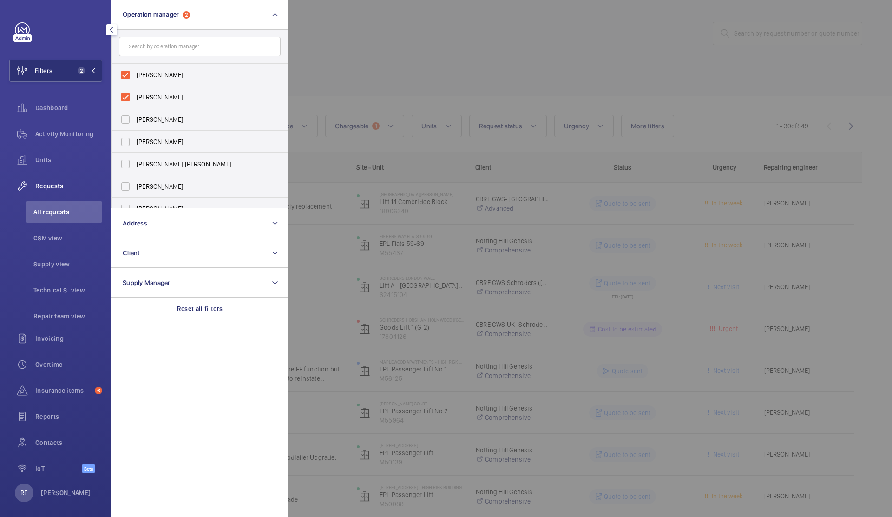
click at [511, 25] on div at bounding box center [734, 258] width 892 height 517
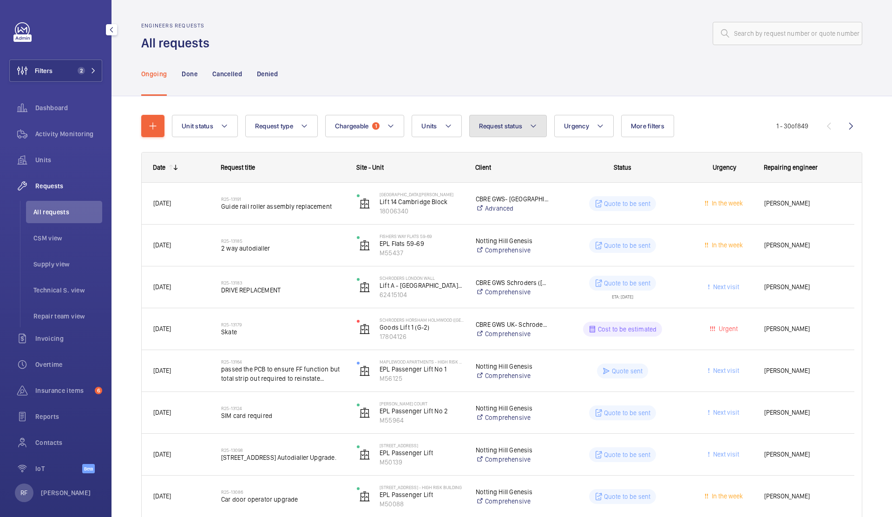
click at [516, 121] on button "Request status" at bounding box center [508, 126] width 78 height 22
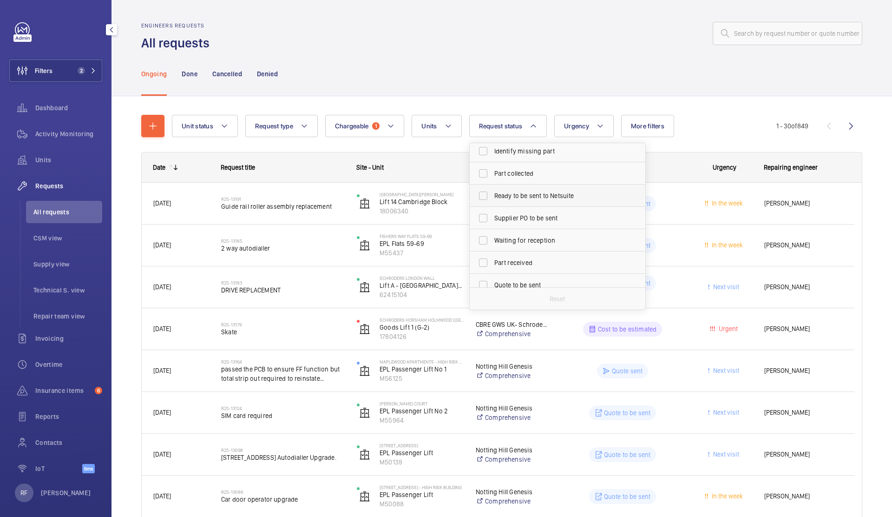
scroll to position [124, 0]
click at [528, 186] on span "Quote to be sent" at bounding box center [558, 186] width 128 height 9
click at [493, 186] on input "Quote to be sent" at bounding box center [483, 187] width 19 height 19
checkbox input "true"
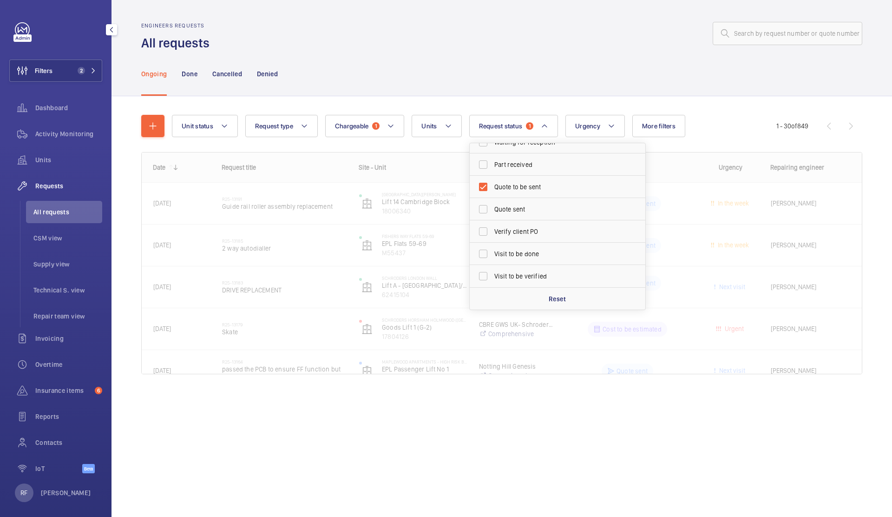
click at [479, 54] on div "Ongoing Done Cancelled Denied" at bounding box center [501, 74] width 721 height 44
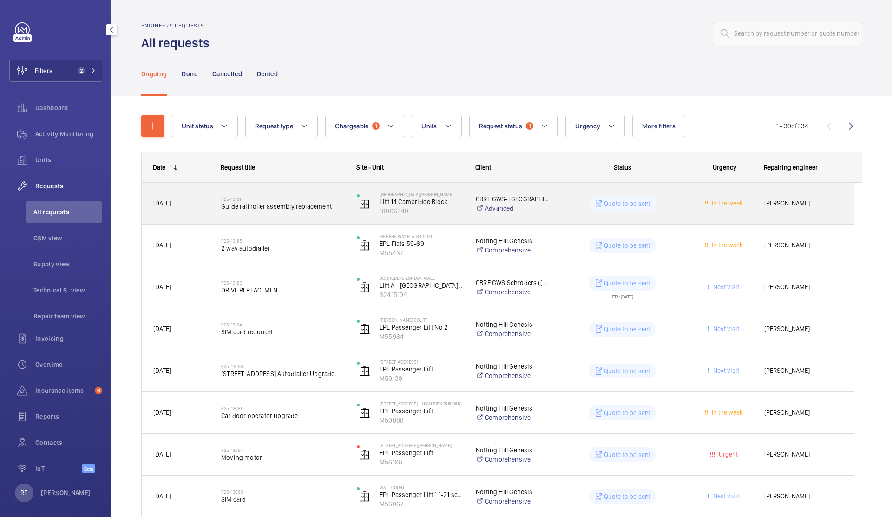
click at [448, 218] on div "[GEOGRAPHIC_DATA][PERSON_NAME] Lift [GEOGRAPHIC_DATA] 18006340" at bounding box center [405, 203] width 118 height 38
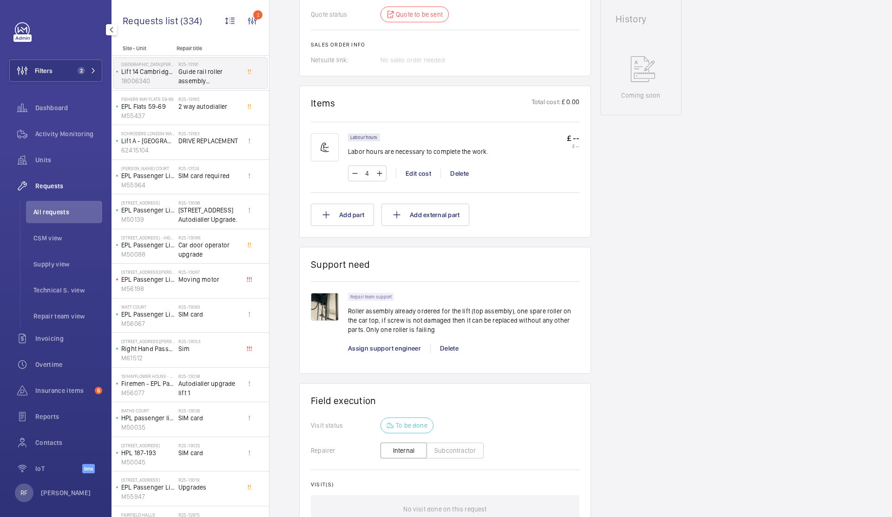
scroll to position [462, 0]
click at [330, 313] on img at bounding box center [325, 306] width 28 height 28
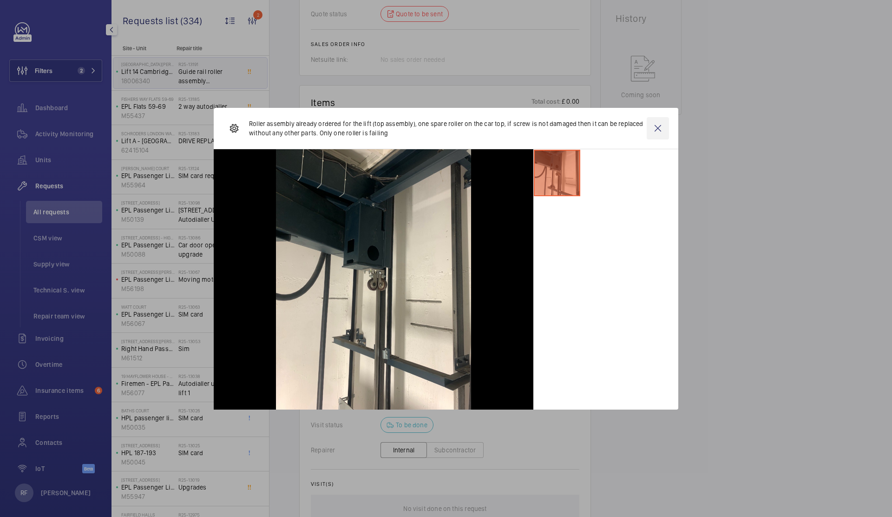
click at [655, 127] on wm-front-icon-button at bounding box center [658, 128] width 22 height 22
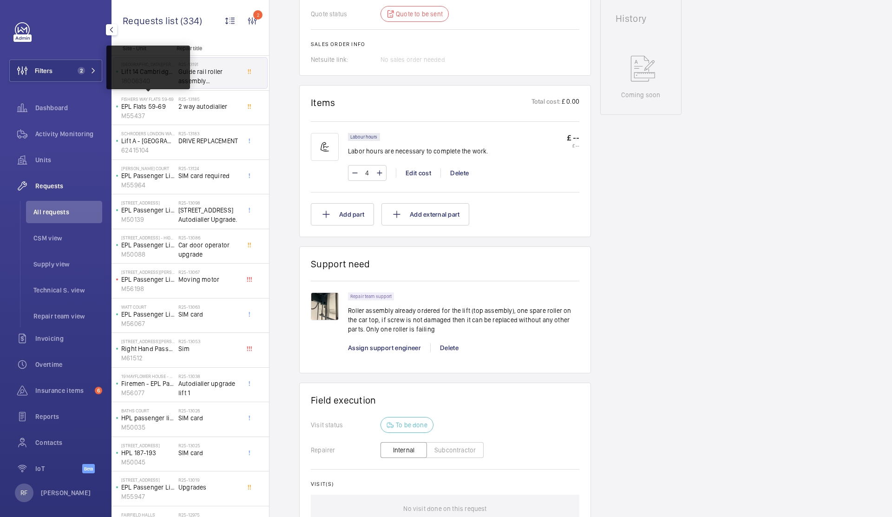
click at [82, 72] on span "2" at bounding box center [85, 70] width 22 height 7
click at [53, 76] on button "Filters 2" at bounding box center [55, 70] width 93 height 22
click at [55, 72] on button "Filters 2" at bounding box center [55, 70] width 93 height 22
click at [90, 70] on button "Filters 2" at bounding box center [55, 70] width 93 height 22
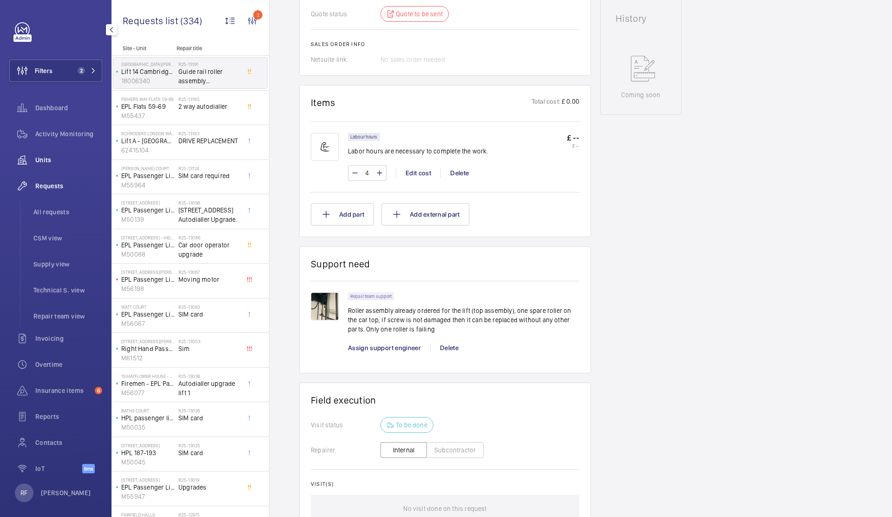
click at [112, 32] on mat-icon "button" at bounding box center [111, 29] width 11 height 7
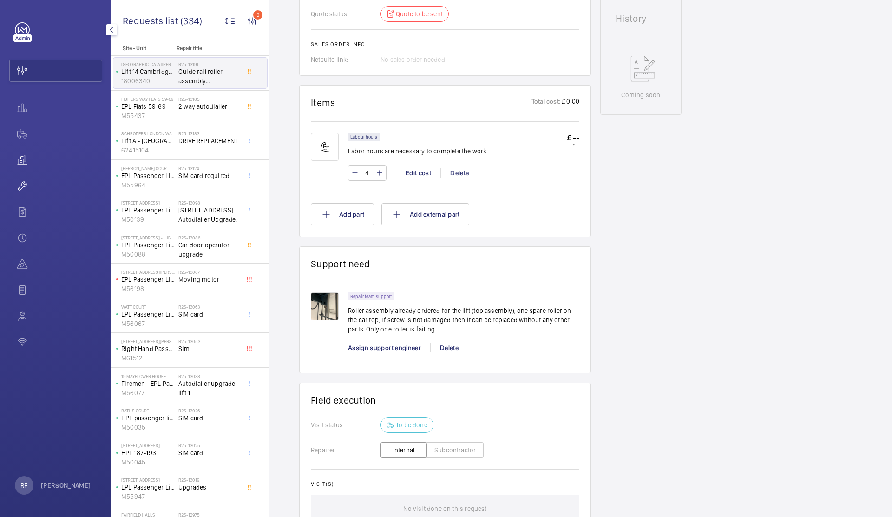
click at [79, 76] on button "Filters 2" at bounding box center [55, 70] width 93 height 22
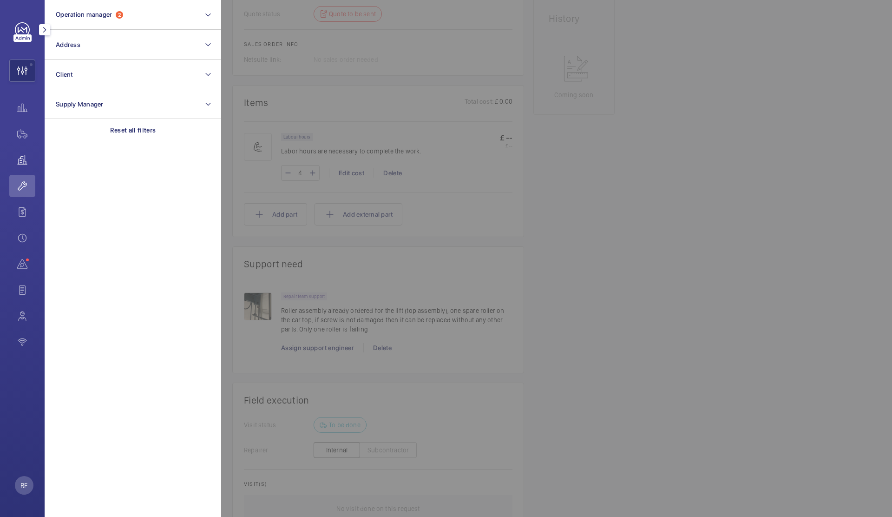
scroll to position [0, 0]
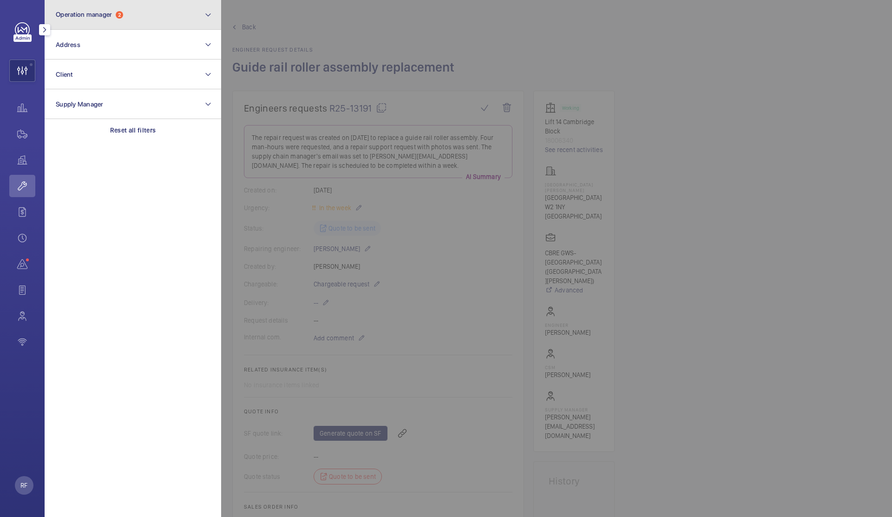
click at [101, 24] on button "Operation manager 2" at bounding box center [133, 15] width 177 height 30
click at [107, 15] on span "Operation manager" at bounding box center [84, 14] width 56 height 7
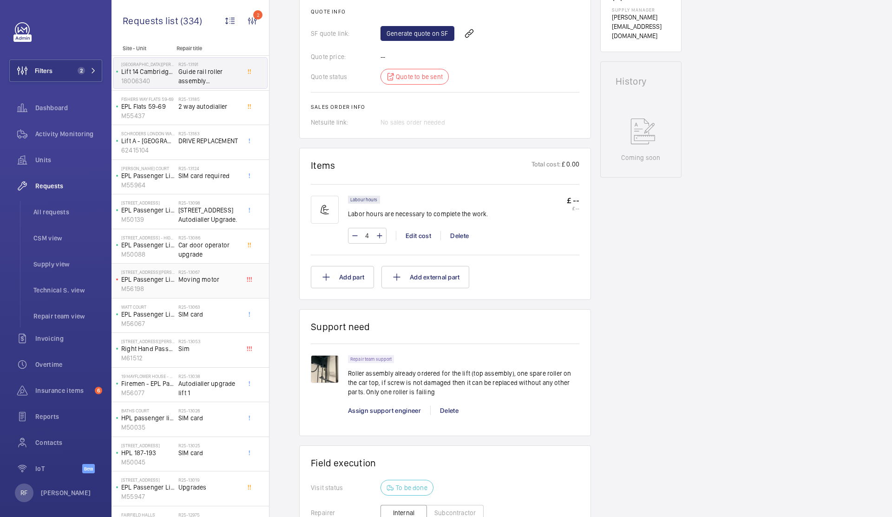
scroll to position [402, 0]
click at [181, 253] on span "Car door operator upgrade" at bounding box center [208, 249] width 61 height 19
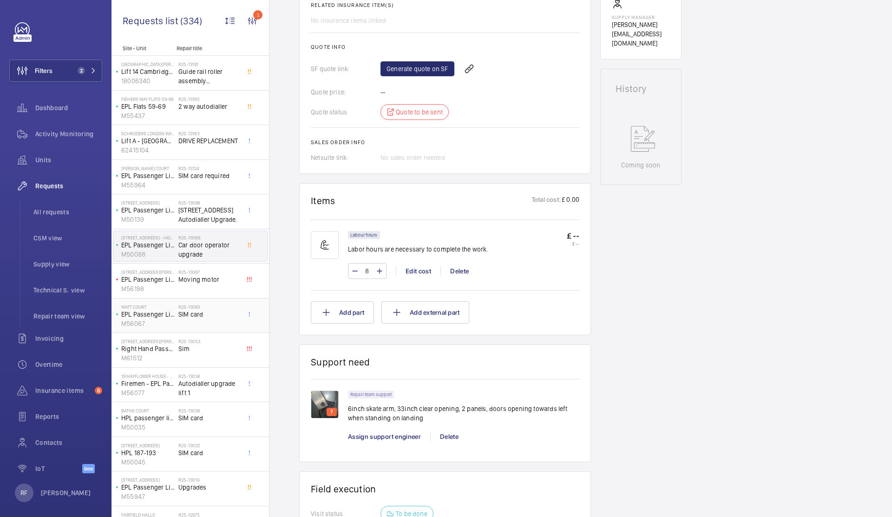
scroll to position [364, 0]
click at [59, 207] on span "All requests" at bounding box center [67, 211] width 69 height 9
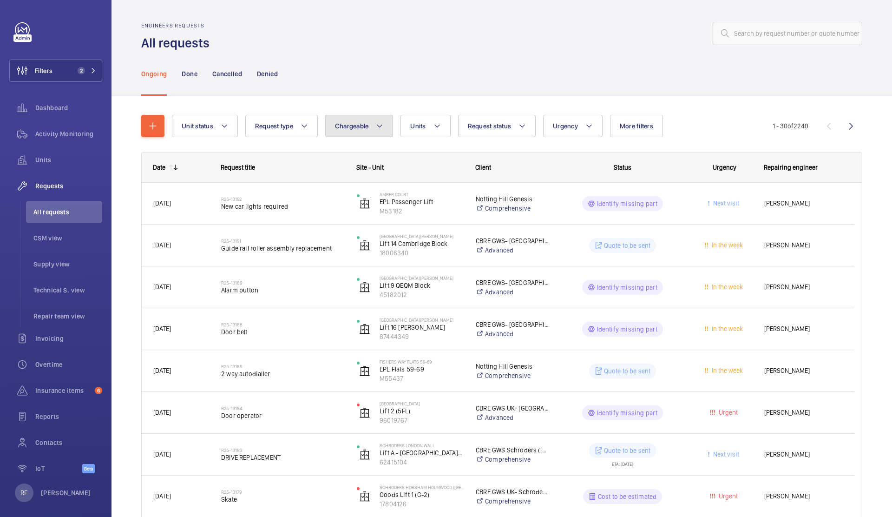
click at [342, 126] on span "Chargeable" at bounding box center [352, 125] width 34 height 7
click at [360, 154] on mat-radio-button "Chargeable" at bounding box center [413, 154] width 167 height 19
radio input "true"
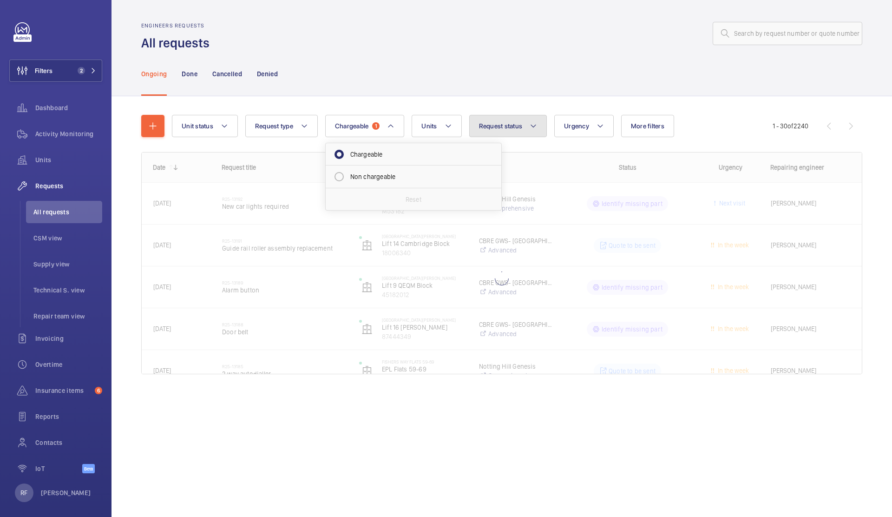
click at [497, 131] on button "Request status" at bounding box center [508, 126] width 78 height 22
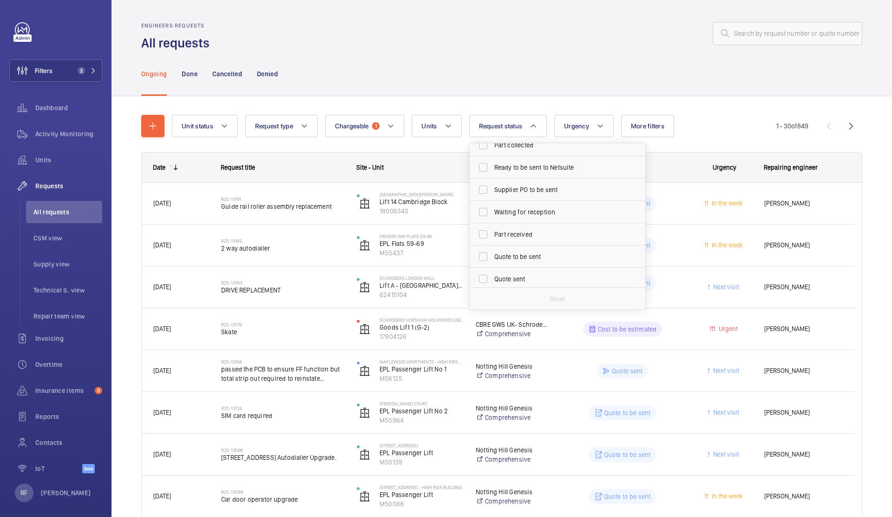
scroll to position [124, 0]
click at [516, 211] on span "Quote sent" at bounding box center [558, 208] width 128 height 9
click at [493, 211] on input "Quote sent" at bounding box center [483, 209] width 19 height 19
checkbox input "true"
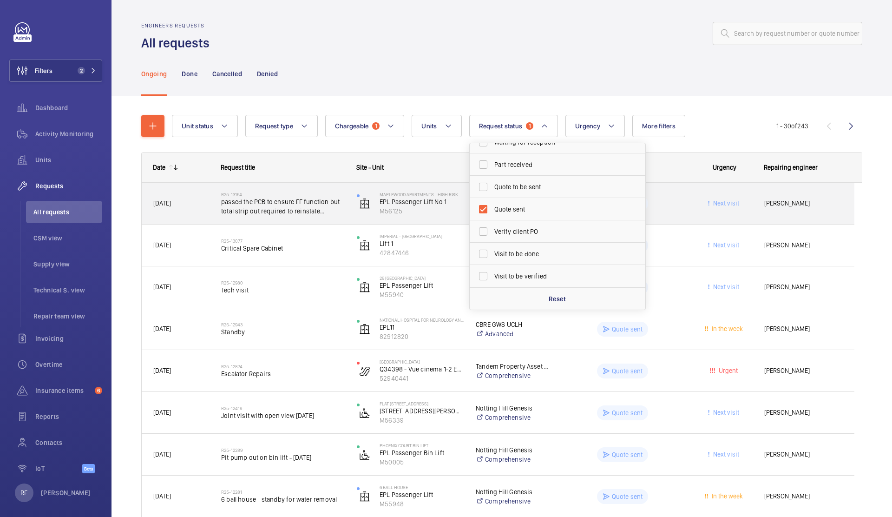
click at [322, 203] on span "passed the PCB to ensure FF function but total strip out required to reinstate …" at bounding box center [283, 206] width 124 height 19
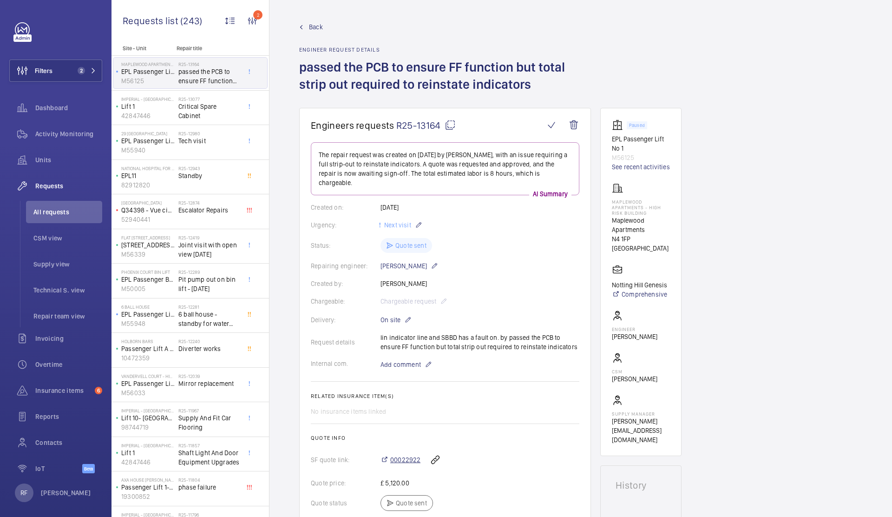
click at [396, 413] on span "00022922" at bounding box center [405, 459] width 30 height 9
